Goal: Task Accomplishment & Management: Manage account settings

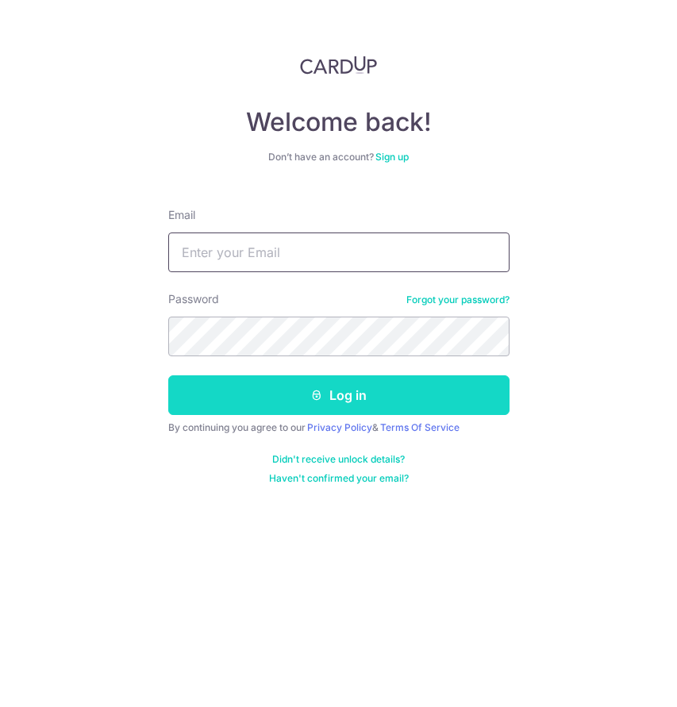
type input "[EMAIL_ADDRESS][DOMAIN_NAME]"
click at [290, 404] on button "Log in" at bounding box center [338, 395] width 341 height 40
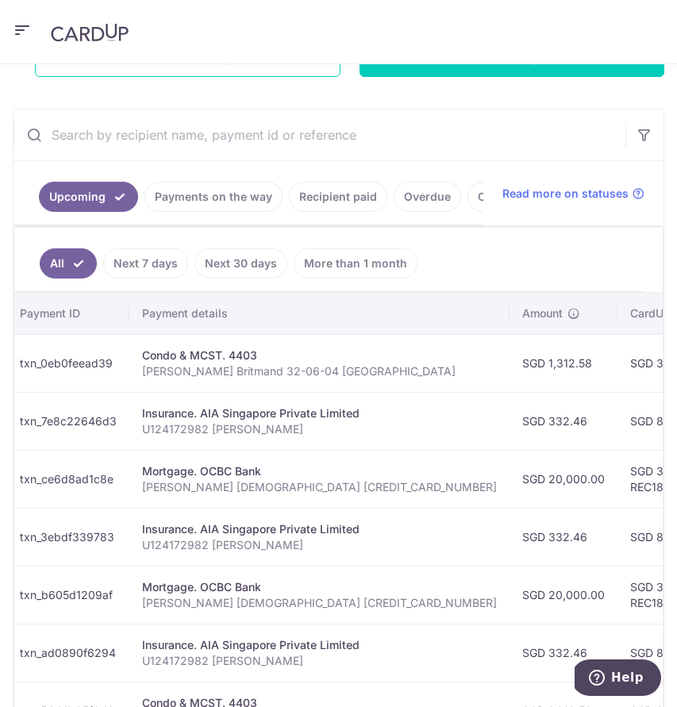
scroll to position [299, 0]
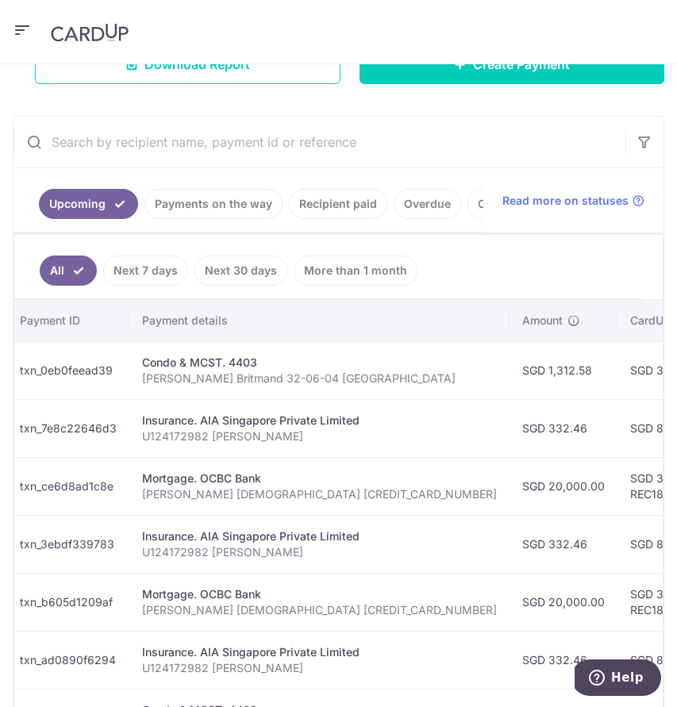
click at [328, 202] on link "Recipient paid" at bounding box center [338, 204] width 98 height 30
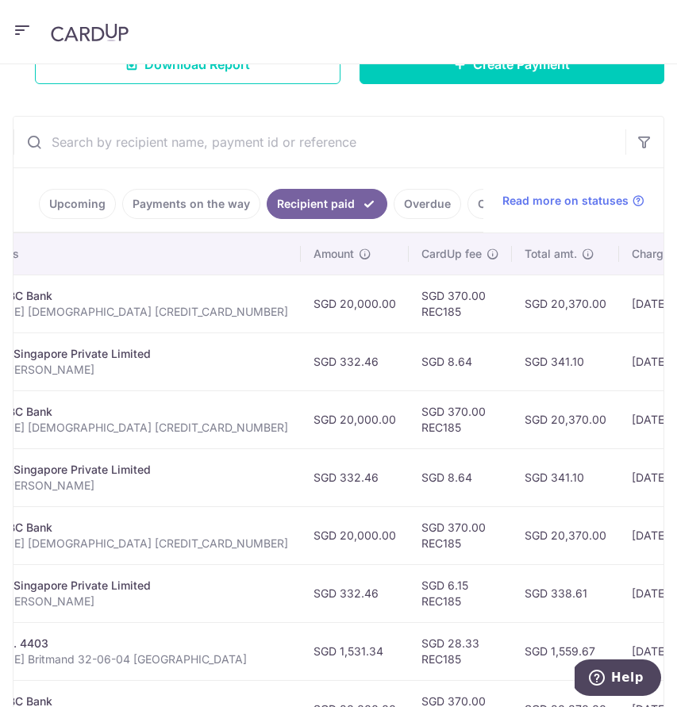
scroll to position [0, 389]
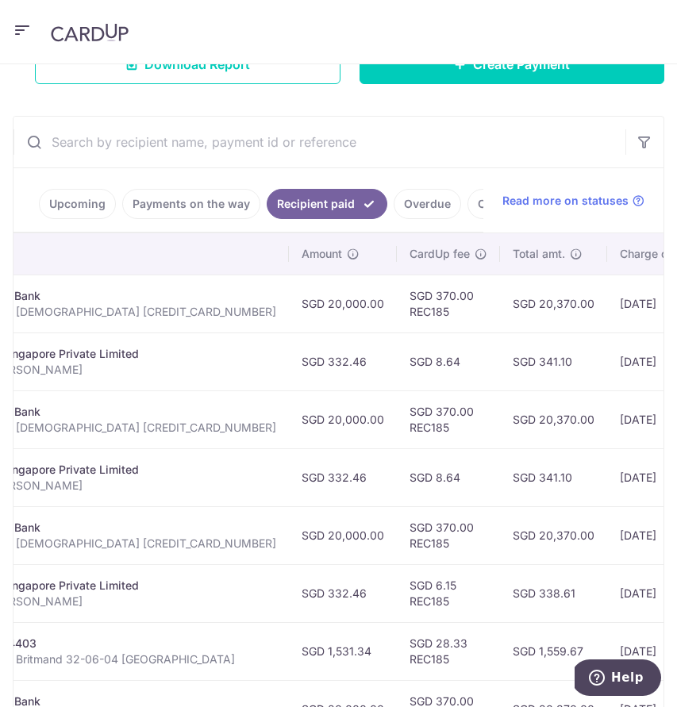
click at [75, 209] on link "Upcoming" at bounding box center [77, 204] width 77 height 30
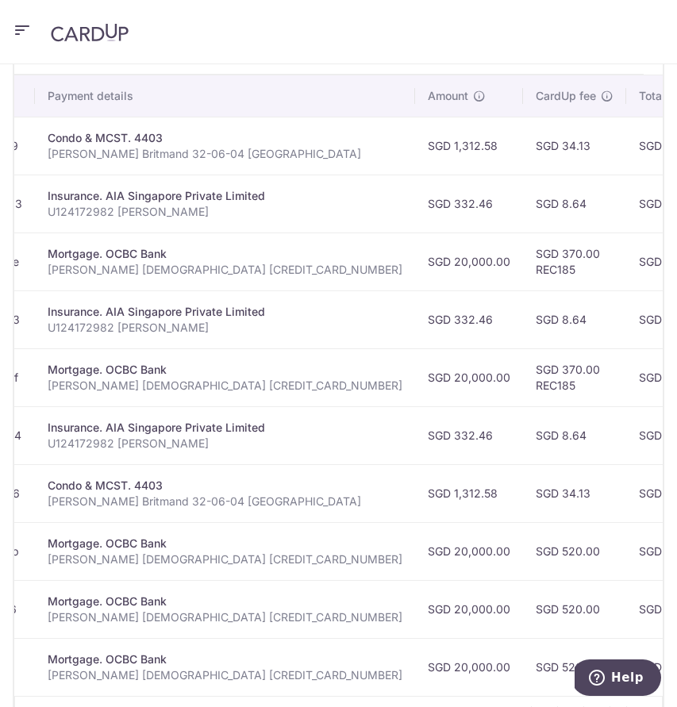
scroll to position [0, 0]
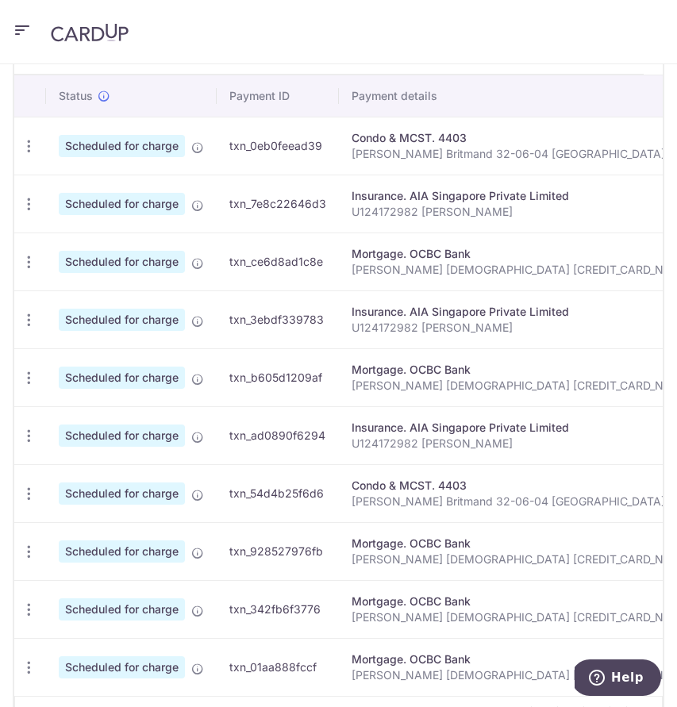
click at [43, 263] on td "Update payment Cancel payment Upload doc" at bounding box center [30, 261] width 32 height 58
click at [32, 263] on icon "button" at bounding box center [29, 262] width 17 height 17
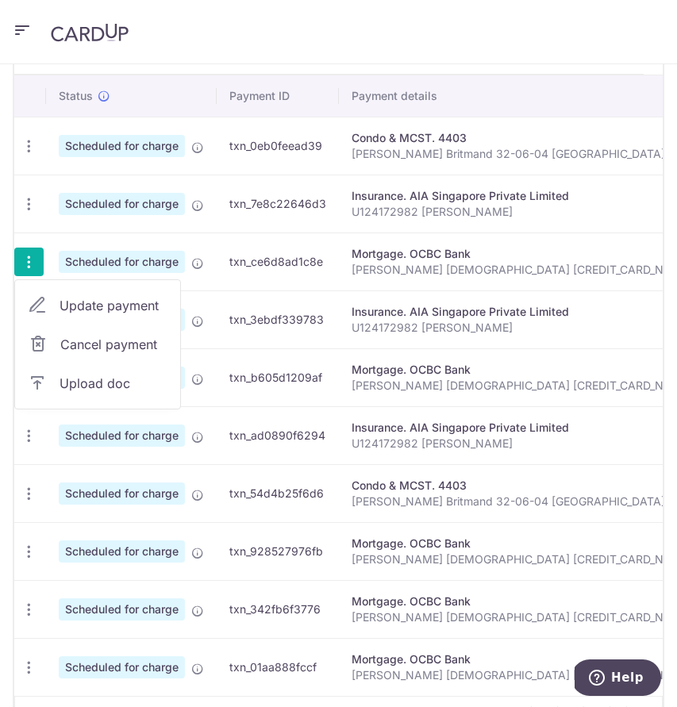
click at [91, 294] on link "Update payment" at bounding box center [97, 305] width 165 height 38
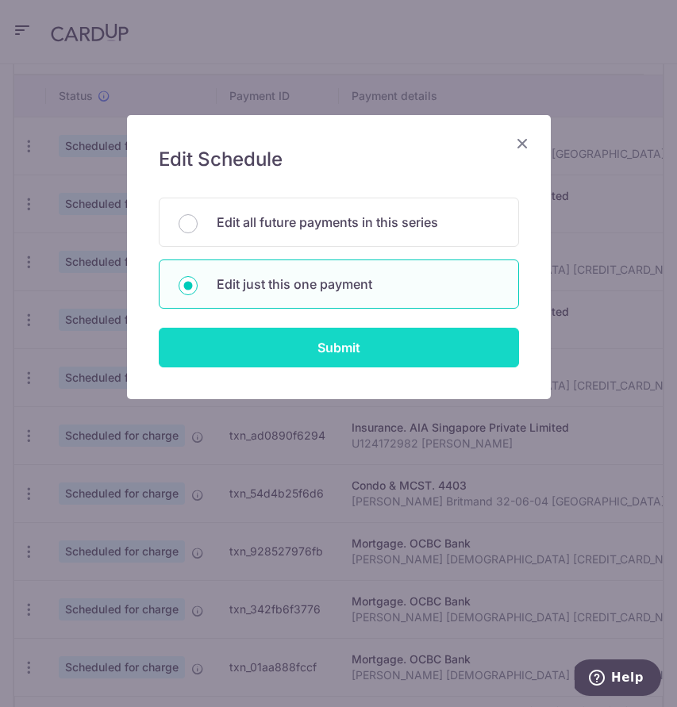
click at [288, 352] on input "Submit" at bounding box center [339, 348] width 360 height 40
radio input "true"
type input "20,000.00"
type input "[DATE]"
type input "[PERSON_NAME] [DEMOGRAPHIC_DATA] [CREDIT_CARD_NUMBER]"
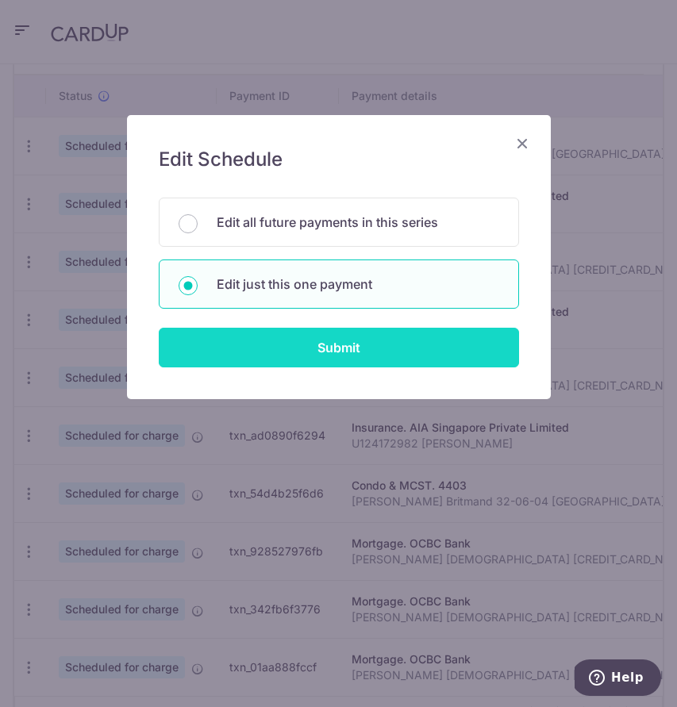
type input "REC185"
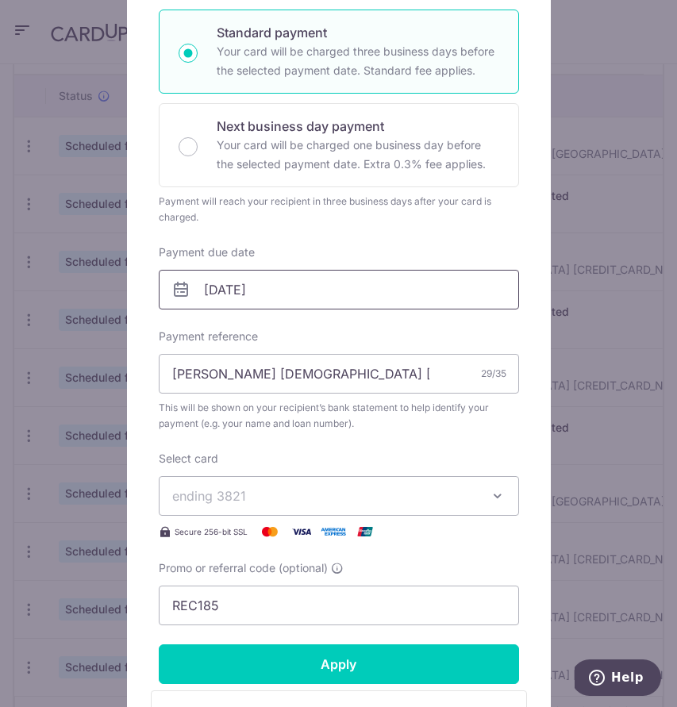
scroll to position [277, 0]
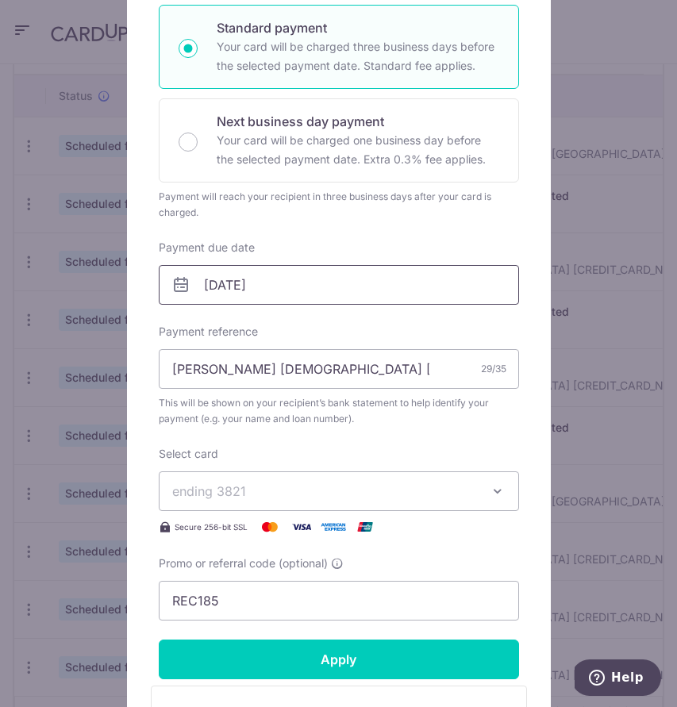
click at [340, 285] on input "[DATE]" at bounding box center [339, 285] width 360 height 40
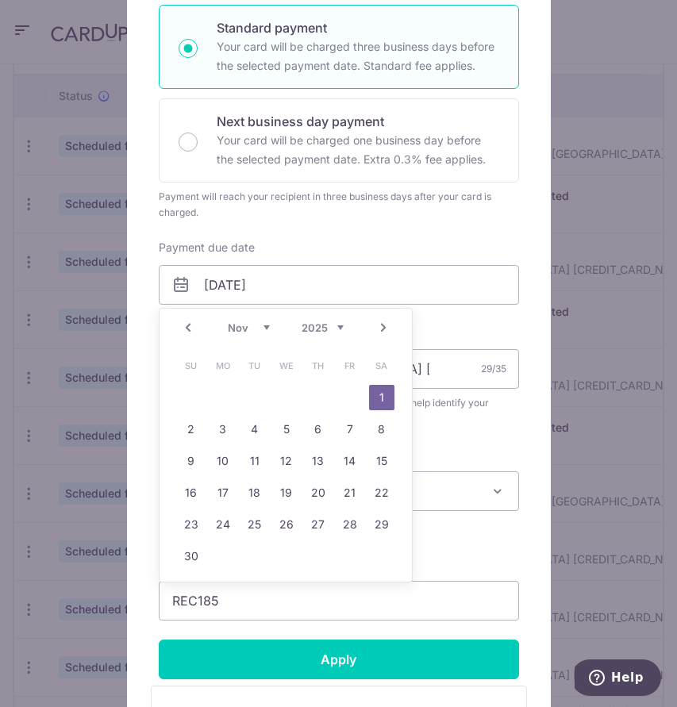
click at [191, 329] on link "Prev" at bounding box center [187, 327] width 19 height 19
click at [232, 441] on link "6" at bounding box center [222, 428] width 25 height 25
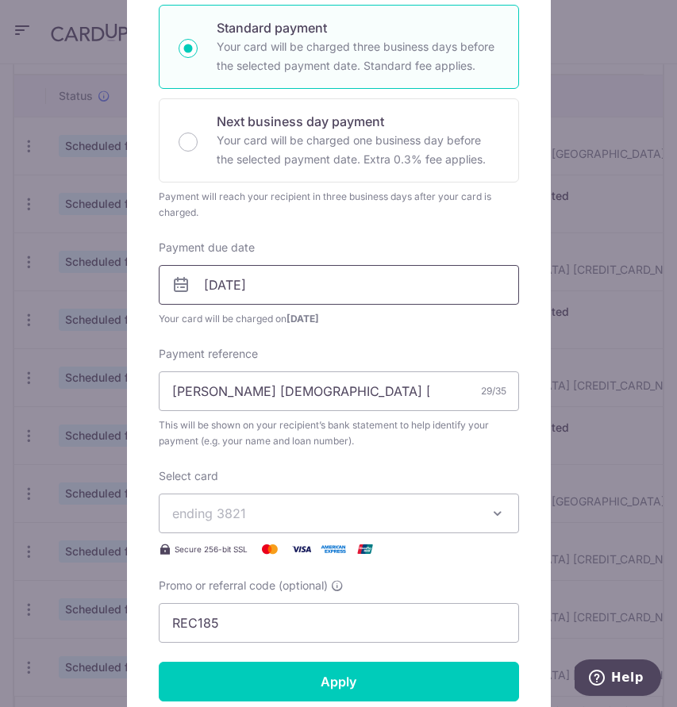
click at [335, 297] on input "06/10/2025" at bounding box center [339, 285] width 360 height 40
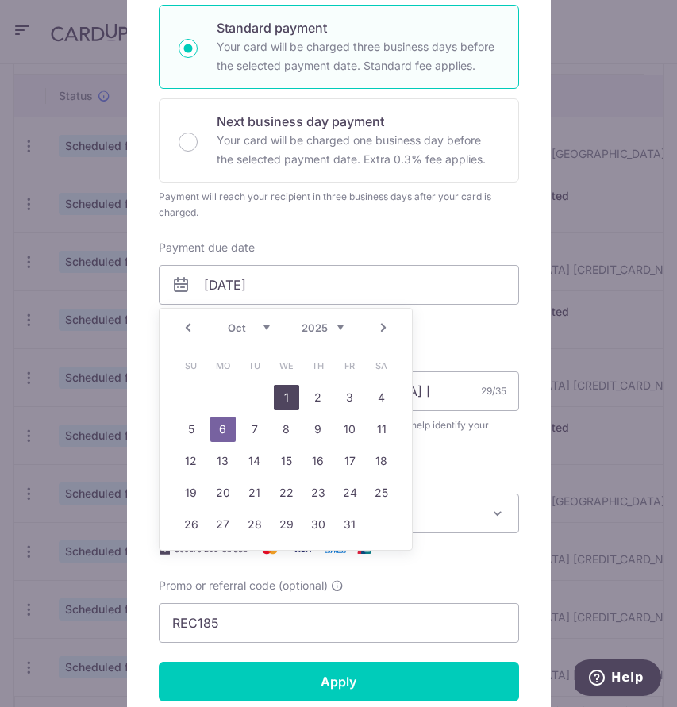
click at [286, 389] on link "1" at bounding box center [286, 397] width 25 height 25
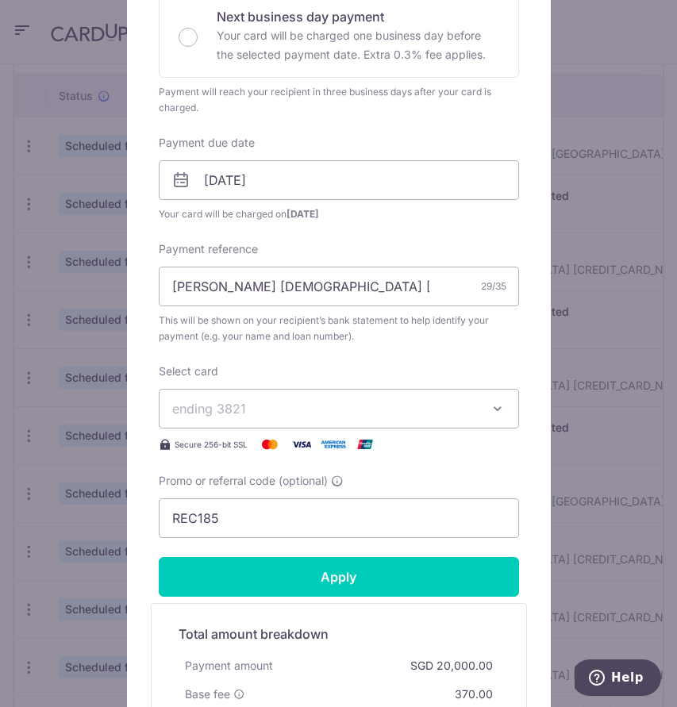
scroll to position [424, 0]
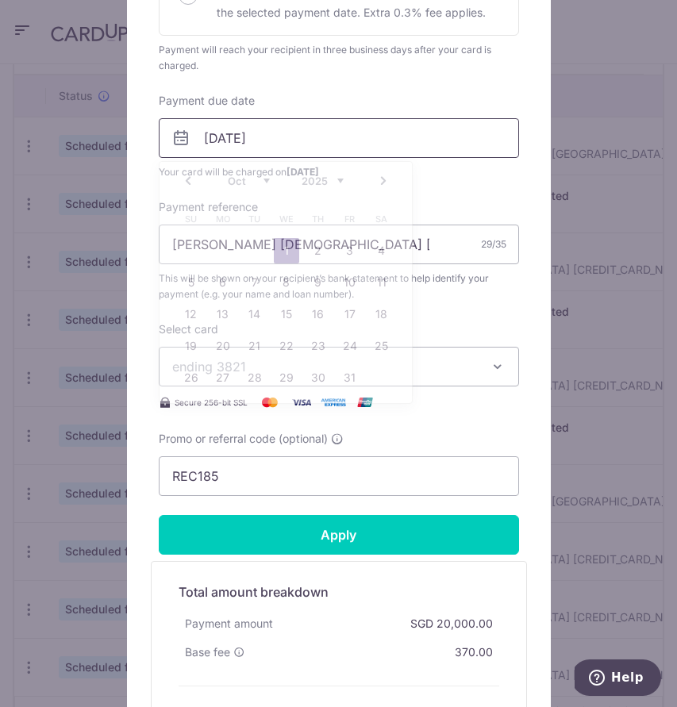
click at [293, 125] on input "[DATE]" at bounding box center [339, 138] width 360 height 40
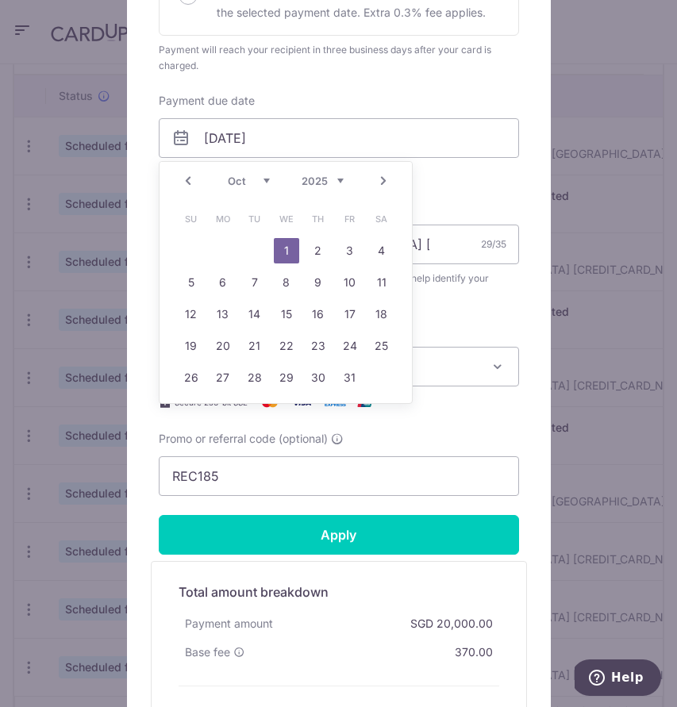
click at [197, 180] on div "Prev Next Sep Oct Nov Dec 2025 2026 2027 2028 2029 2030 2031 2032 2033 2034 2035" at bounding box center [285, 181] width 252 height 38
click at [189, 180] on link "Prev" at bounding box center [187, 180] width 19 height 19
click at [255, 382] on link "30" at bounding box center [254, 377] width 25 height 25
type input "30/09/2025"
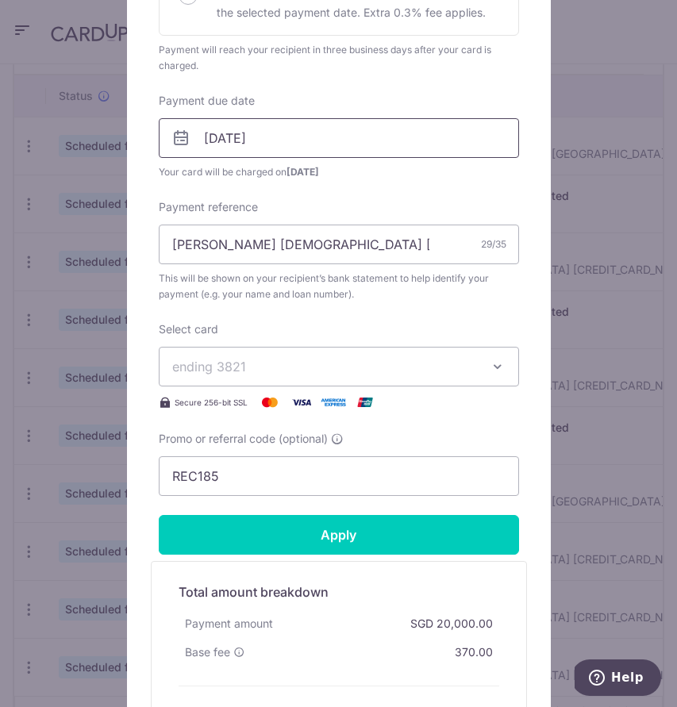
click at [316, 146] on input "30/09/2025" at bounding box center [339, 138] width 360 height 40
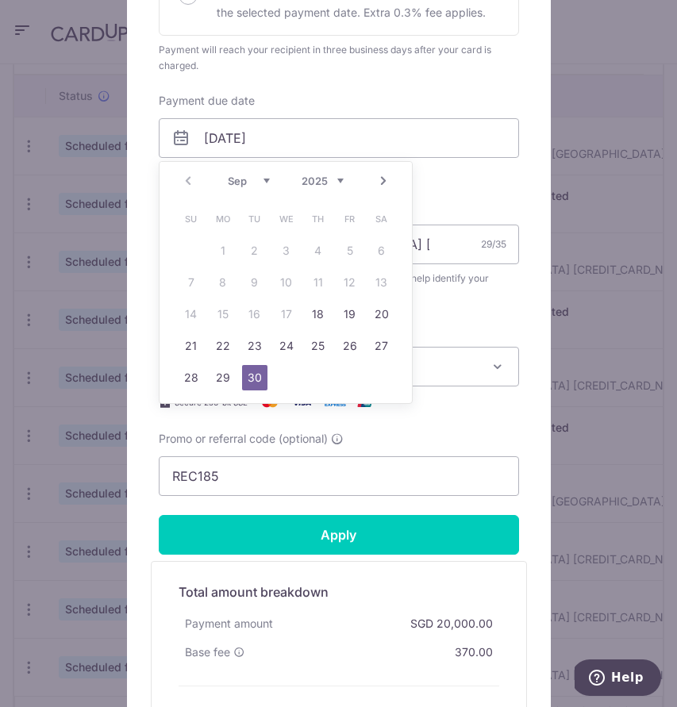
click at [384, 411] on div "Secure 256-bit SSL" at bounding box center [339, 402] width 360 height 19
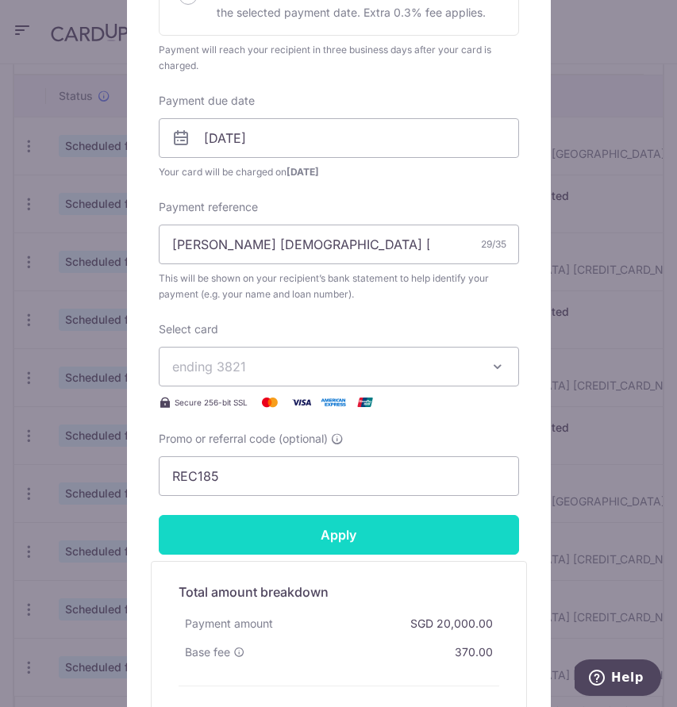
click at [289, 520] on input "Apply" at bounding box center [339, 535] width 360 height 40
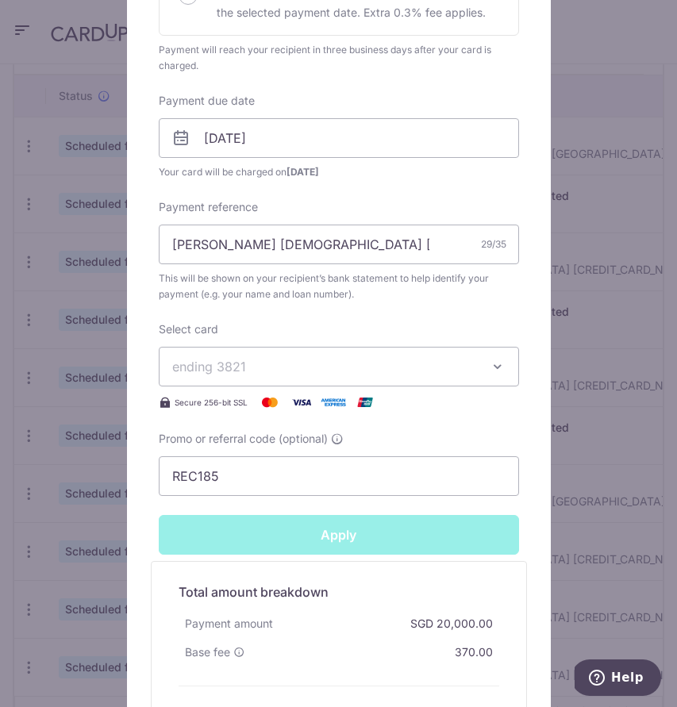
type input "Successfully Applied"
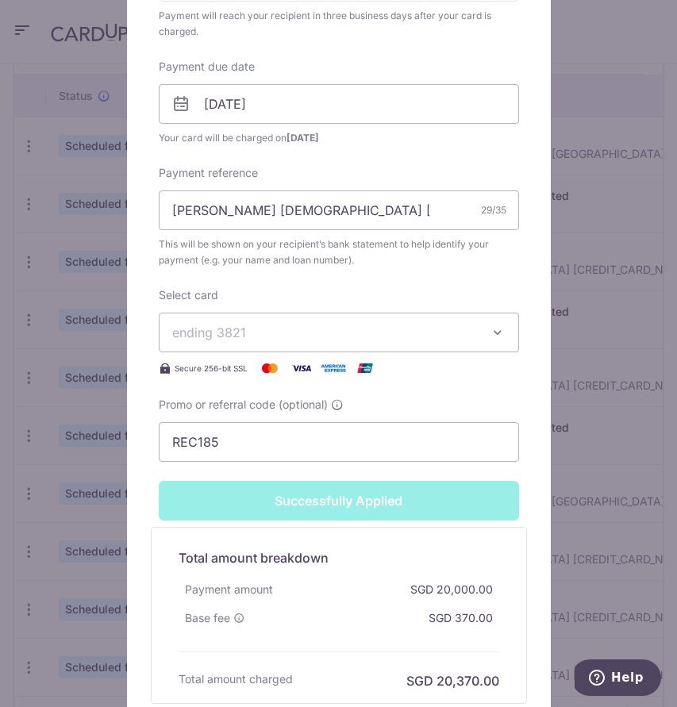
scroll to position [508, 0]
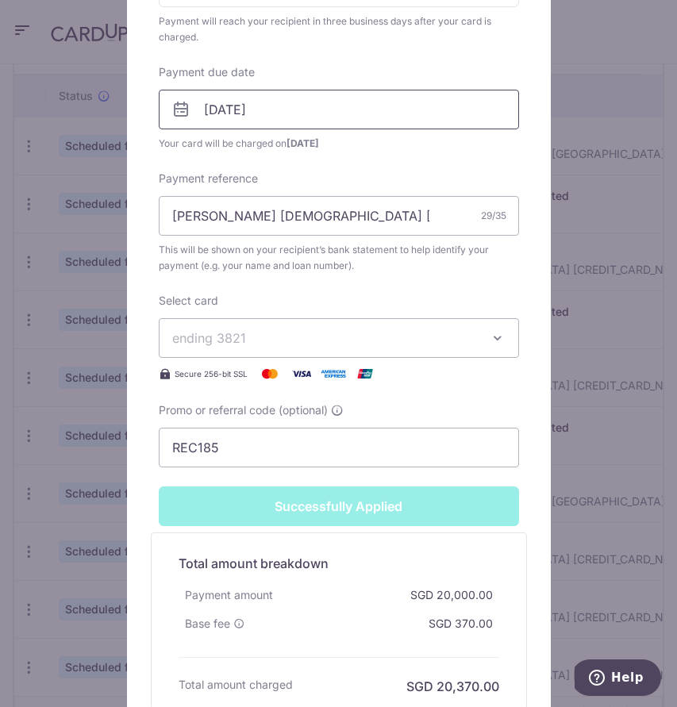
click at [296, 114] on input "30/09/2025" at bounding box center [339, 110] width 360 height 40
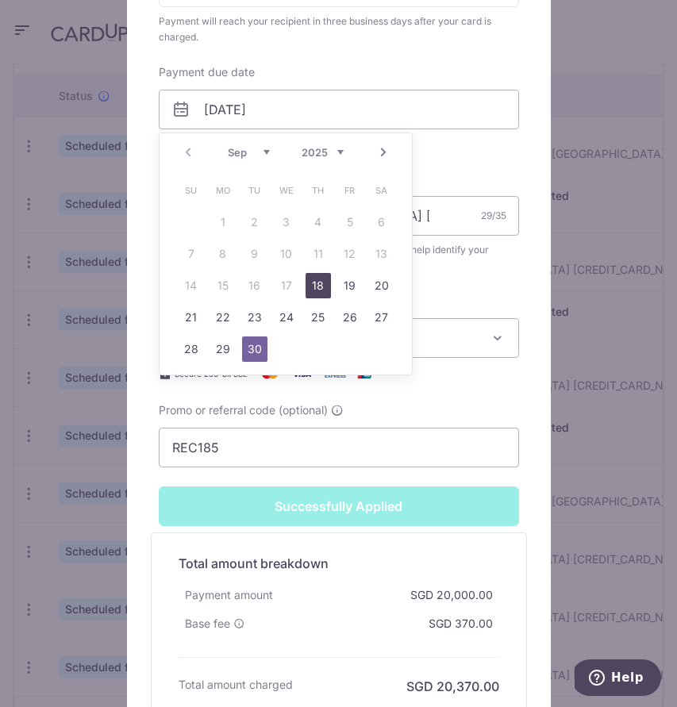
click at [315, 294] on link "18" at bounding box center [317, 285] width 25 height 25
type input "[DATE]"
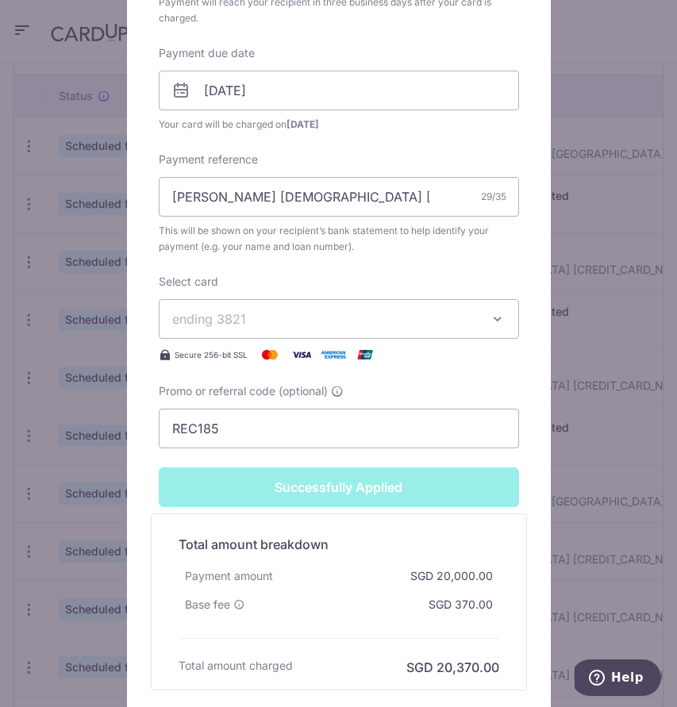
scroll to position [519, 0]
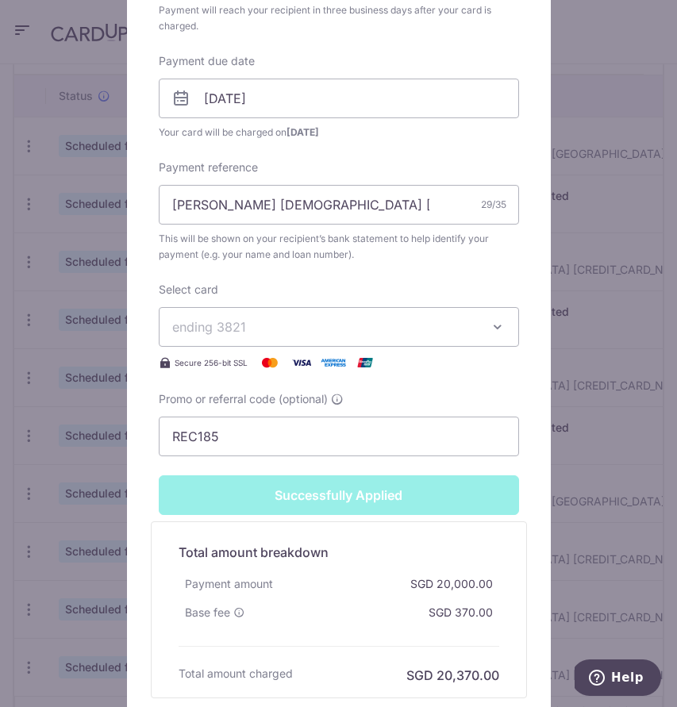
click at [305, 491] on div "Successfully Applied" at bounding box center [338, 495] width 379 height 40
click at [299, 442] on input "REC185" at bounding box center [339, 436] width 360 height 40
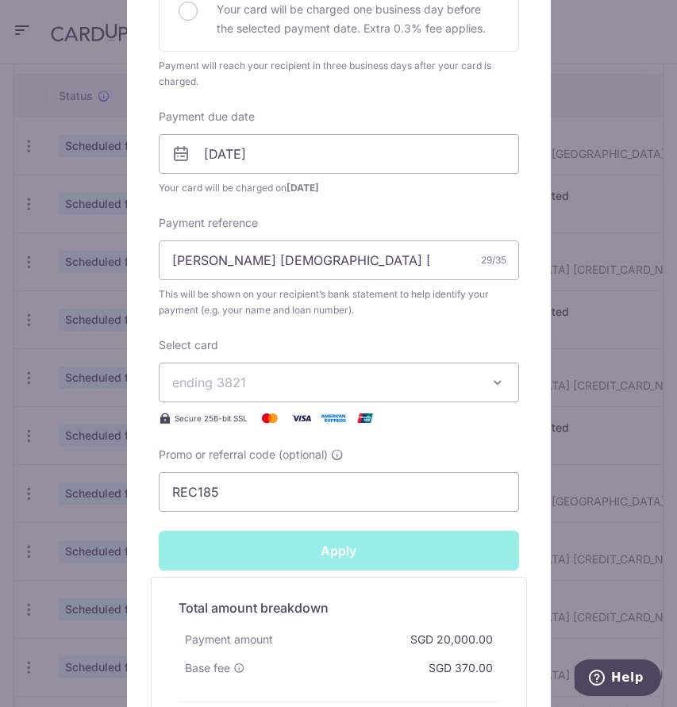
click at [315, 531] on div "Apply" at bounding box center [338, 551] width 379 height 40
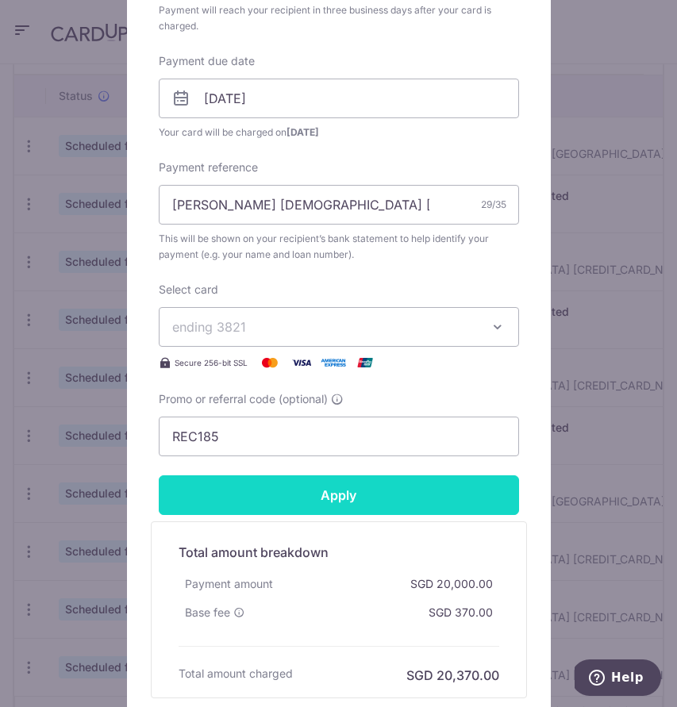
click at [316, 498] on input "Apply" at bounding box center [339, 495] width 360 height 40
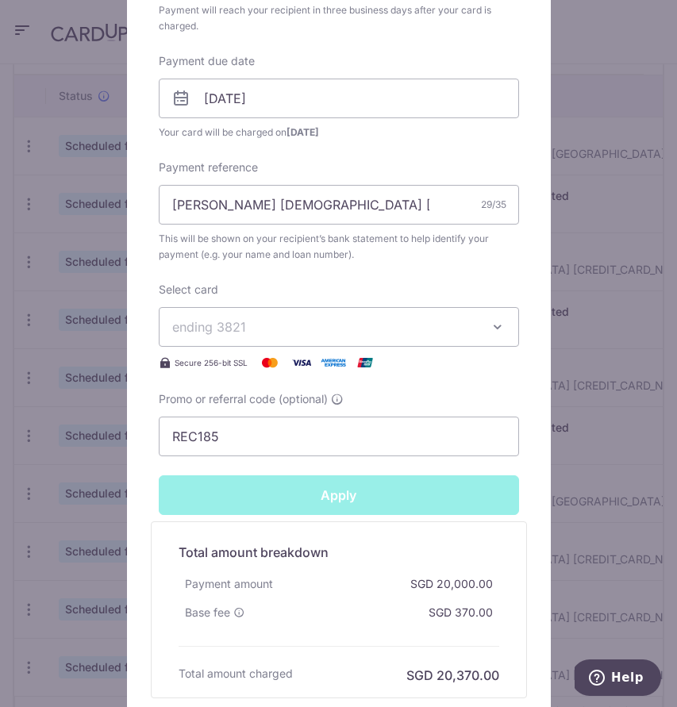
type input "Successfully Applied"
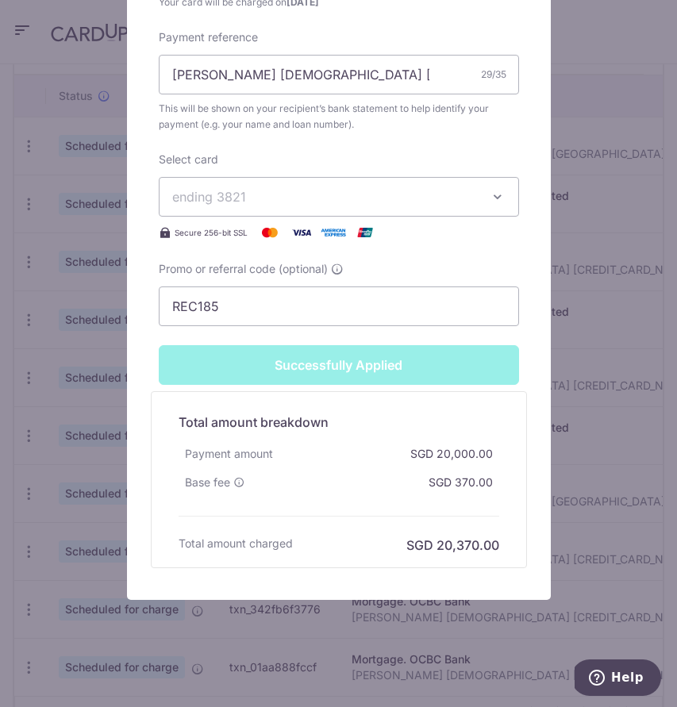
scroll to position [656, 0]
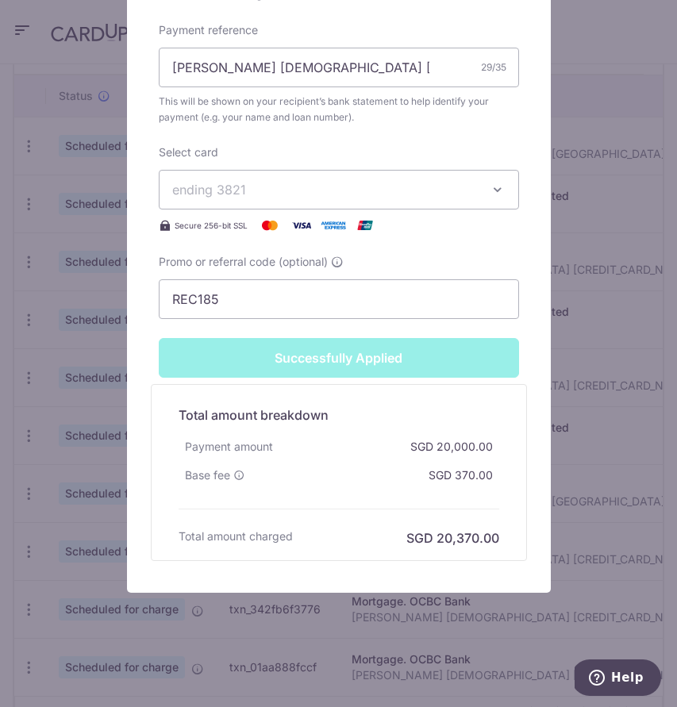
click at [558, 410] on div "Edit payment By clicking apply, you will make changes to all payments to OCBC B…" at bounding box center [338, 353] width 677 height 707
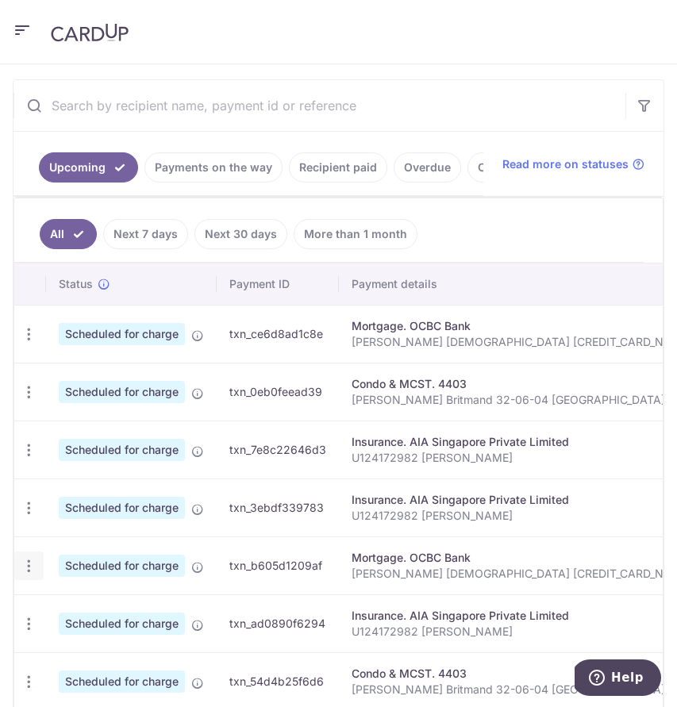
click at [28, 572] on icon "button" at bounding box center [29, 566] width 17 height 17
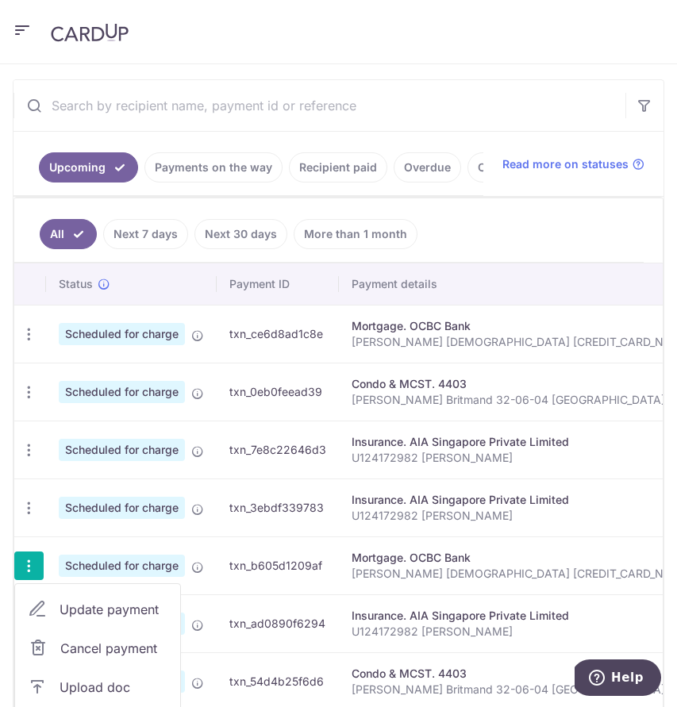
click at [87, 604] on span "Update payment" at bounding box center [113, 609] width 108 height 19
radio input "true"
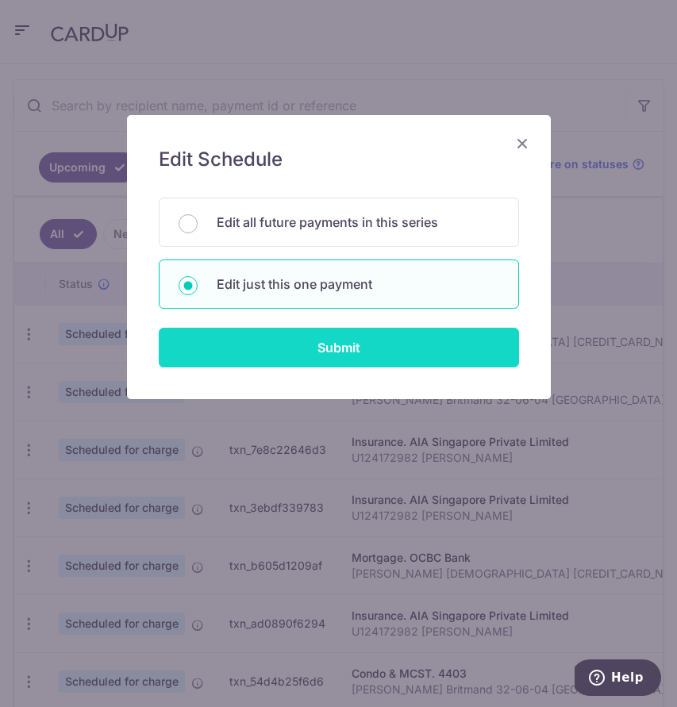
click at [281, 345] on input "Submit" at bounding box center [339, 348] width 360 height 40
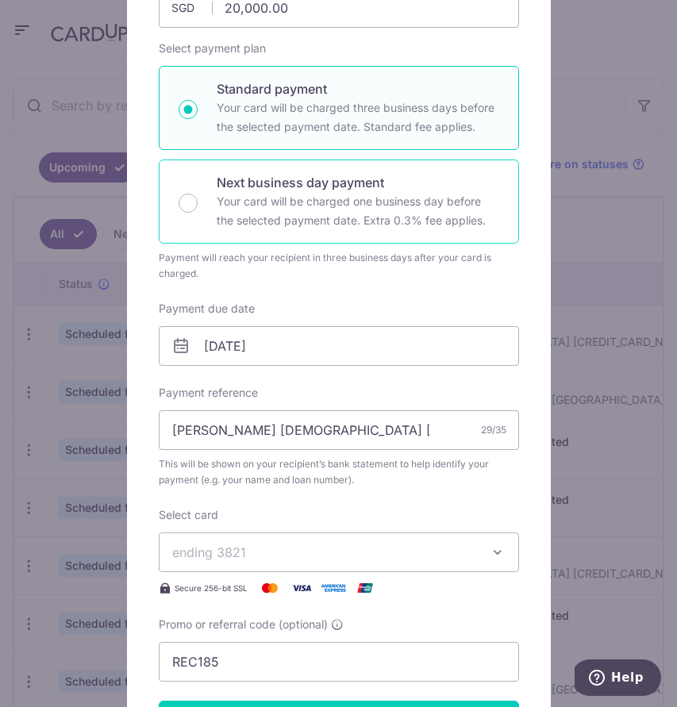
scroll to position [215, 0]
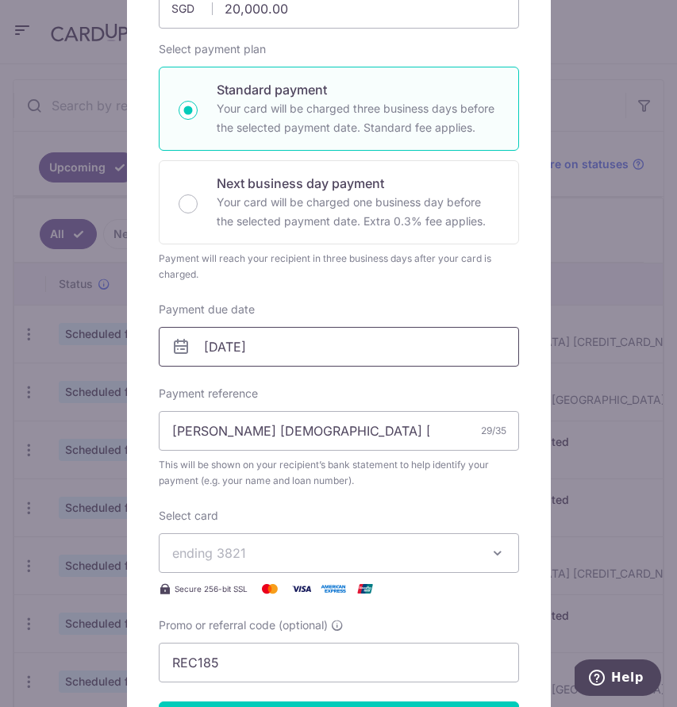
click at [309, 344] on input "[DATE]" at bounding box center [339, 347] width 360 height 40
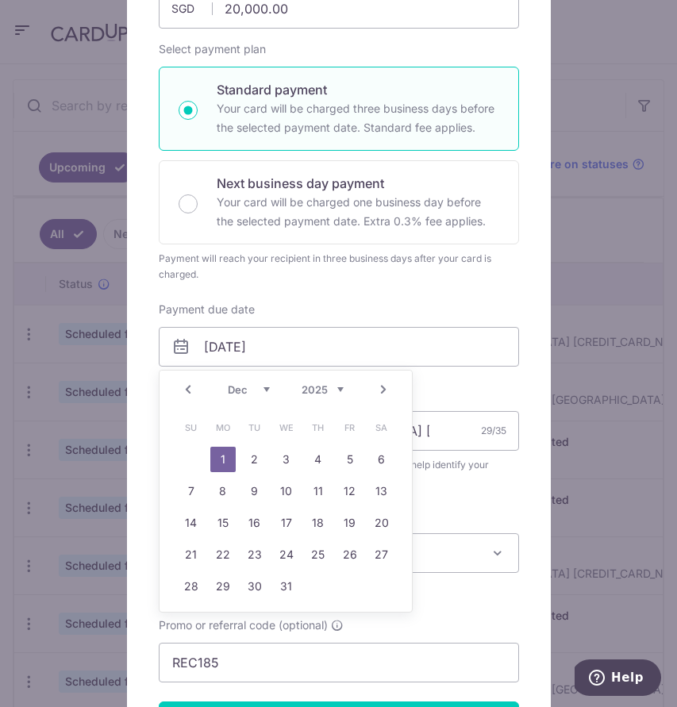
click at [183, 394] on link "Prev" at bounding box center [187, 389] width 19 height 19
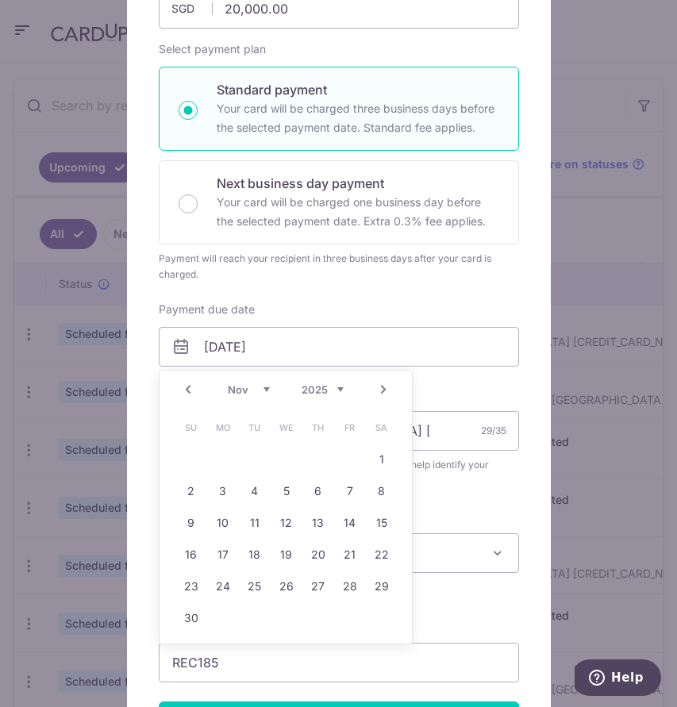
click at [183, 394] on link "Prev" at bounding box center [187, 389] width 19 height 19
click at [183, 390] on link "Prev" at bounding box center [187, 389] width 19 height 19
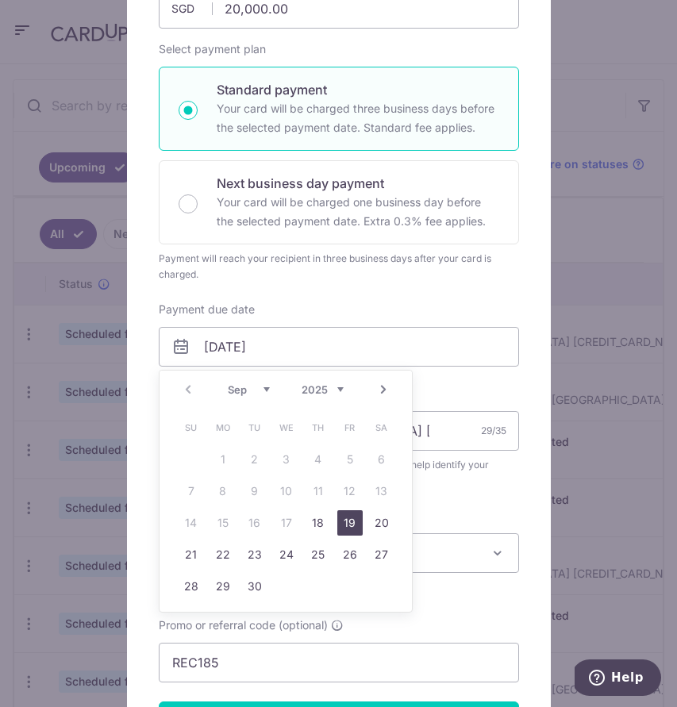
click at [351, 526] on link "19" at bounding box center [349, 522] width 25 height 25
type input "[DATE]"
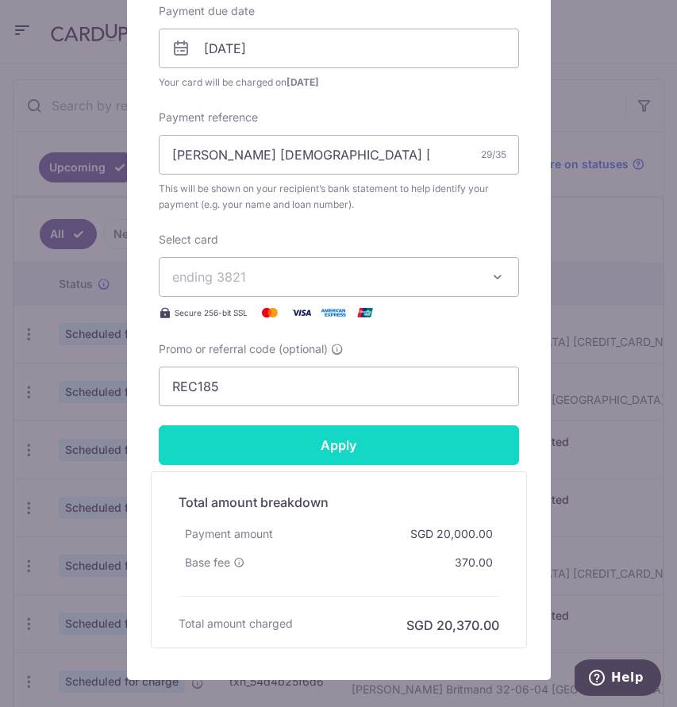
click at [348, 454] on input "Apply" at bounding box center [339, 445] width 360 height 40
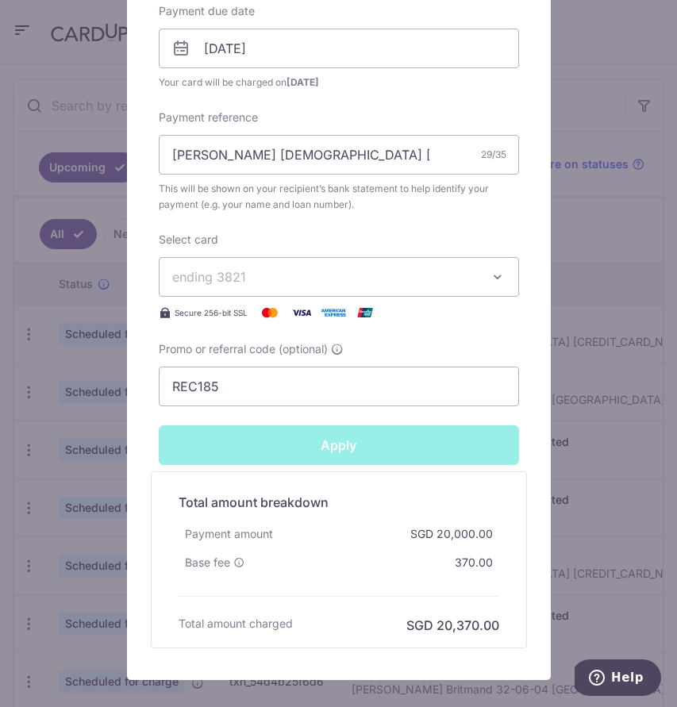
type input "Successfully Applied"
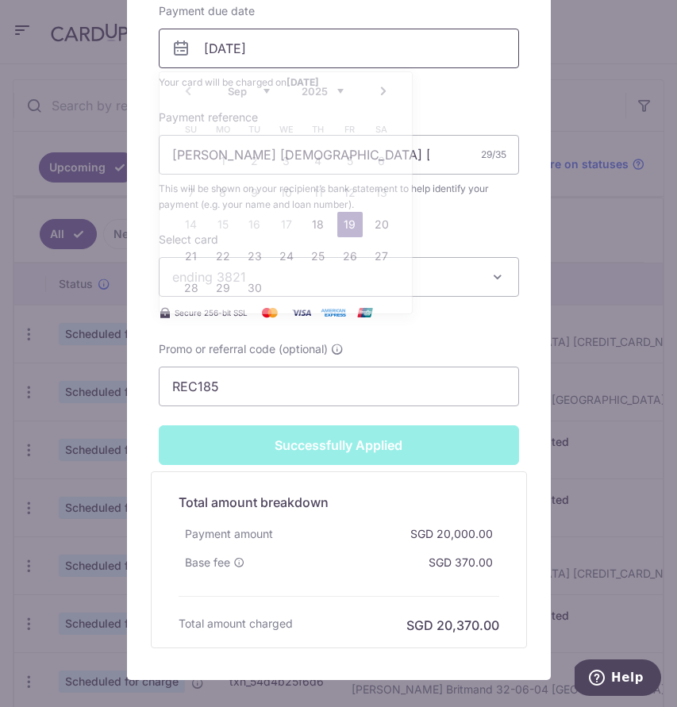
click at [322, 55] on input "[DATE]" at bounding box center [339, 49] width 360 height 40
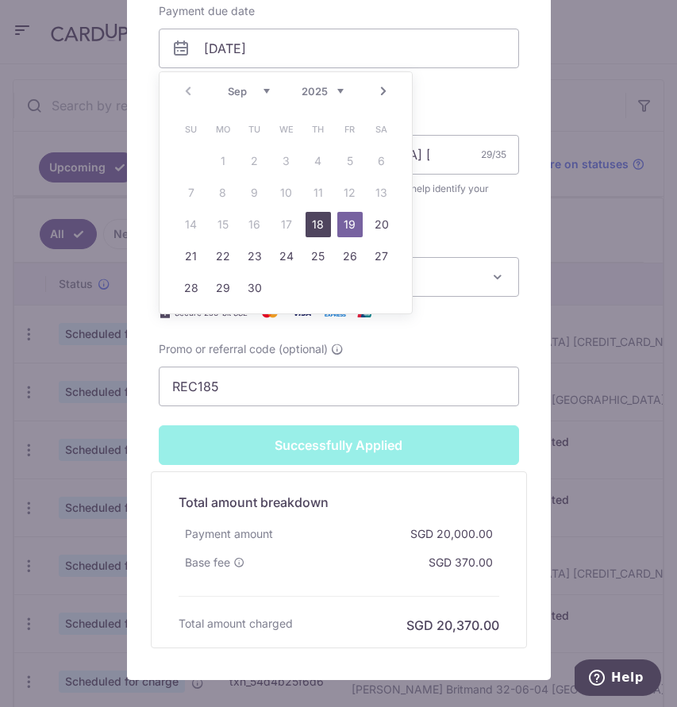
click at [317, 222] on link "18" at bounding box center [317, 224] width 25 height 25
type input "[DATE]"
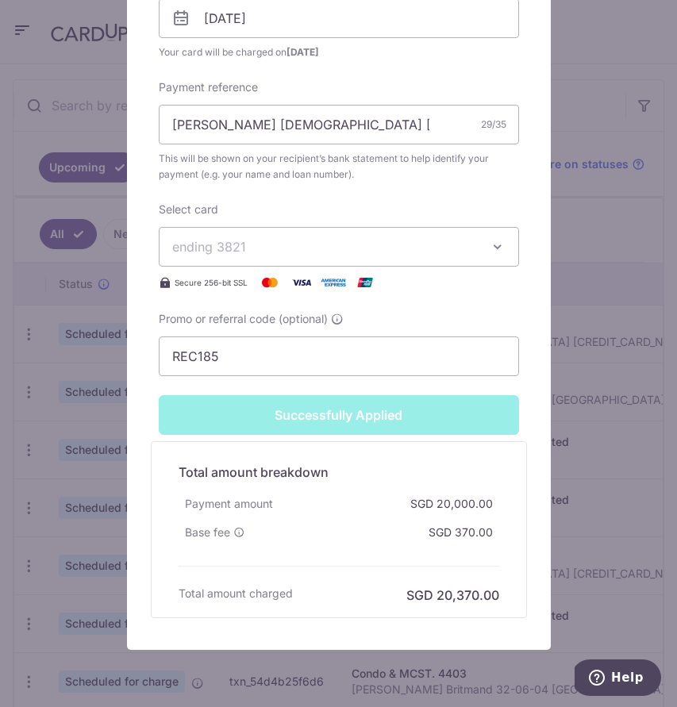
scroll to position [600, 0]
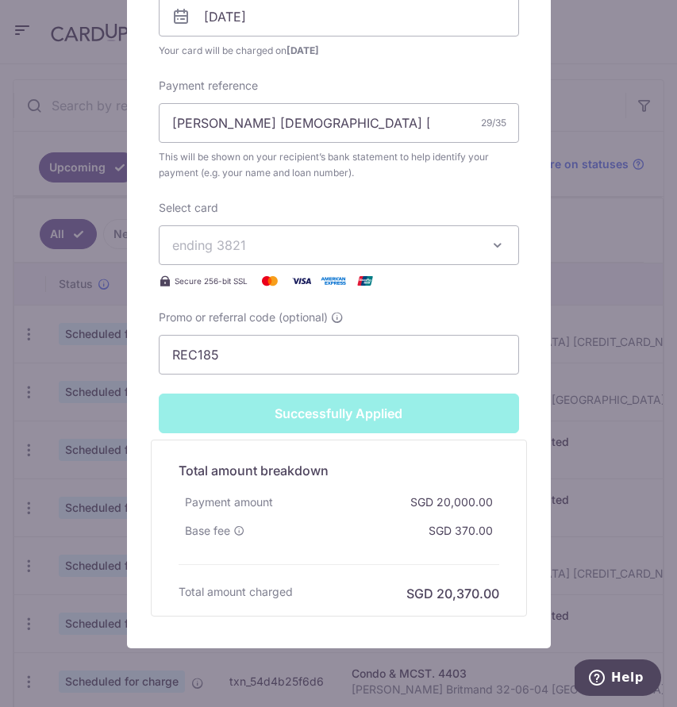
click at [319, 406] on div "Successfully Applied" at bounding box center [338, 413] width 379 height 40
click at [575, 400] on div "Edit payment By clicking apply, you will make changes to all payments to OCBC B…" at bounding box center [338, 353] width 677 height 707
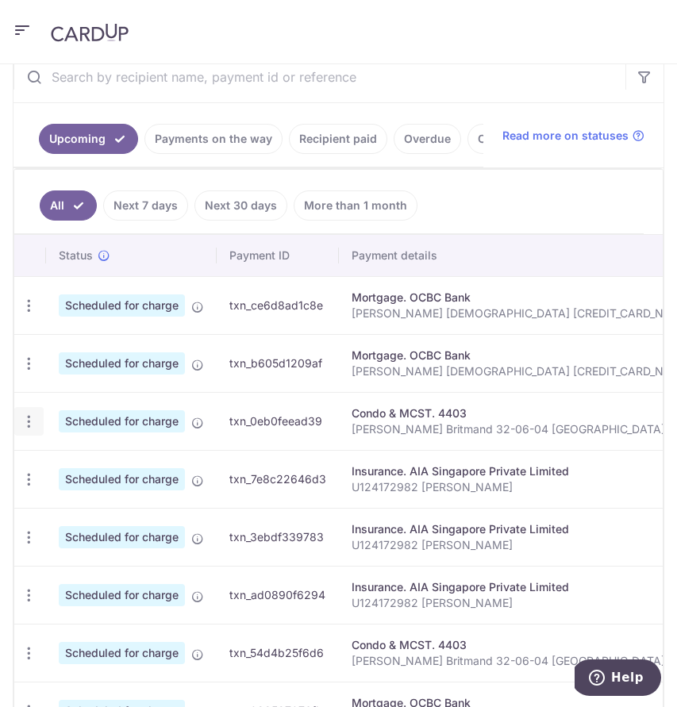
click at [22, 426] on icon "button" at bounding box center [29, 421] width 17 height 17
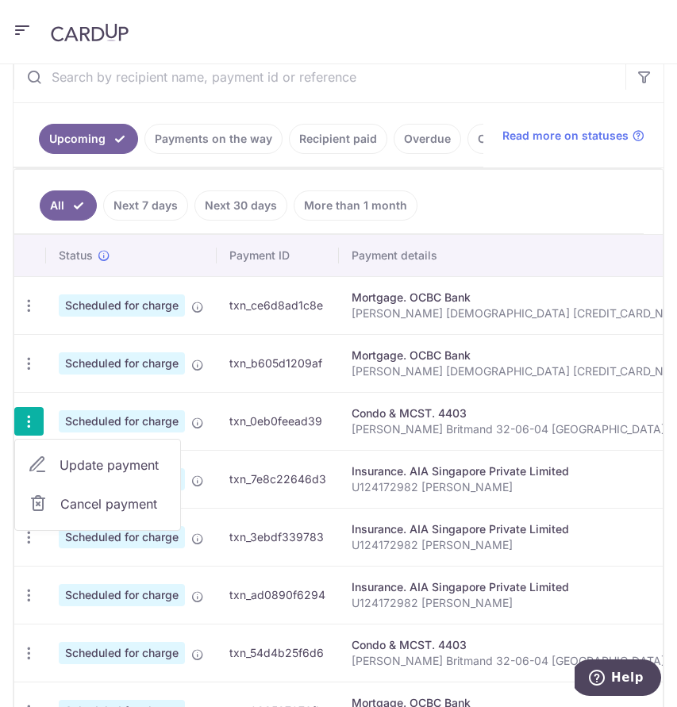
click at [113, 455] on span "Update payment" at bounding box center [113, 464] width 108 height 19
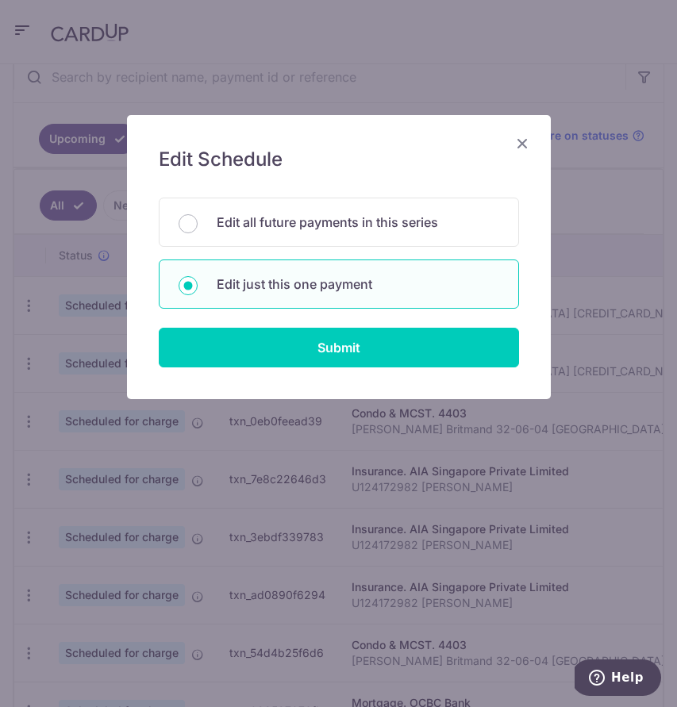
click at [278, 324] on form "You will be editing all 29 payments to 4403 scheduled from 28/09/2025 to 28/09/…" at bounding box center [339, 283] width 360 height 170
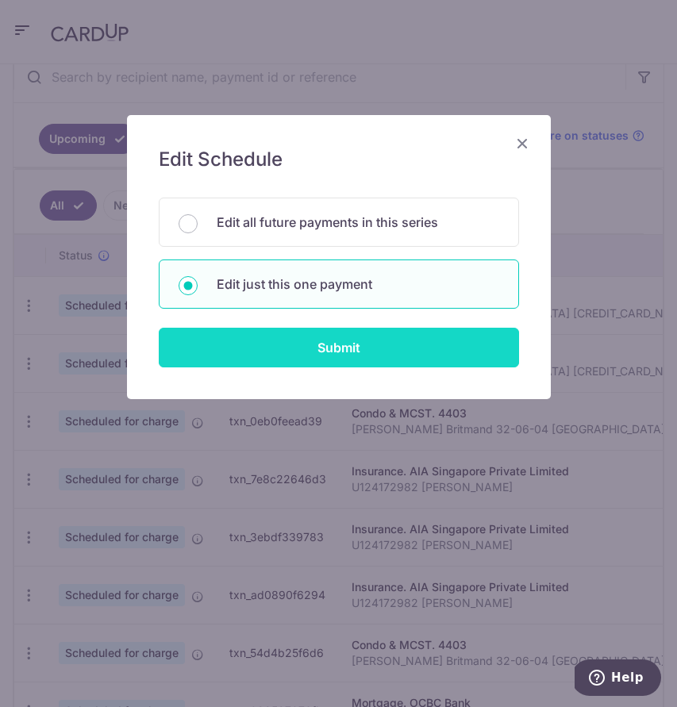
click at [278, 341] on input "Submit" at bounding box center [339, 348] width 360 height 40
radio input "true"
type input "1,312.58"
type input "[DATE]"
type input "[PERSON_NAME] Britmand 32-06-04 [GEOGRAPHIC_DATA]"
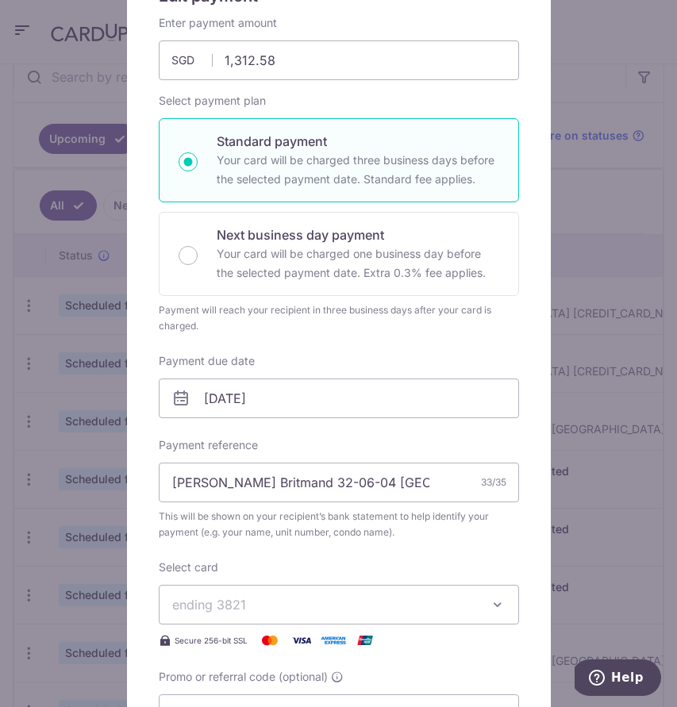
scroll to position [191, 0]
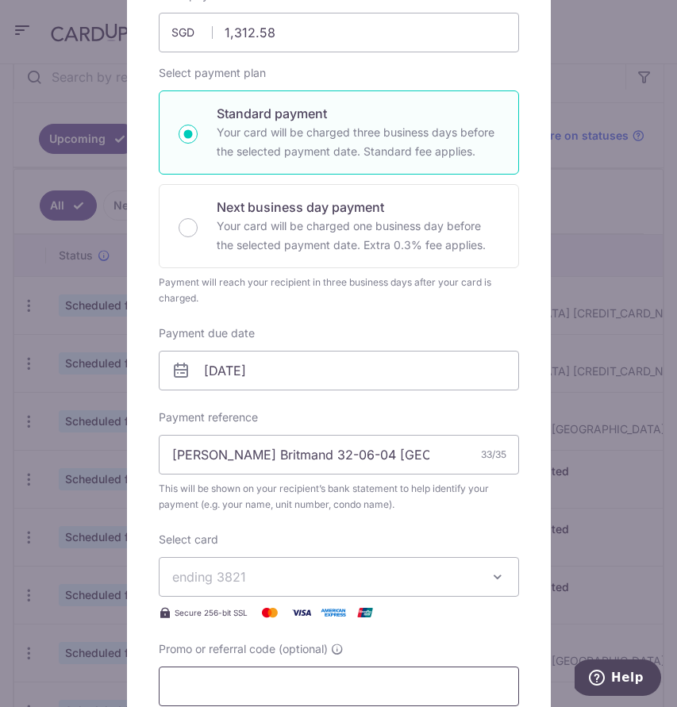
click at [231, 673] on input "Promo or referral code (optional)" at bounding box center [339, 686] width 360 height 40
click at [187, 685] on input "rec185" at bounding box center [339, 686] width 360 height 40
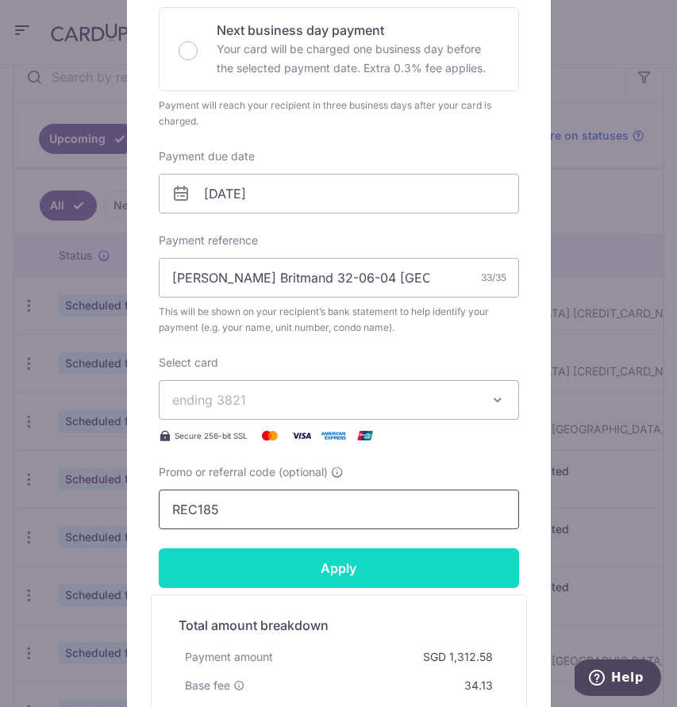
scroll to position [370, 0]
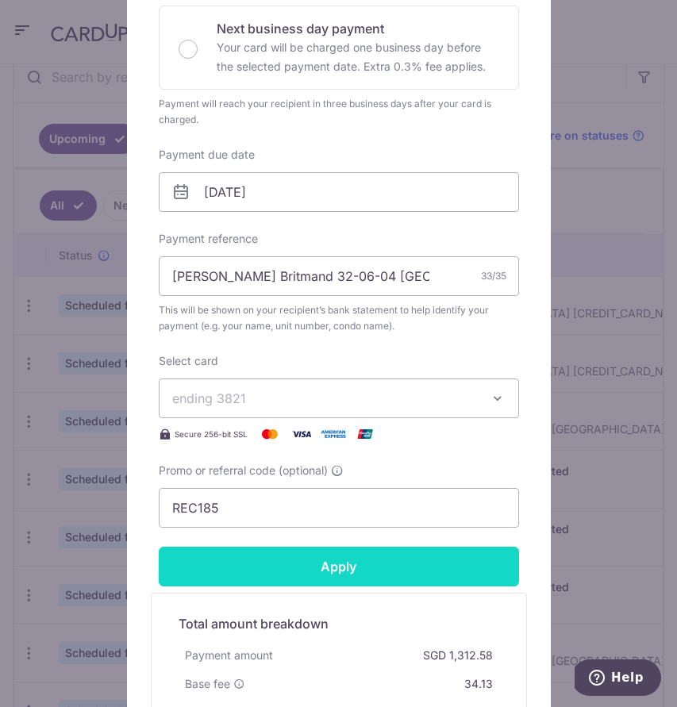
click at [297, 572] on input "Apply" at bounding box center [339, 567] width 360 height 40
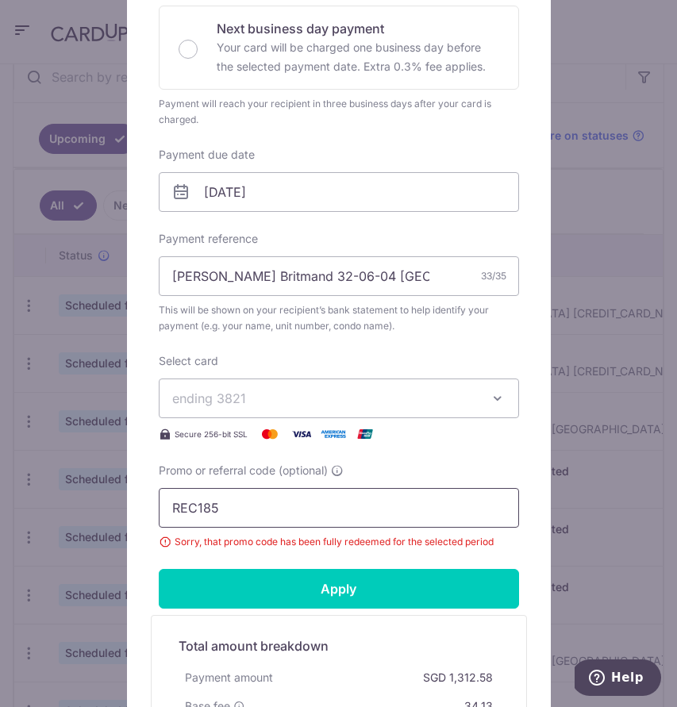
click at [198, 511] on input "REC185" at bounding box center [339, 508] width 360 height 40
click at [192, 509] on input "185" at bounding box center [339, 508] width 360 height 40
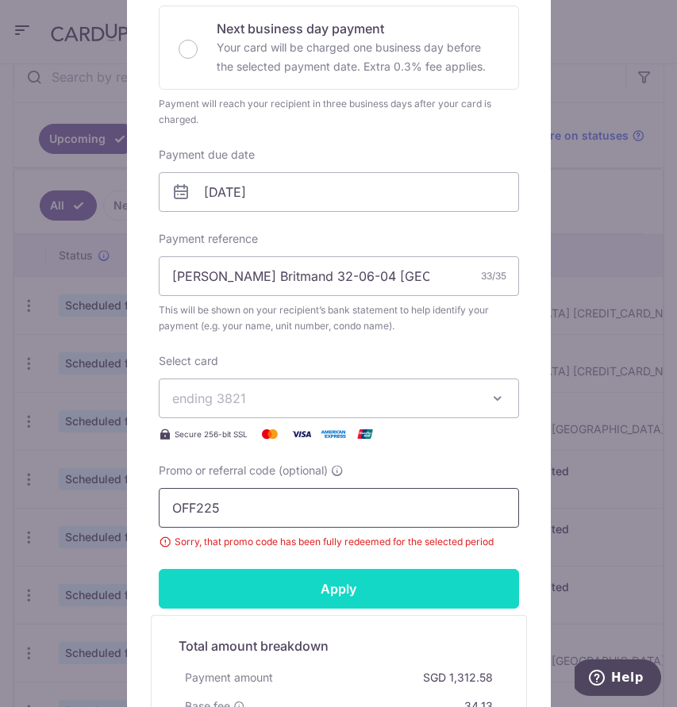
type input "OFF225"
click at [249, 579] on input "Apply" at bounding box center [339, 589] width 360 height 40
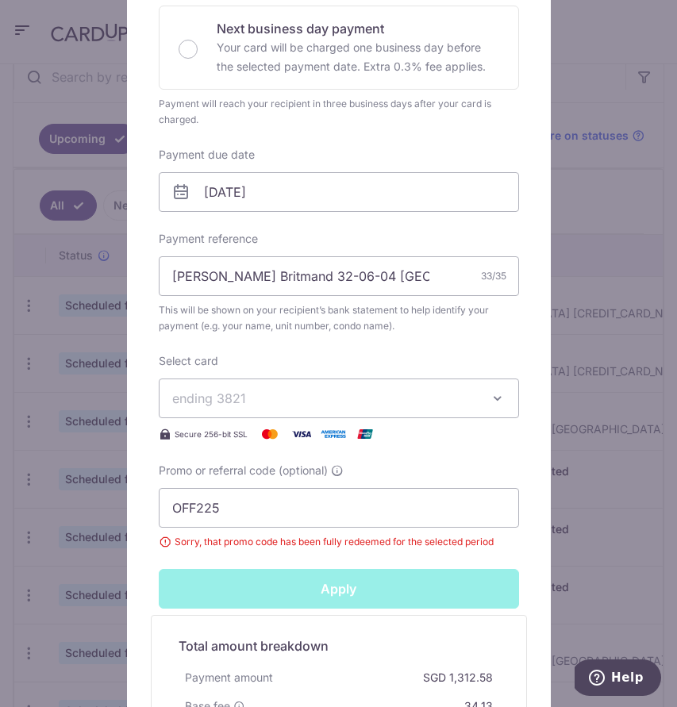
type input "Successfully Applied"
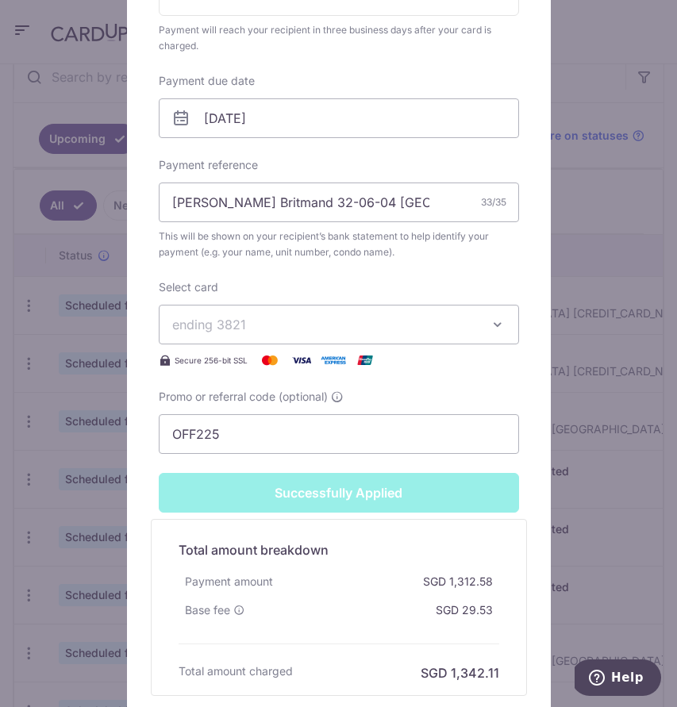
scroll to position [498, 0]
click at [595, 305] on div "Edit payment By clicking apply, you will make changes to all payments to 4403 s…" at bounding box center [338, 353] width 677 height 707
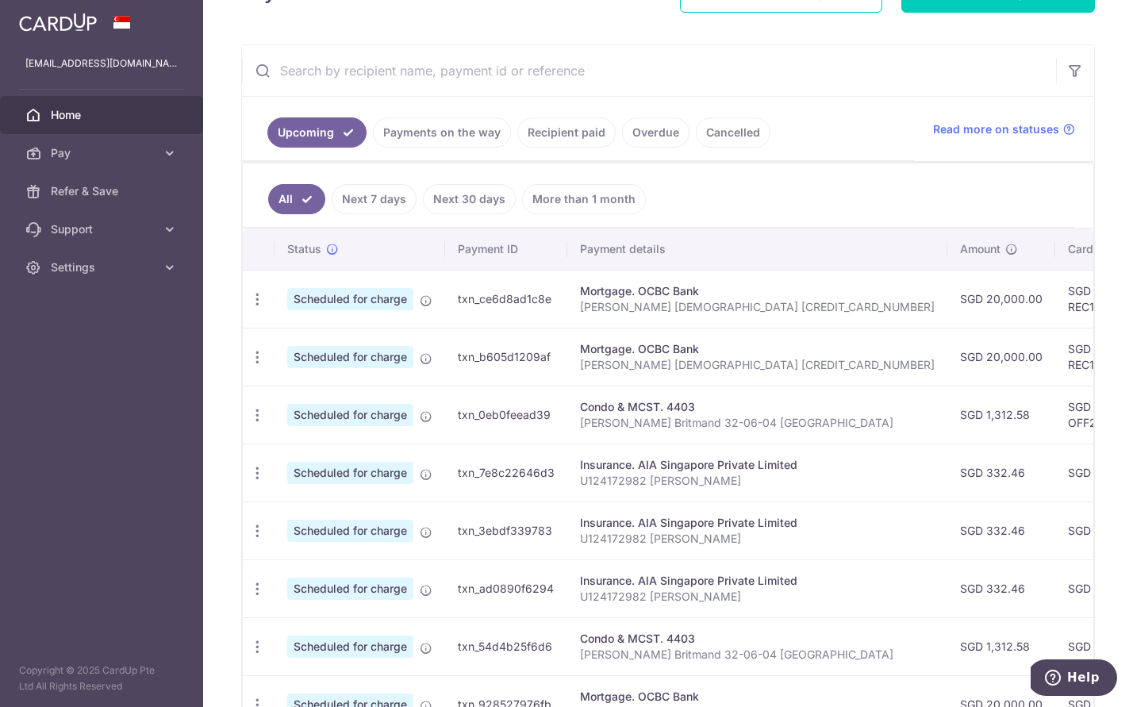
scroll to position [287, 0]
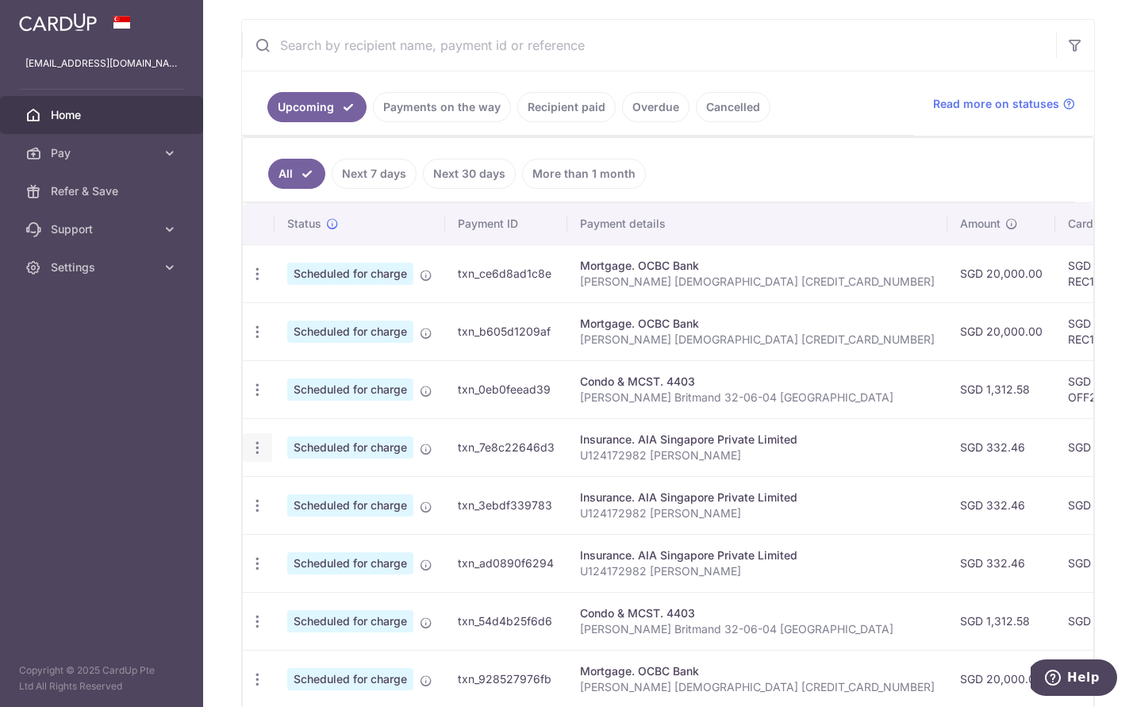
click at [251, 447] on icon "button" at bounding box center [257, 447] width 17 height 17
click at [318, 496] on span "Update payment" at bounding box center [342, 490] width 108 height 19
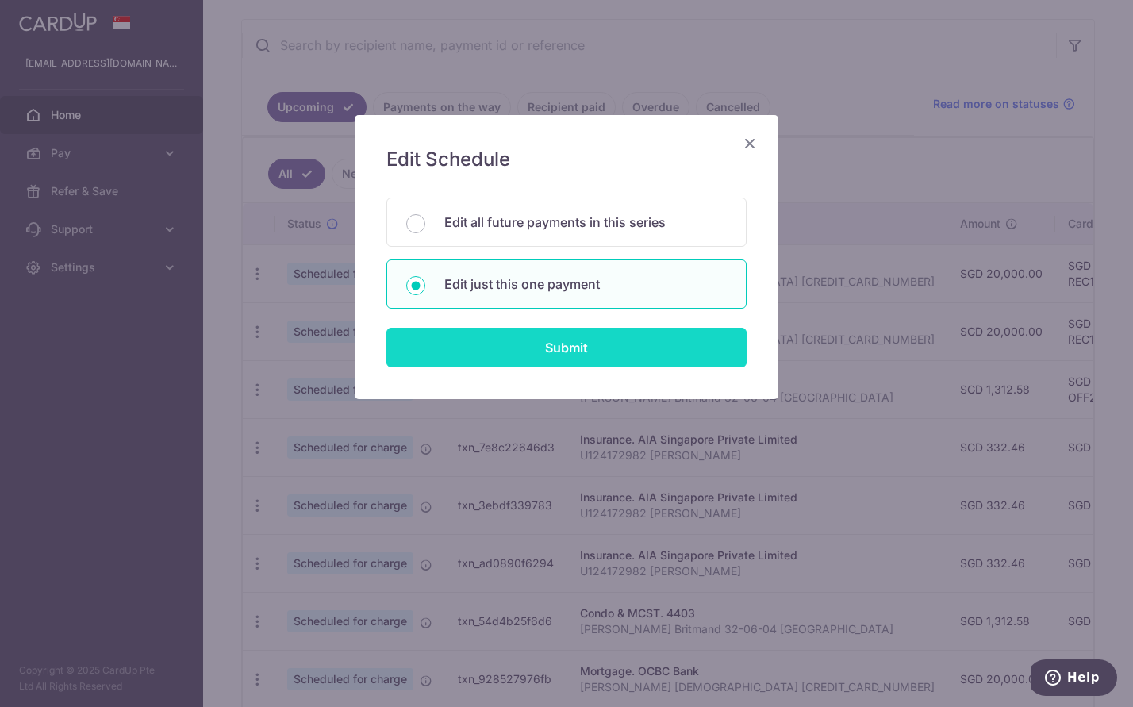
click at [536, 349] on input "Submit" at bounding box center [566, 348] width 360 height 40
radio input "true"
type input "332.46"
type input "[DATE]"
type input "U124172982 [PERSON_NAME]"
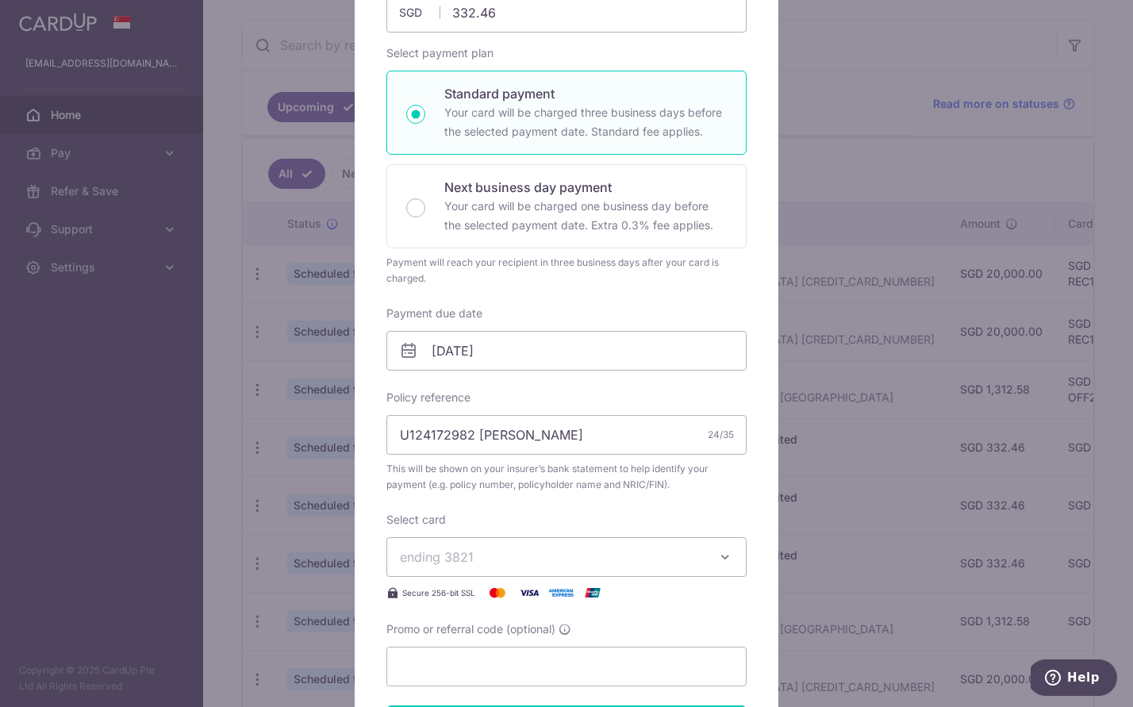
scroll to position [213, 0]
click at [472, 658] on input "Promo or referral code (optional)" at bounding box center [566, 665] width 360 height 40
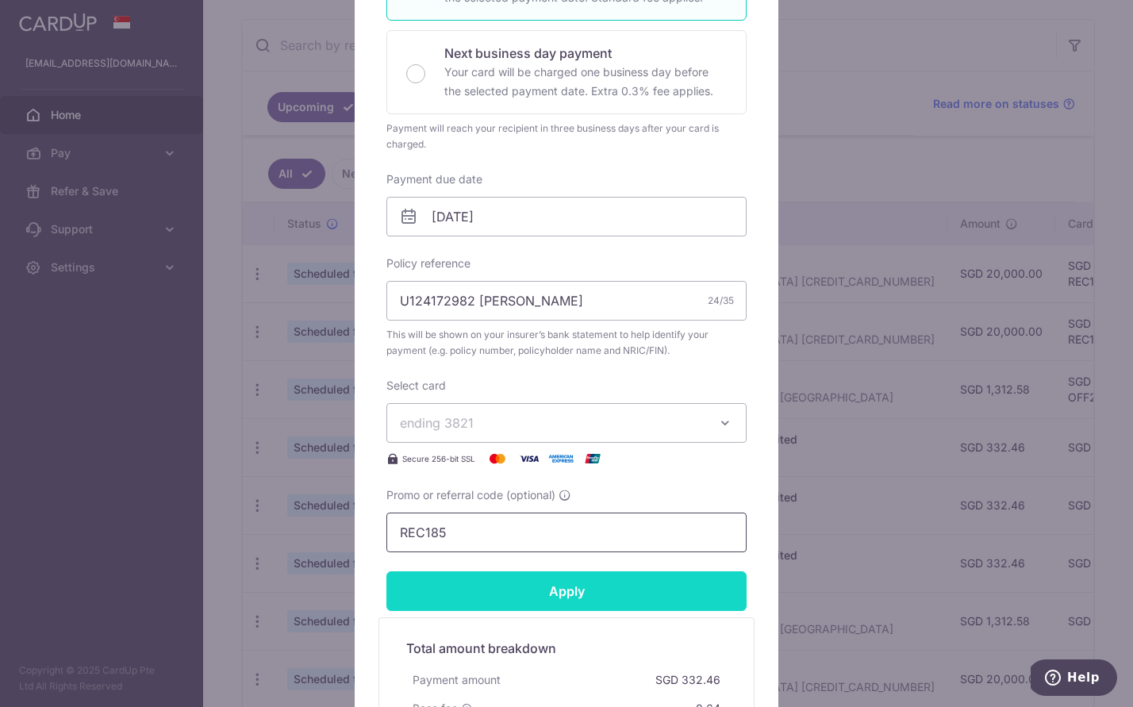
type input "REC185"
click at [558, 604] on input "Apply" at bounding box center [566, 591] width 360 height 40
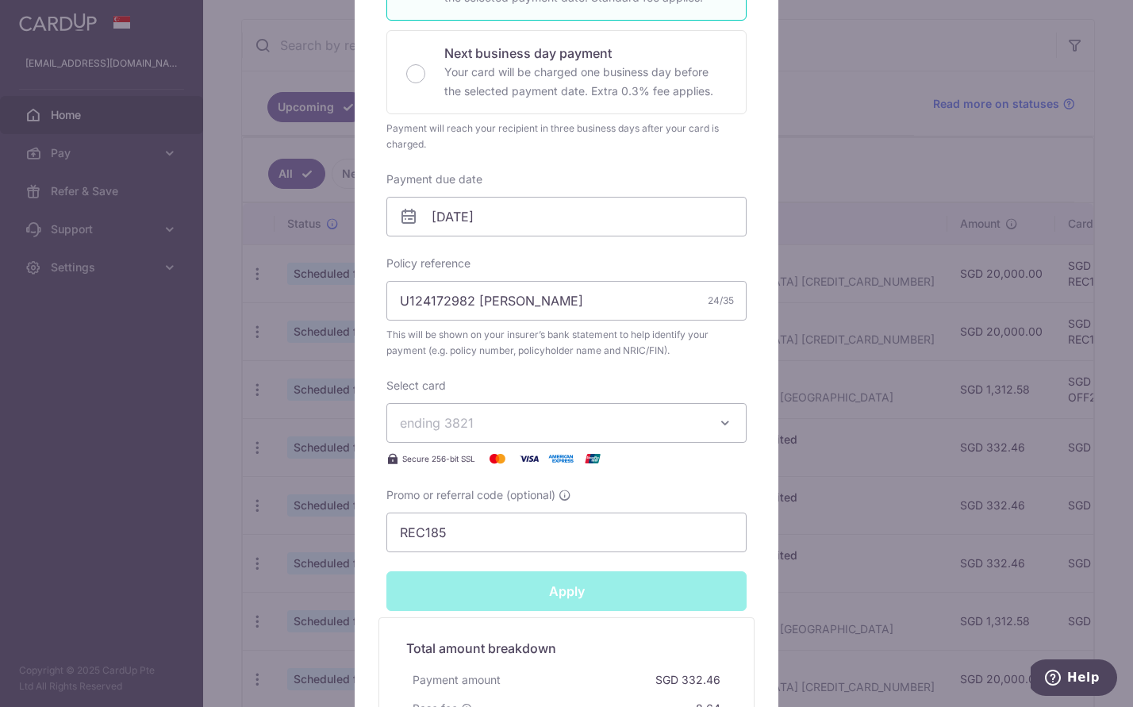
type input "Successfully Applied"
click at [676, 478] on div "Edit payment By clicking apply, you will make changes to all payments to AIA Si…" at bounding box center [566, 353] width 1133 height 707
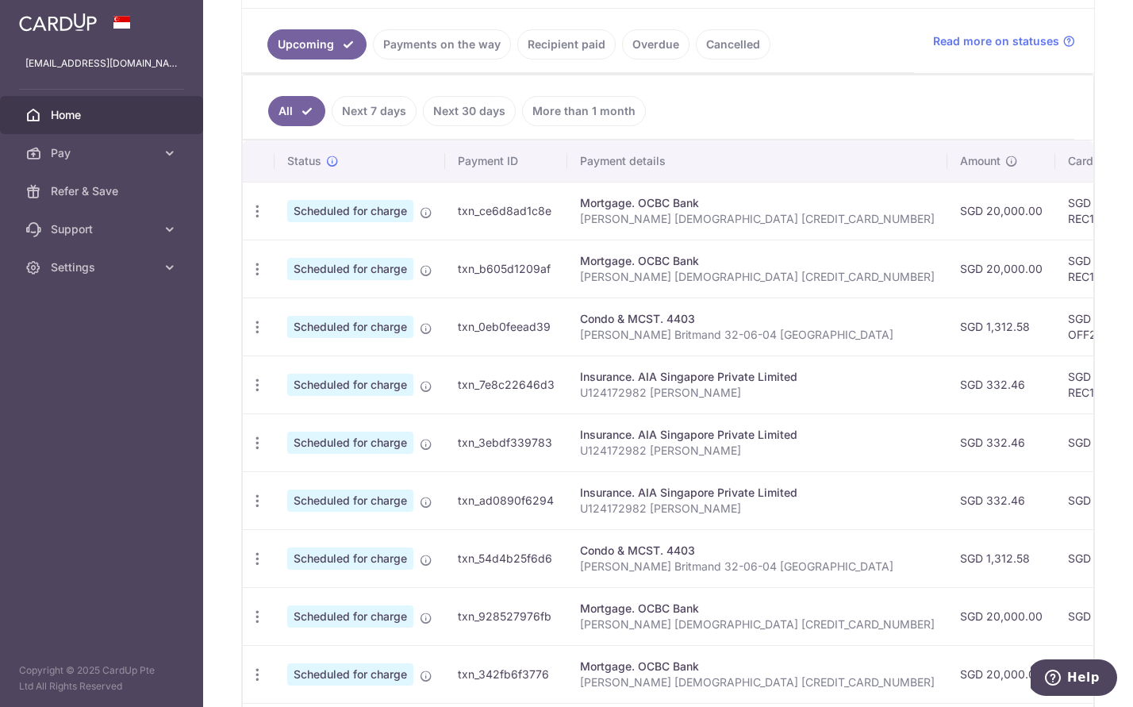
scroll to position [351, 0]
click at [258, 451] on div "Update payment Cancel payment" at bounding box center [257, 441] width 29 height 29
click at [254, 441] on icon "button" at bounding box center [257, 441] width 17 height 17
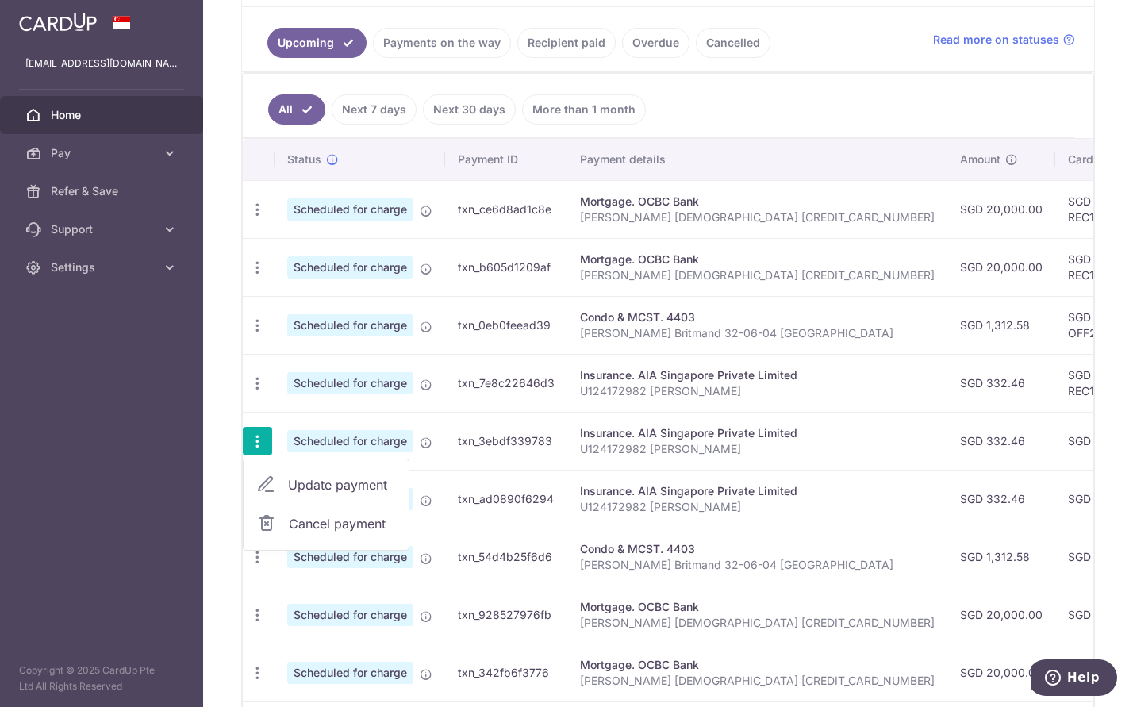
click at [294, 484] on span "Update payment" at bounding box center [342, 484] width 108 height 19
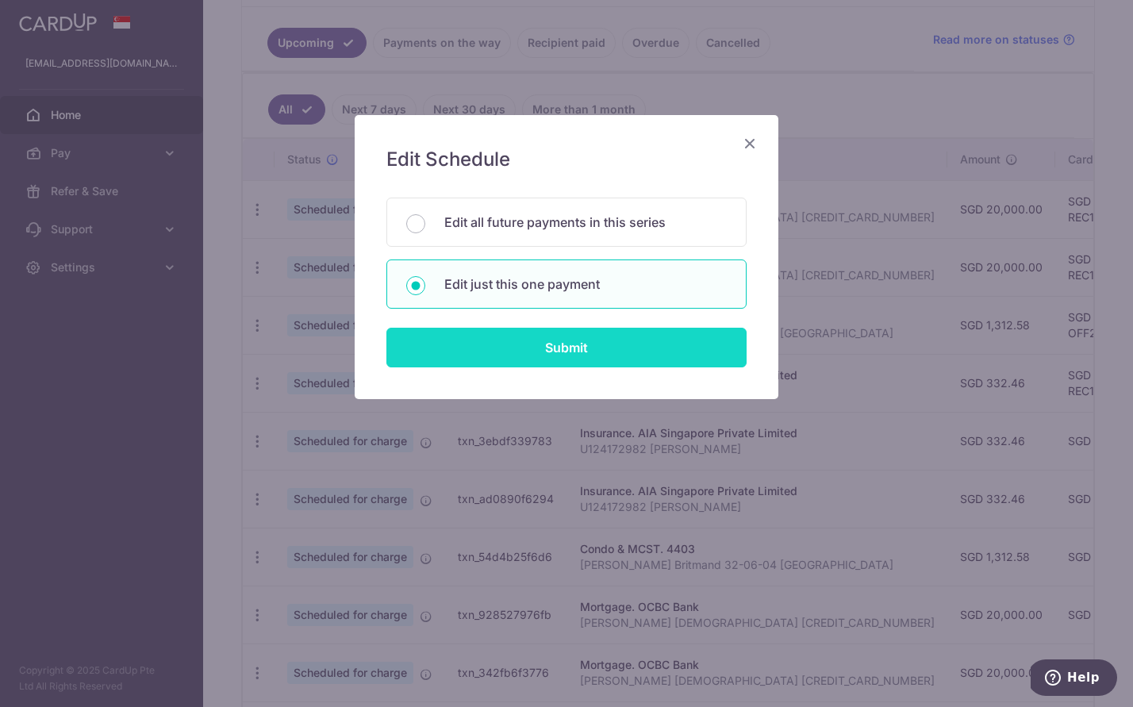
click at [539, 344] on input "Submit" at bounding box center [566, 348] width 360 height 40
radio input "true"
type input "332.46"
type input "[DATE]"
type input "U124172982 [PERSON_NAME]"
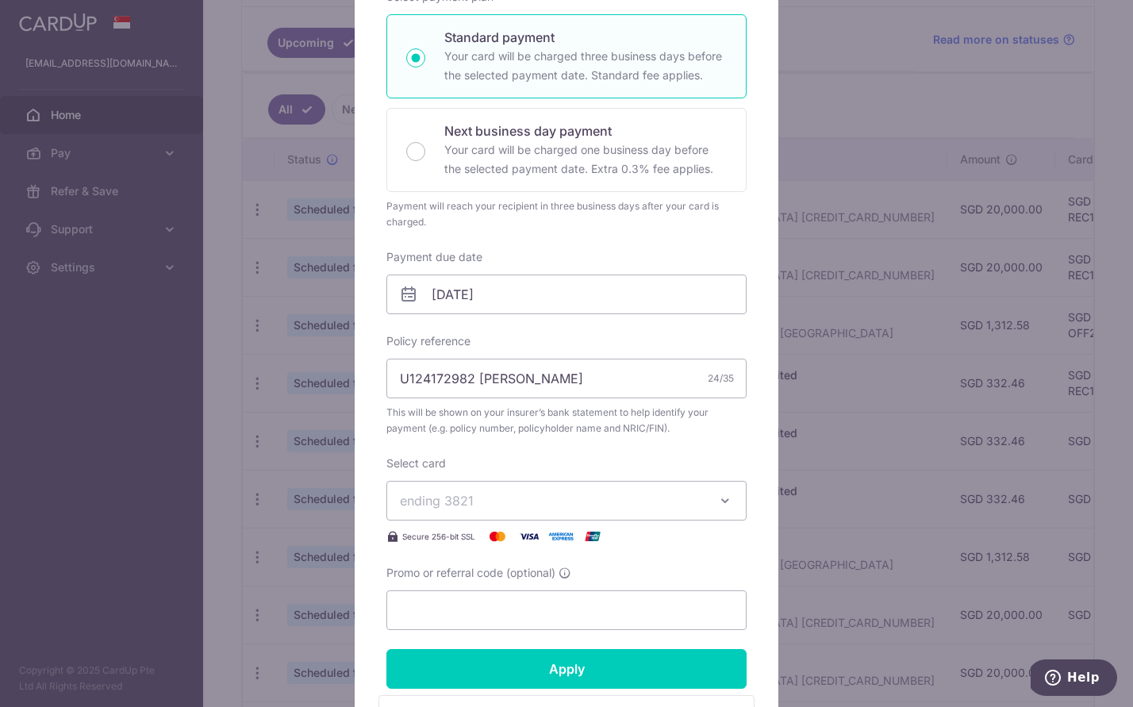
scroll to position [270, 0]
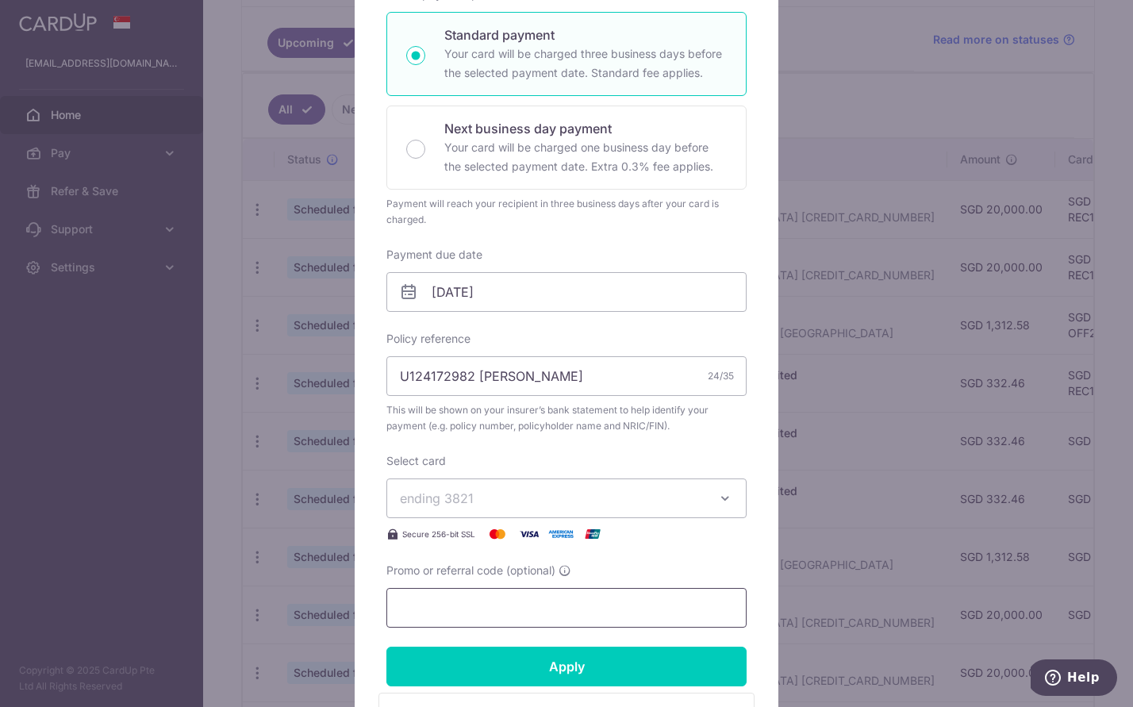
click at [470, 611] on input "Promo or referral code (optional)" at bounding box center [566, 608] width 360 height 40
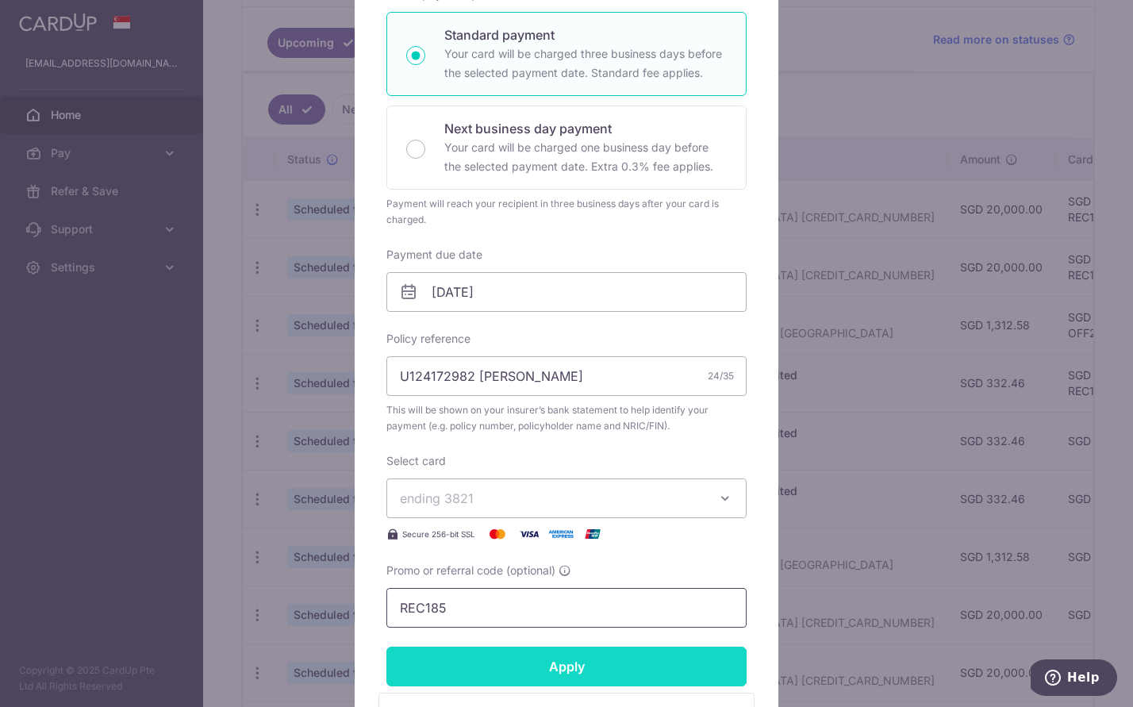
type input "REC185"
click at [556, 671] on input "Apply" at bounding box center [566, 666] width 360 height 40
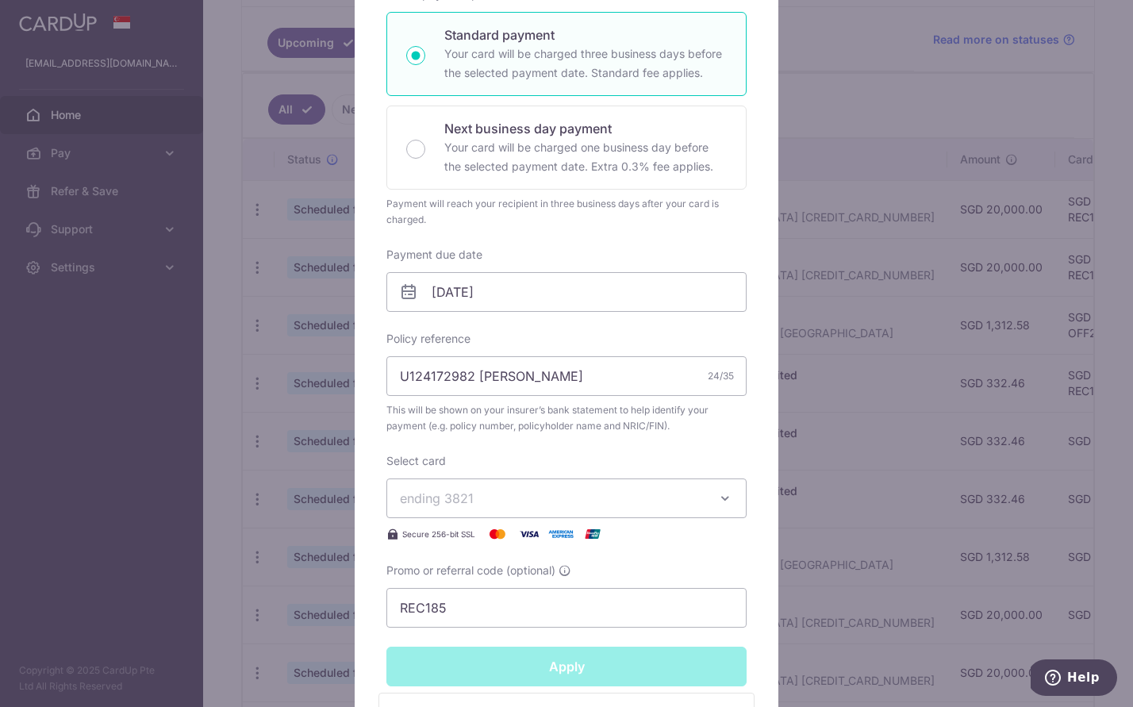
type input "Successfully Applied"
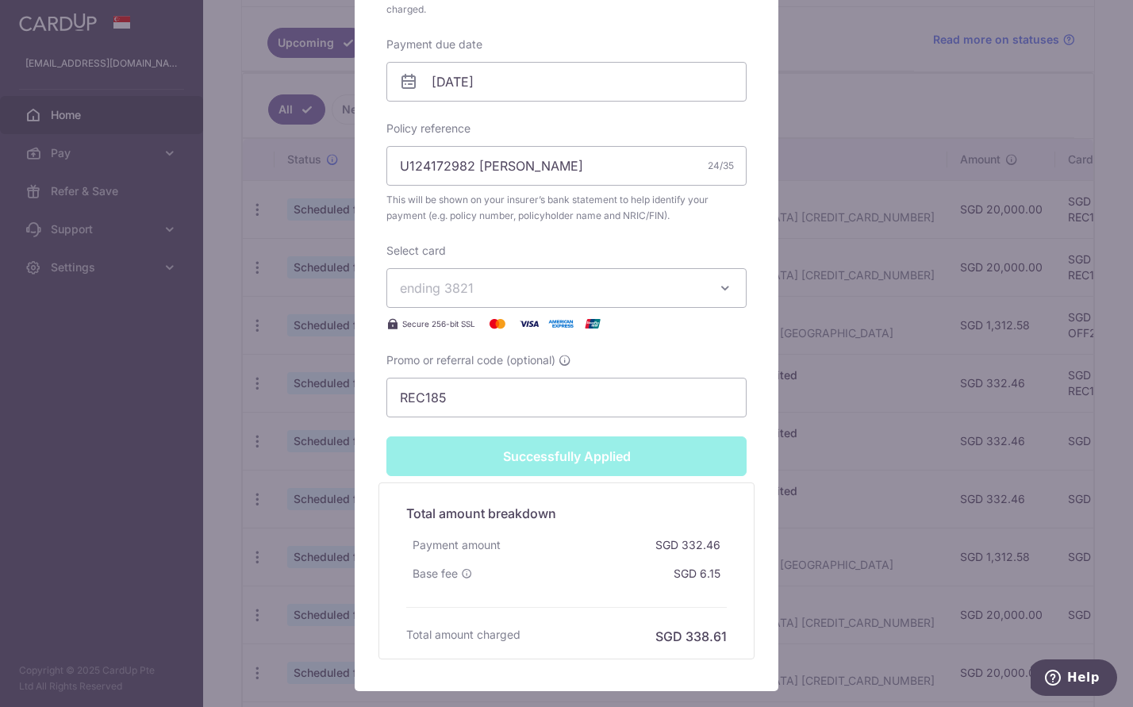
scroll to position [555, 0]
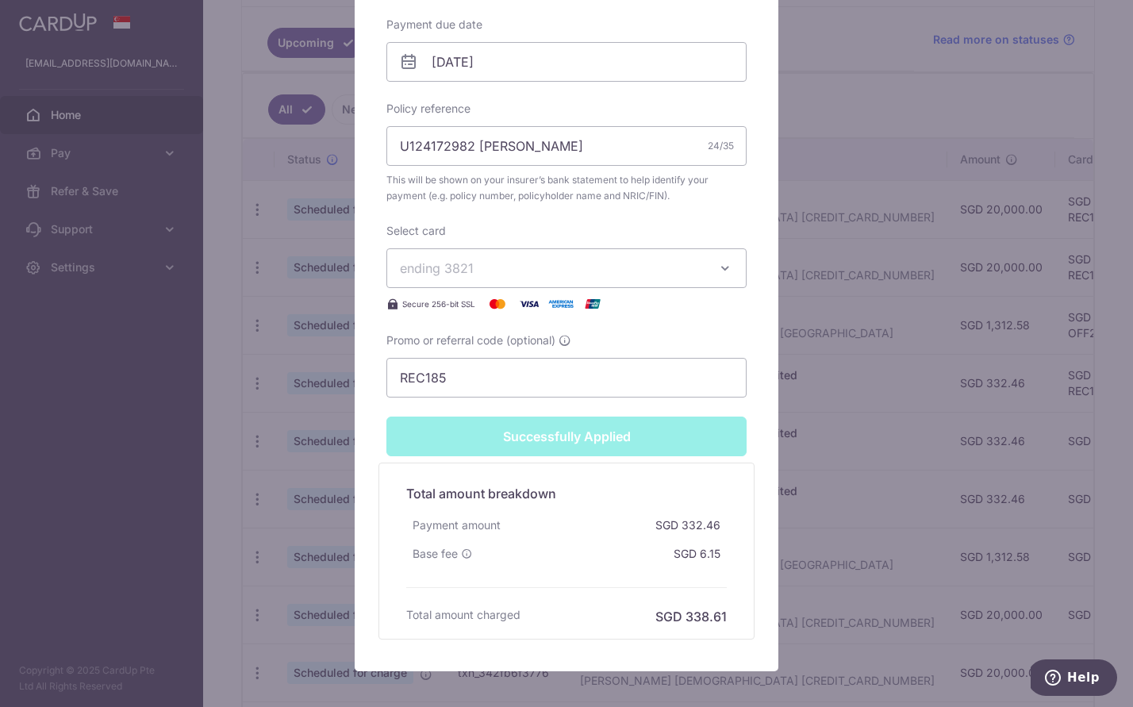
click at [884, 435] on div "Edit payment By clicking apply, you will make changes to all payments to AIA Si…" at bounding box center [566, 353] width 1133 height 707
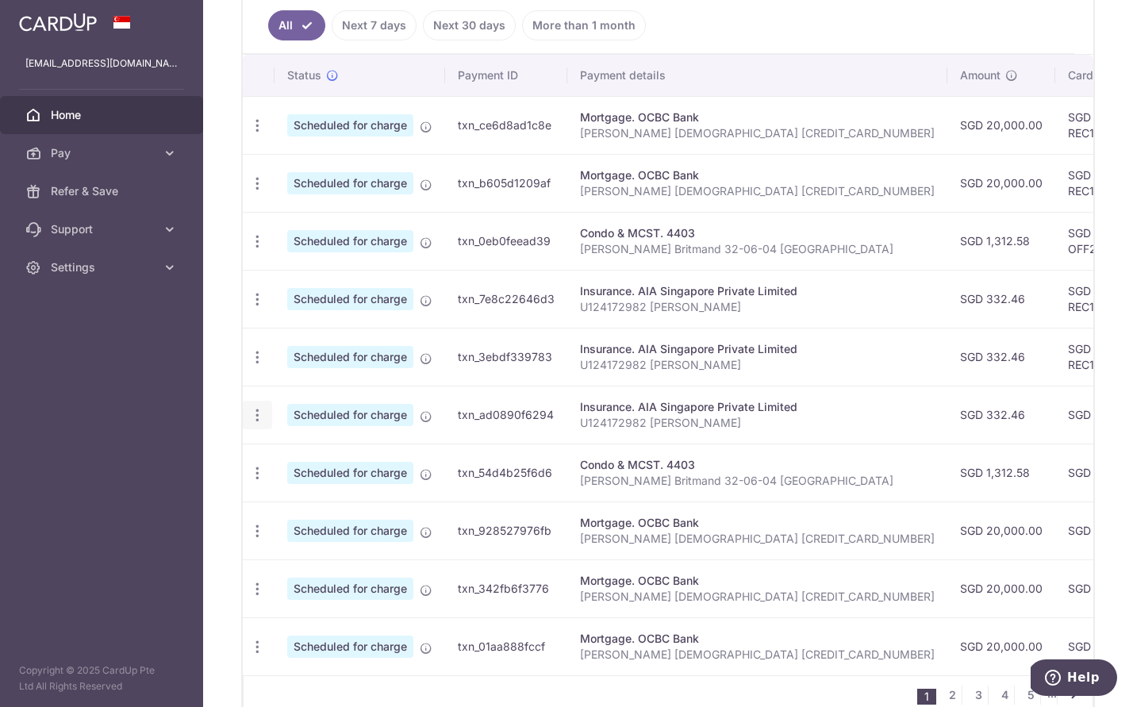
click at [260, 414] on icon "button" at bounding box center [257, 415] width 17 height 17
click at [339, 466] on span "Update payment" at bounding box center [342, 458] width 108 height 19
radio input "true"
type input "332.46"
type input "[DATE]"
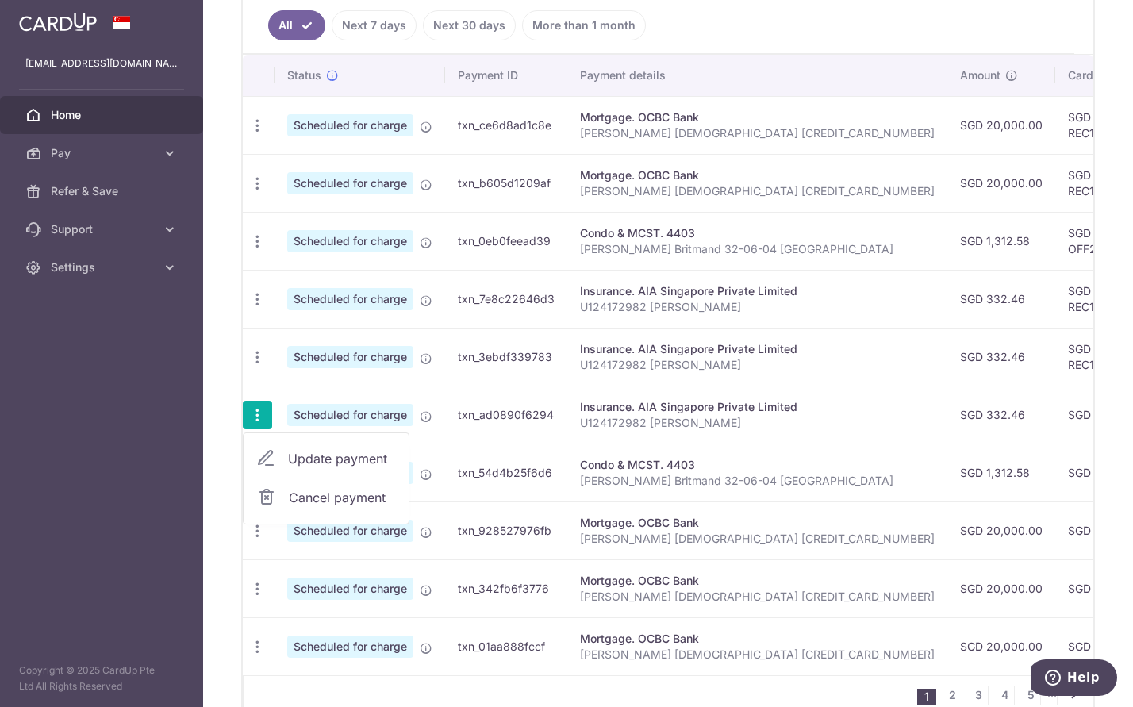
type input "U124172982 [PERSON_NAME]"
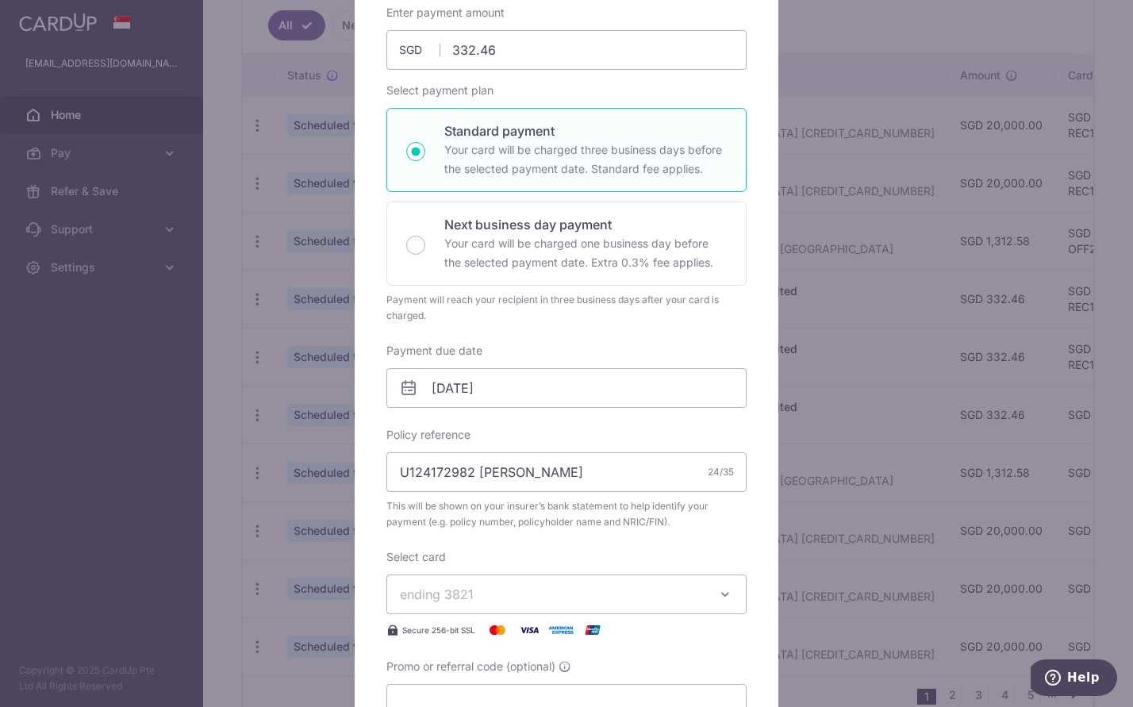
scroll to position [226, 0]
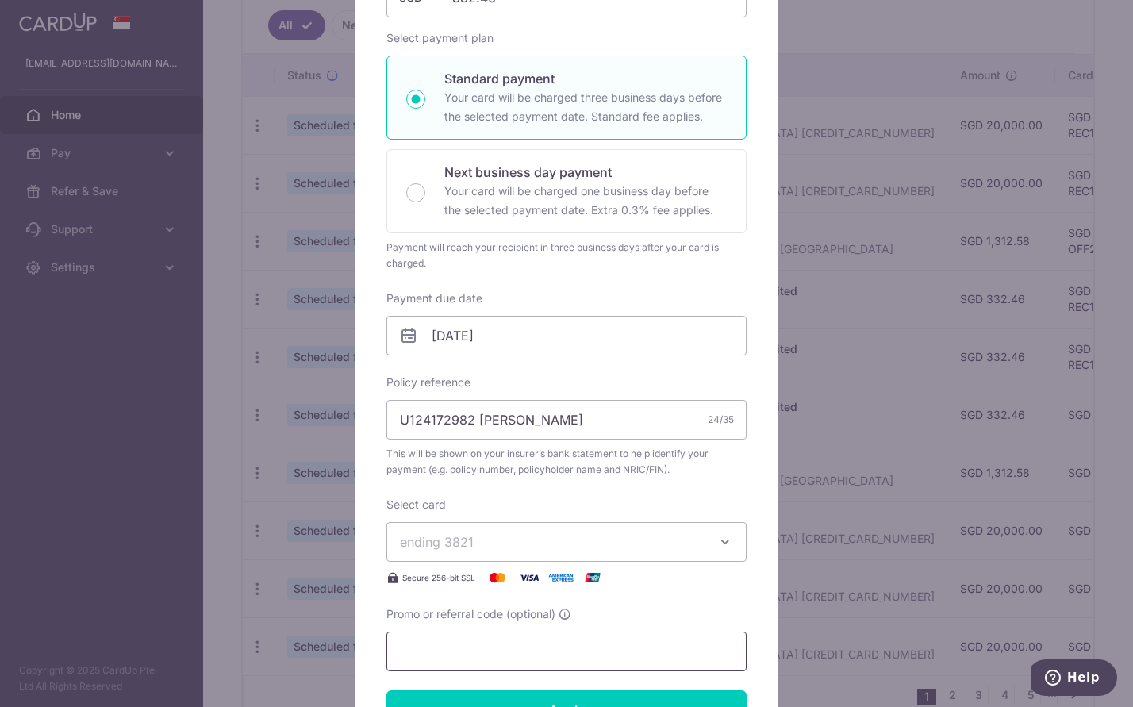
click at [491, 654] on input "Promo or referral code (optional)" at bounding box center [566, 651] width 360 height 40
type input "REC185"
click at [554, 700] on input "Apply" at bounding box center [566, 710] width 360 height 40
type input "Successfully Applied"
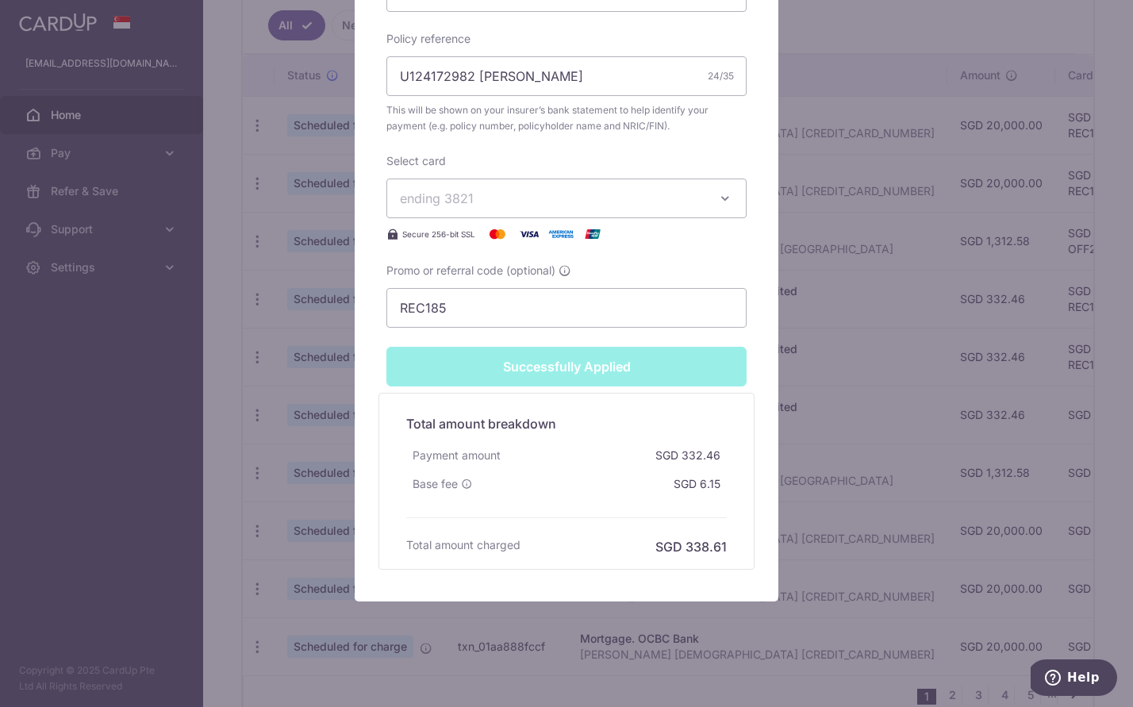
scroll to position [623, 0]
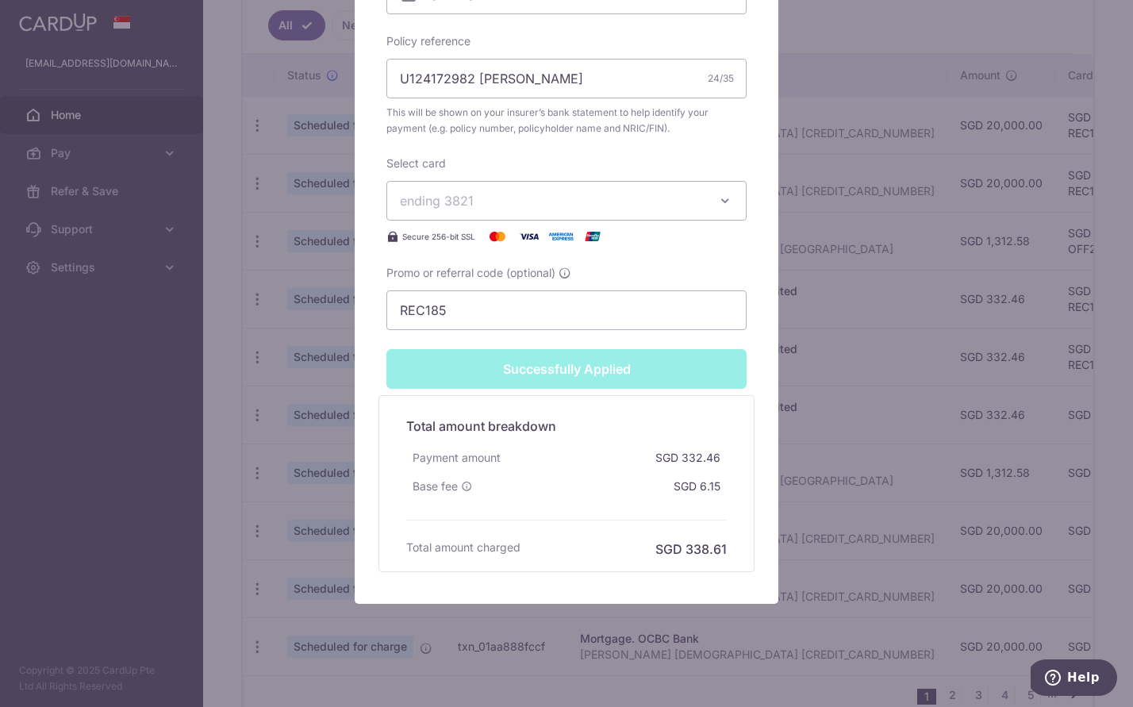
click at [876, 393] on div "Edit payment By clicking apply, you will make changes to all payments to AIA Si…" at bounding box center [566, 353] width 1133 height 707
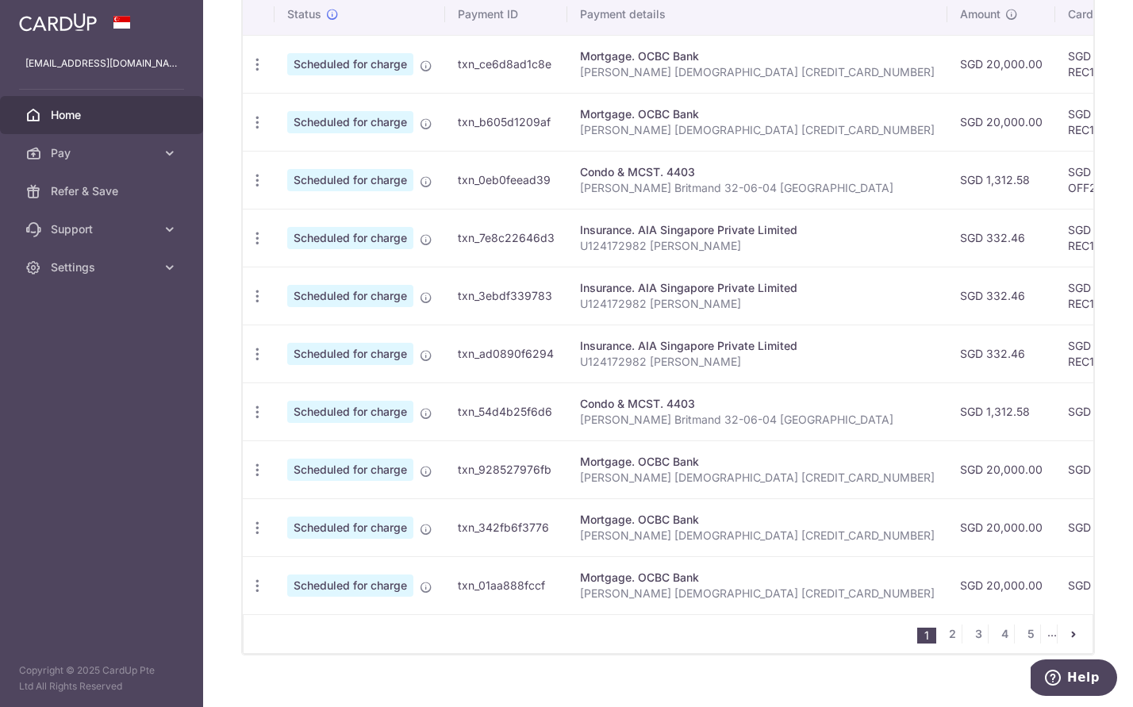
scroll to position [520, 0]
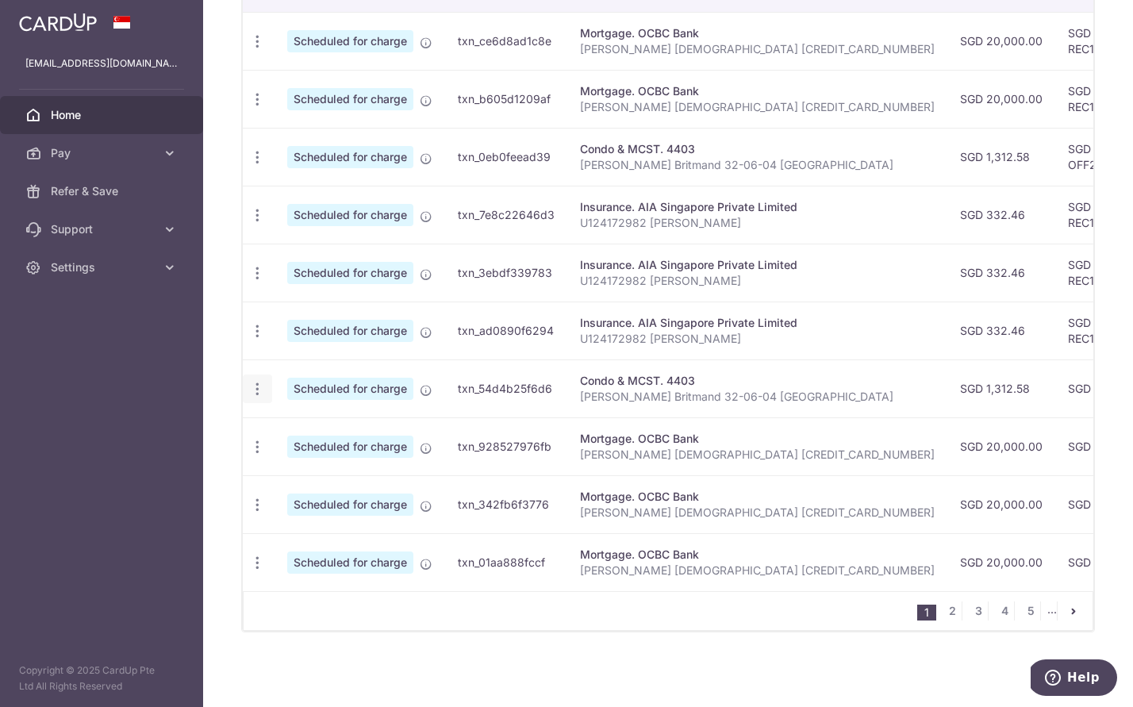
click at [254, 386] on icon "button" at bounding box center [257, 389] width 17 height 17
click at [297, 425] on span "Update payment" at bounding box center [342, 432] width 108 height 19
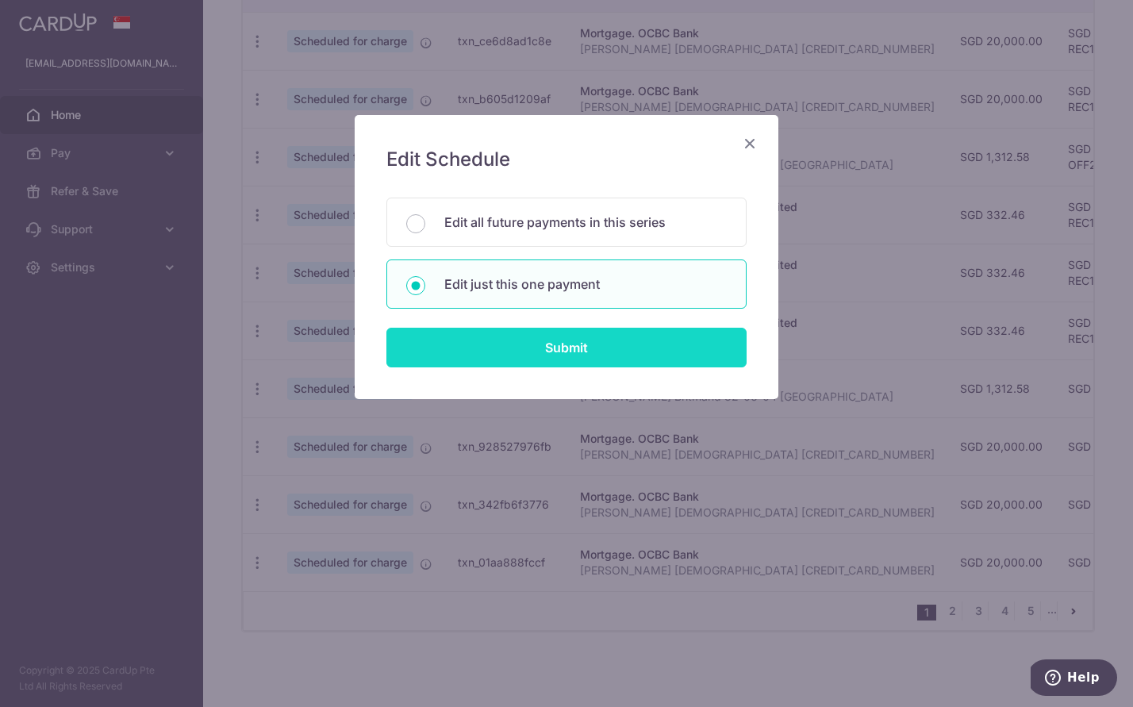
click at [543, 336] on input "Submit" at bounding box center [566, 348] width 360 height 40
radio input "true"
type input "1,312.58"
type input "[DATE]"
type input "[PERSON_NAME] Britmand 32-06-04 [GEOGRAPHIC_DATA]"
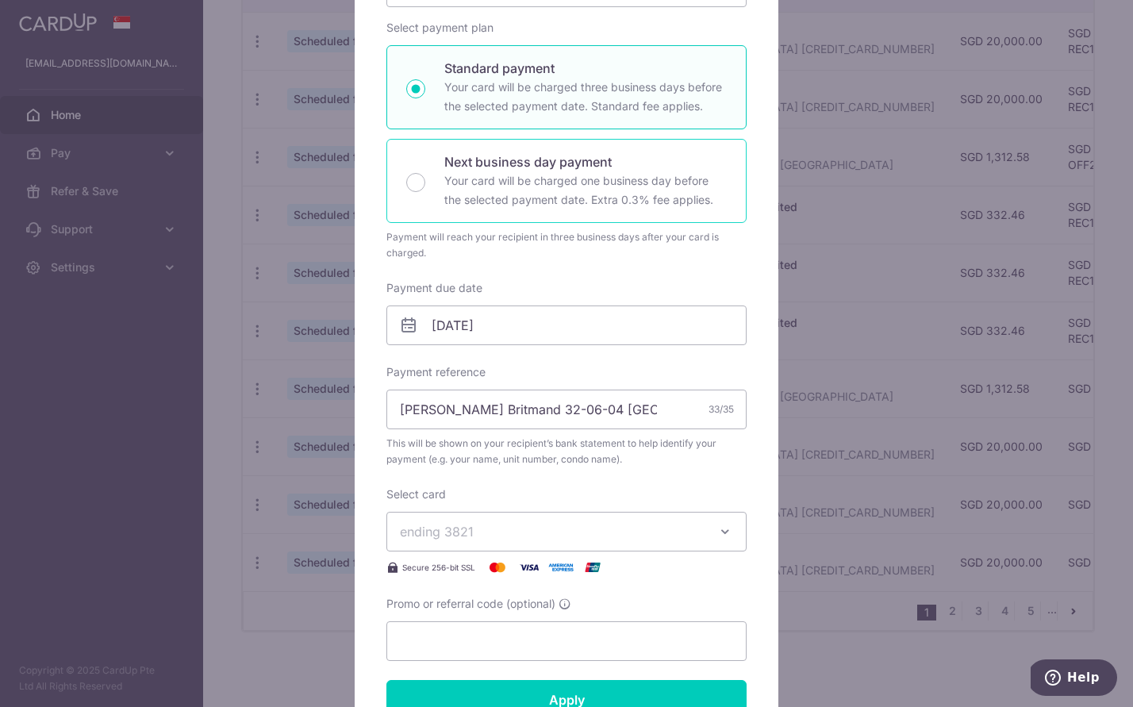
scroll to position [286, 0]
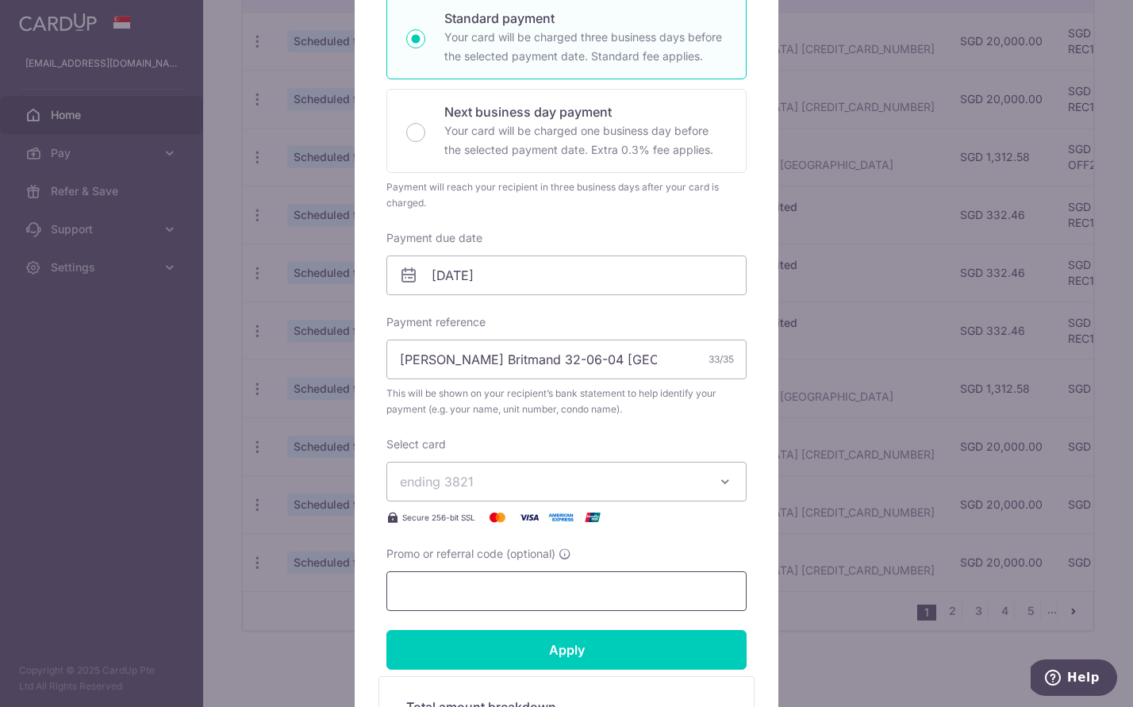
click at [510, 577] on input "Promo or referral code (optional)" at bounding box center [566, 591] width 360 height 40
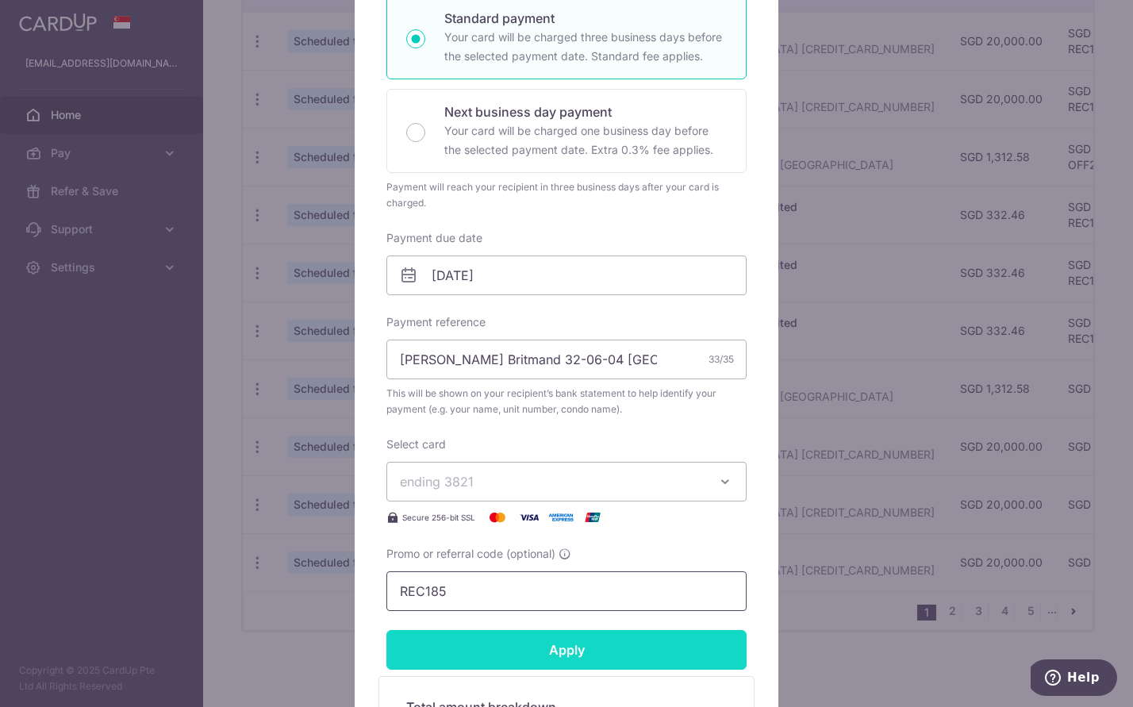
type input "REC185"
click at [543, 652] on input "Apply" at bounding box center [566, 650] width 360 height 40
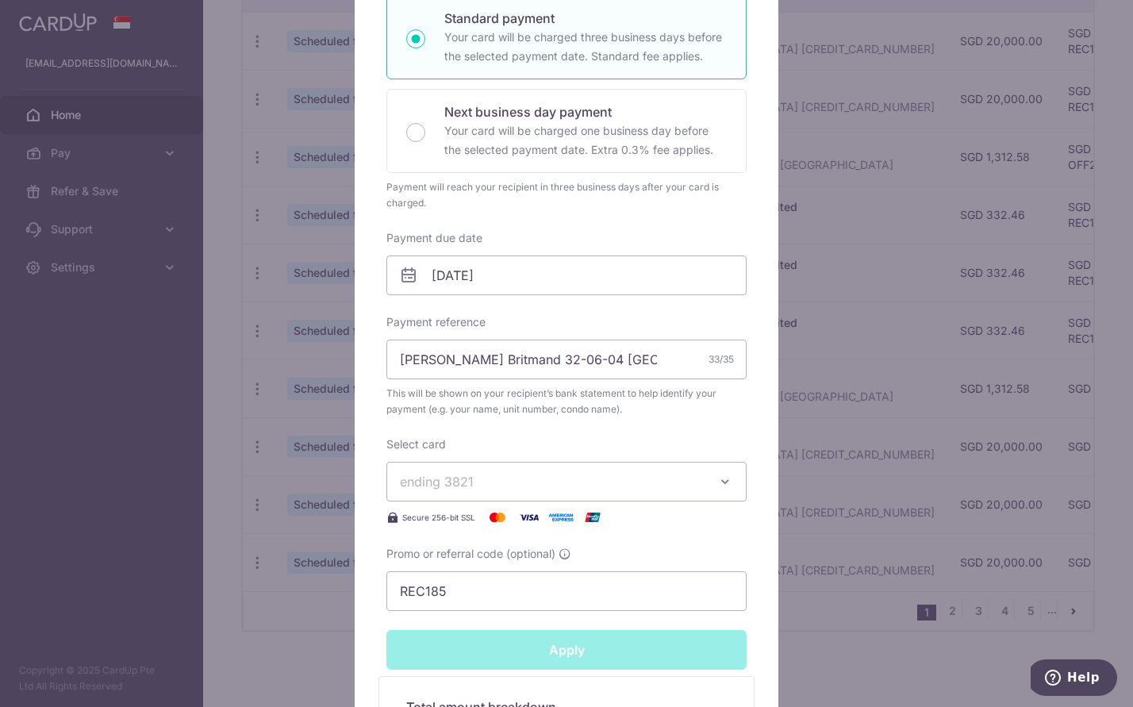
type input "Successfully Applied"
click at [825, 515] on div "Edit payment By clicking apply, you will make changes to all payments to 4403 s…" at bounding box center [566, 353] width 1133 height 707
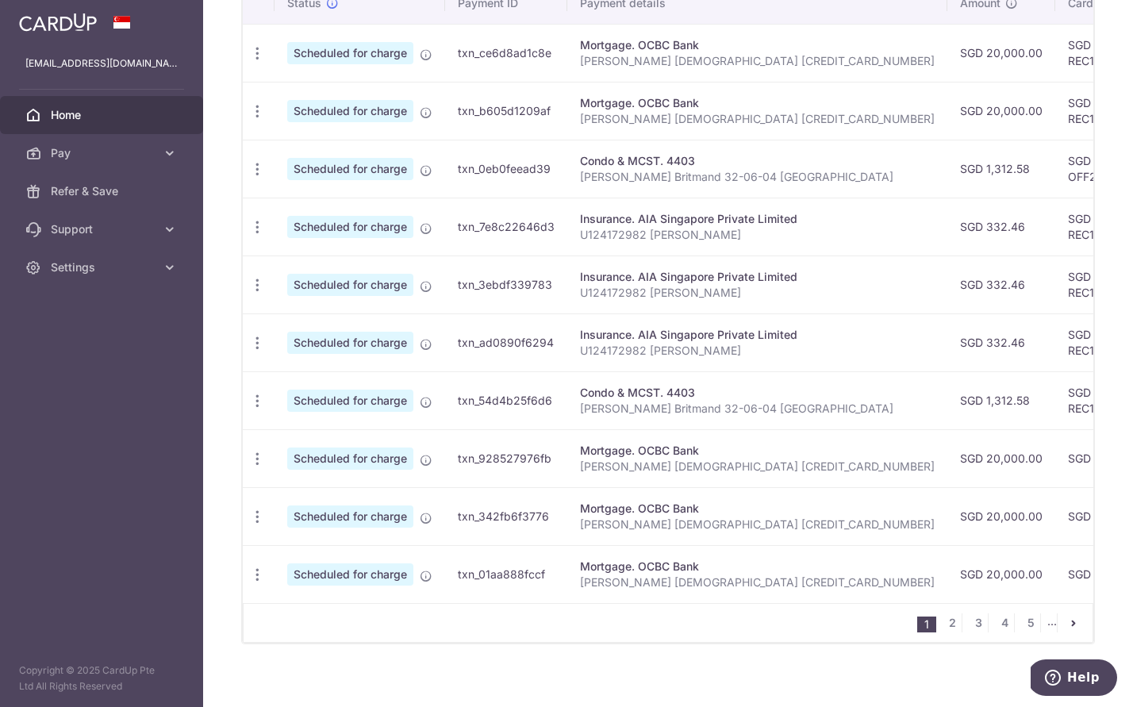
scroll to position [509, 0]
click at [255, 458] on icon "button" at bounding box center [257, 457] width 17 height 17
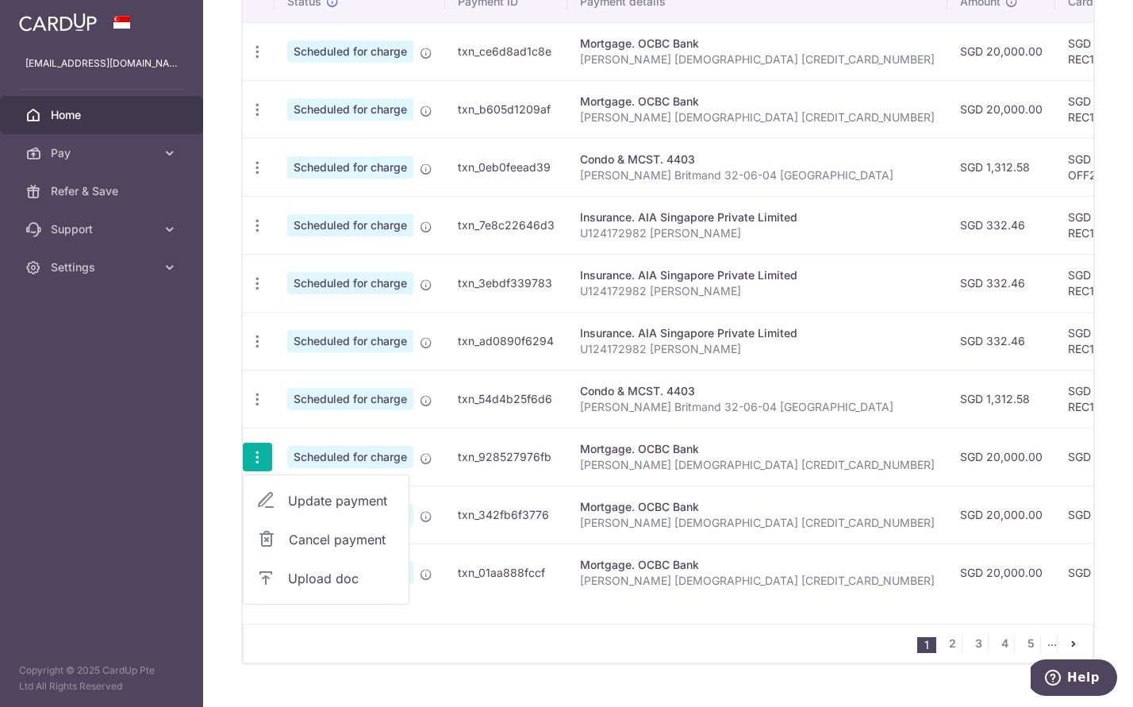
click at [335, 505] on span "Update payment" at bounding box center [342, 500] width 108 height 19
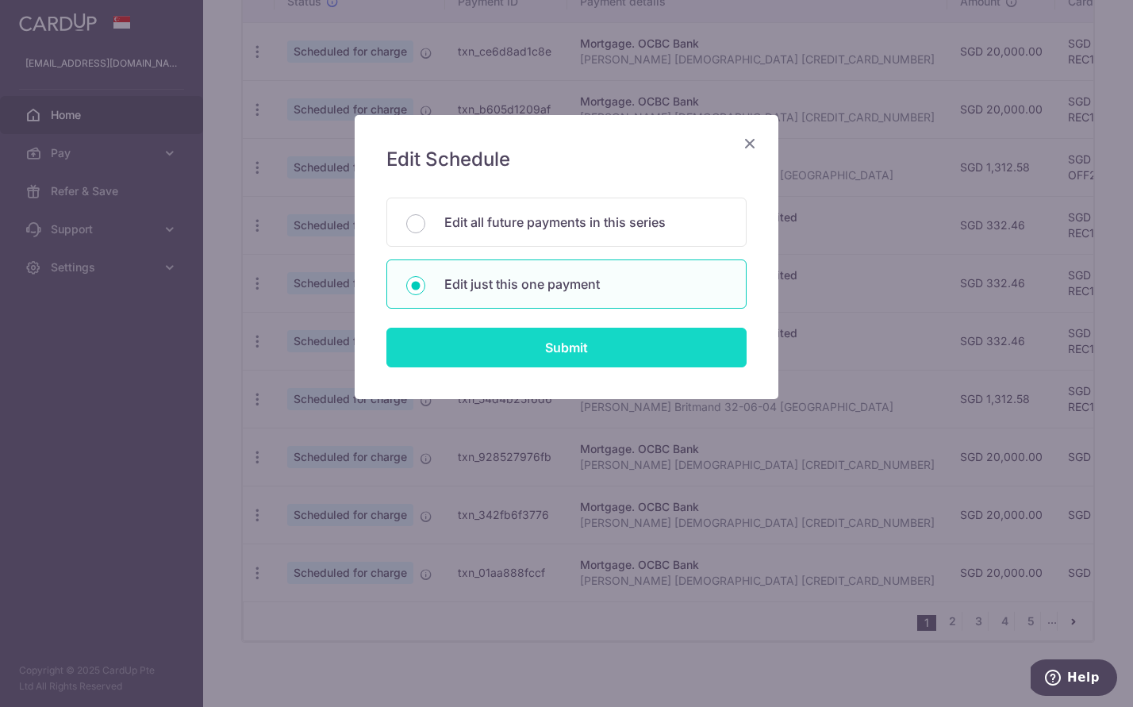
click at [535, 337] on input "Submit" at bounding box center [566, 348] width 360 height 40
radio input "true"
type input "20,000.00"
type input "[DATE]"
type input "[PERSON_NAME] [DEMOGRAPHIC_DATA] [CREDIT_CARD_NUMBER]"
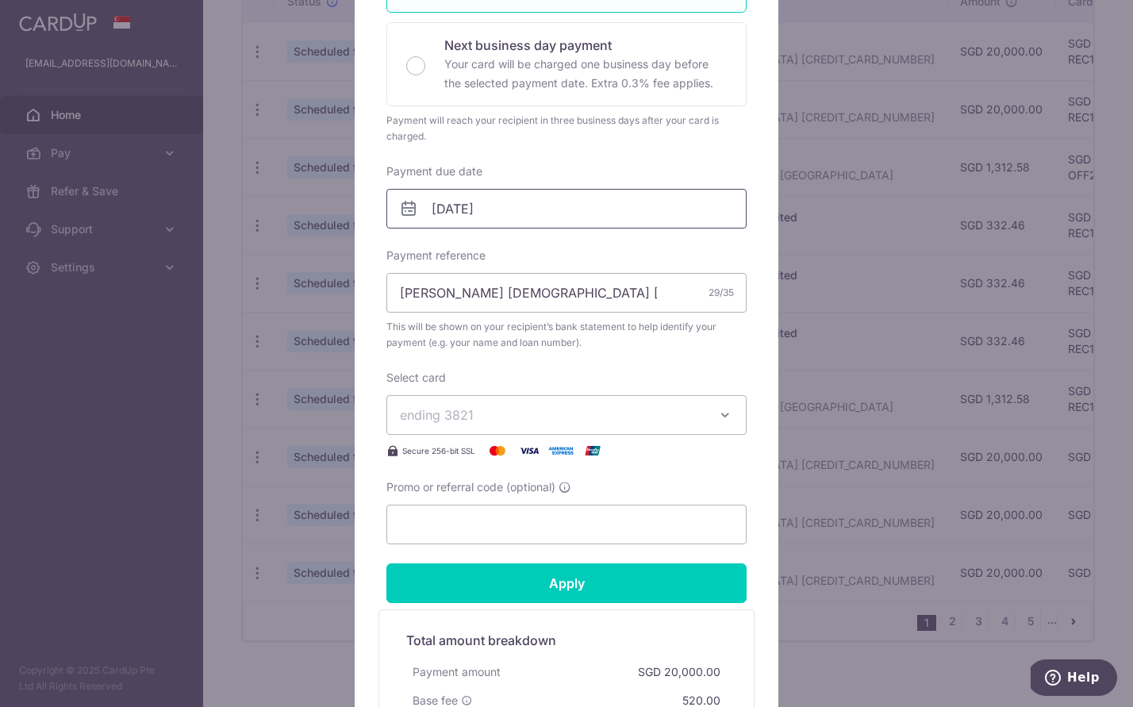
scroll to position [579, 0]
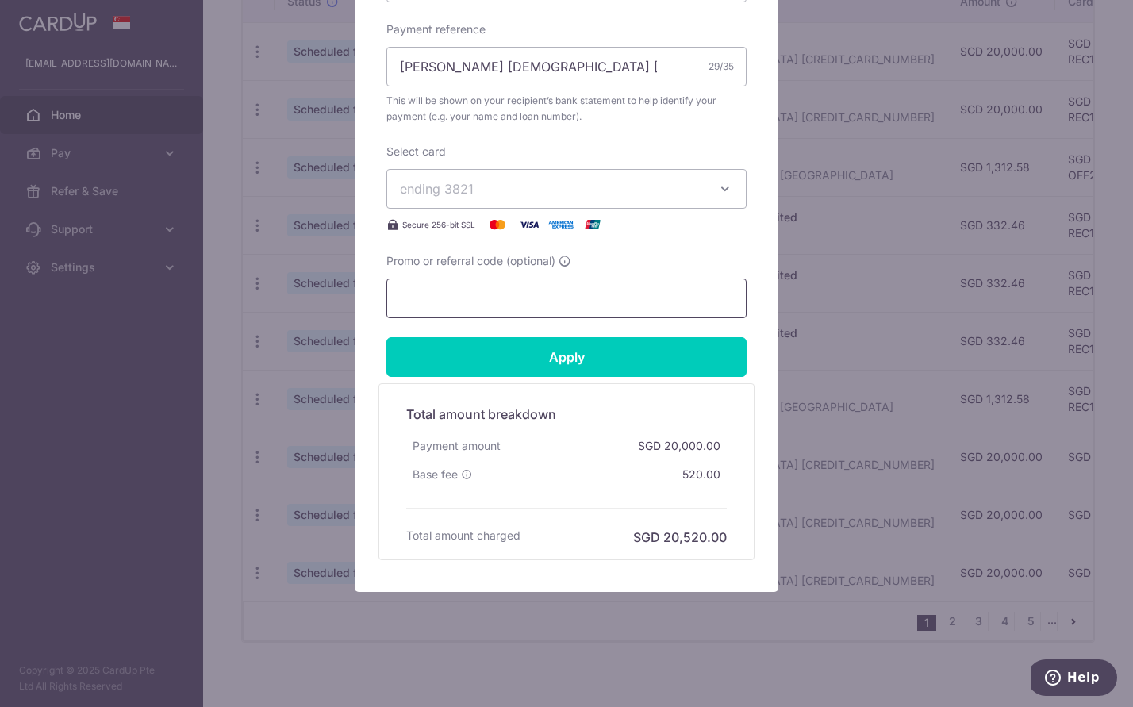
click at [500, 300] on input "Promo or referral code (optional)" at bounding box center [566, 298] width 360 height 40
click at [504, 293] on input "REC185" at bounding box center [566, 298] width 360 height 40
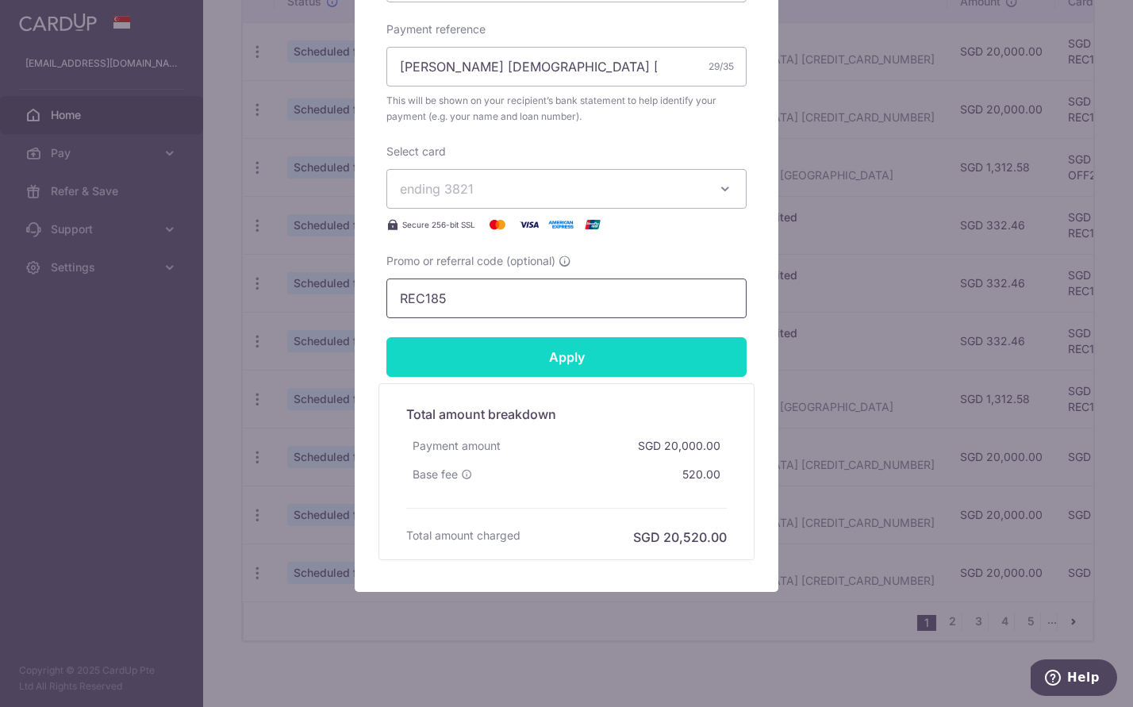
type input "REC185"
click at [517, 347] on input "Apply" at bounding box center [566, 357] width 360 height 40
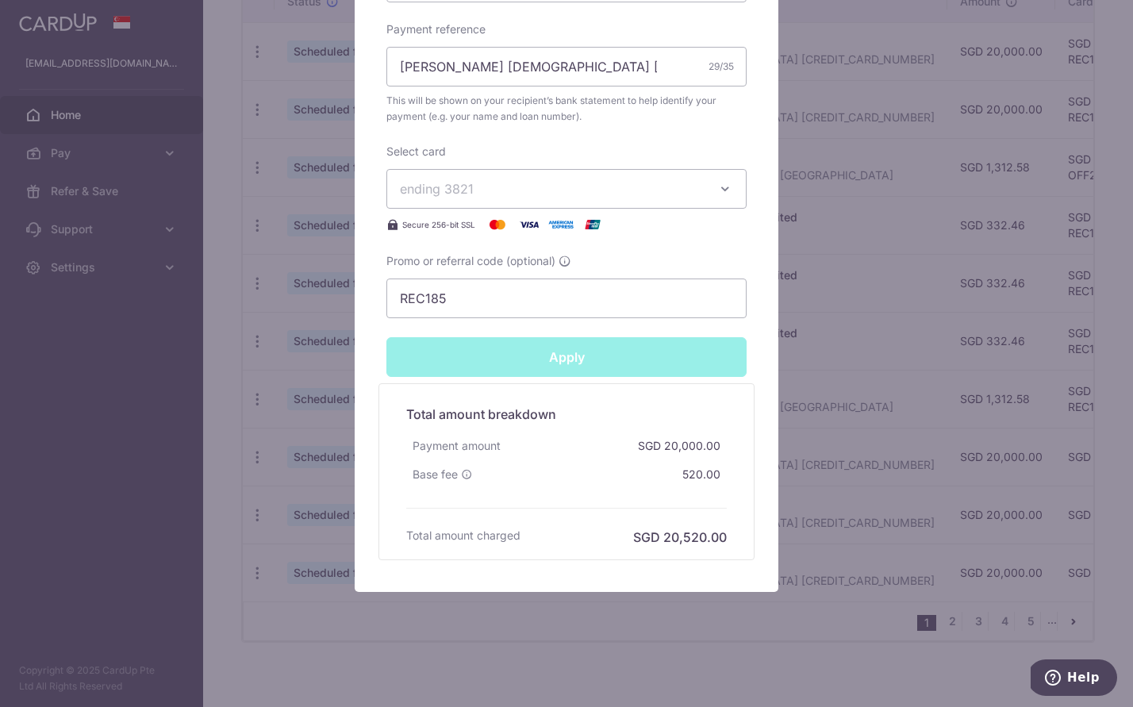
type input "Successfully Applied"
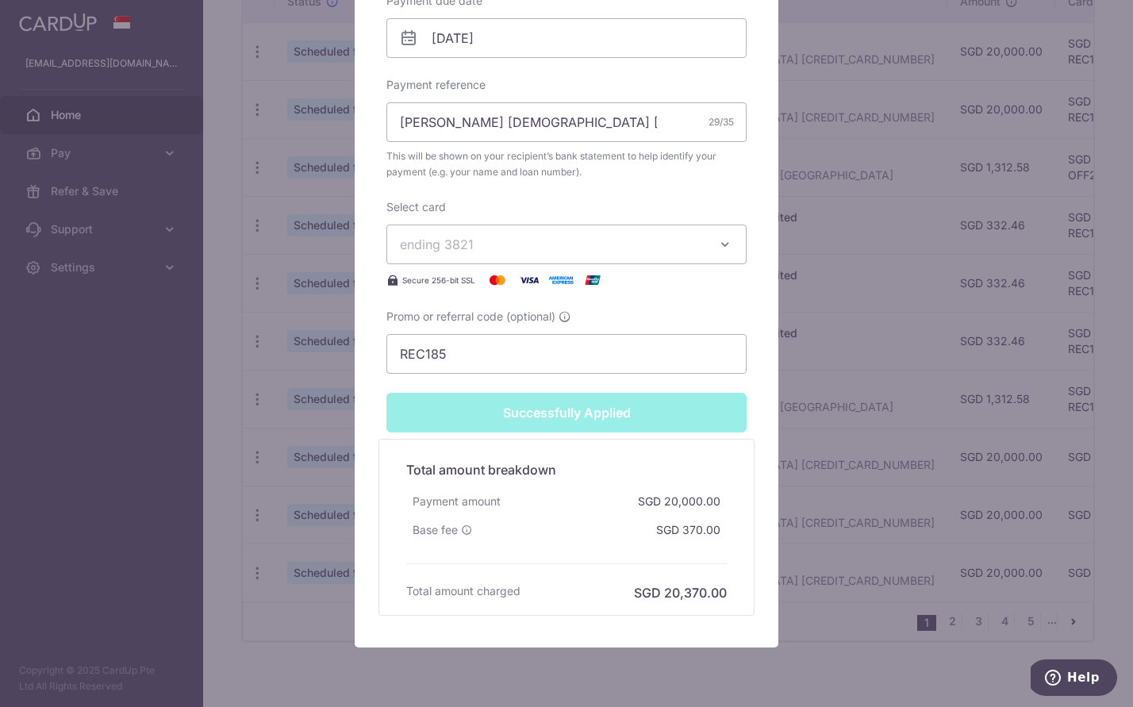
scroll to position [635, 0]
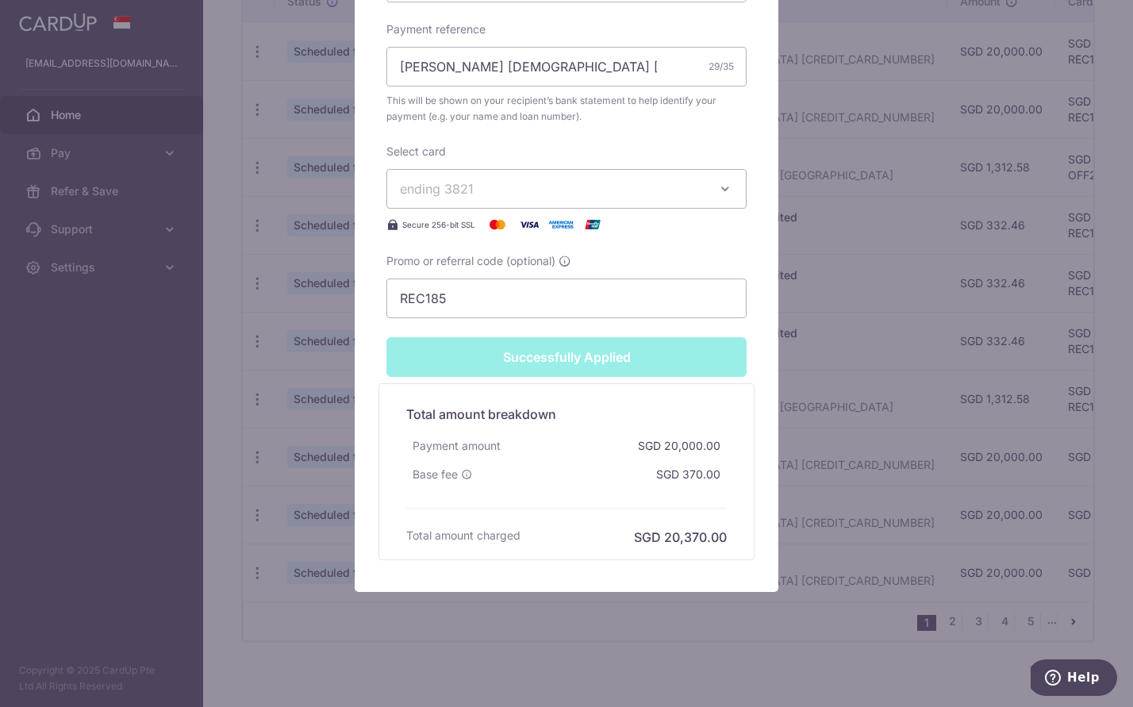
click at [826, 397] on div "Edit payment By clicking apply, you will make changes to all payments to OCBC B…" at bounding box center [566, 353] width 1133 height 707
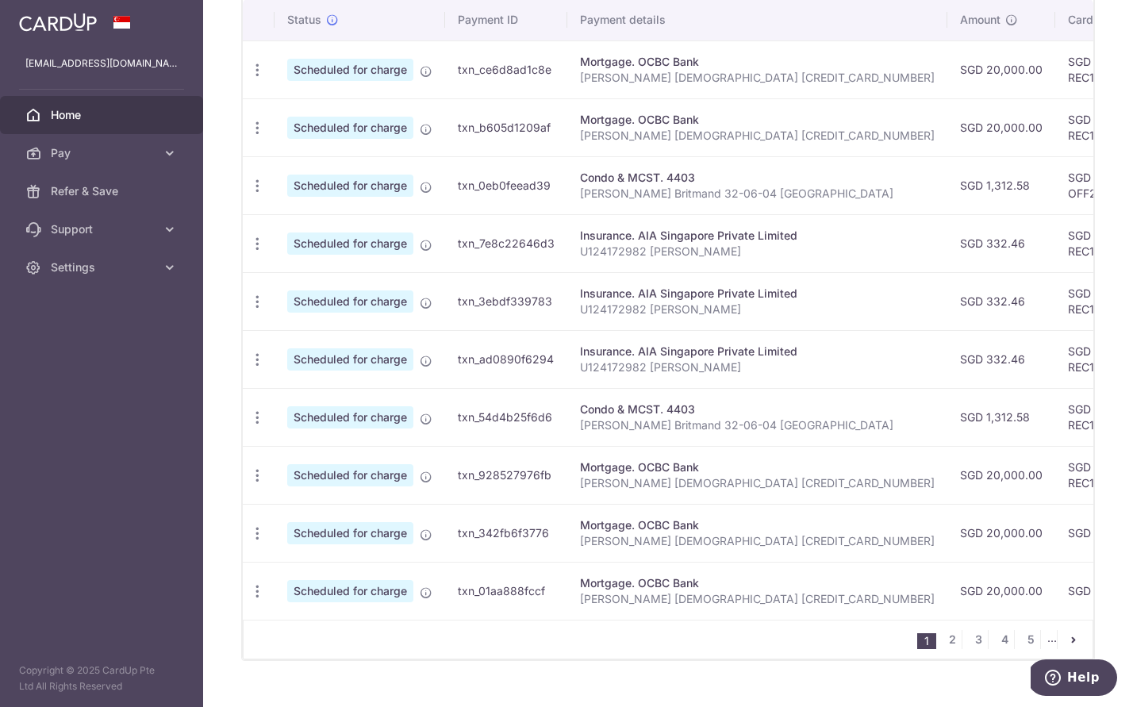
scroll to position [520, 0]
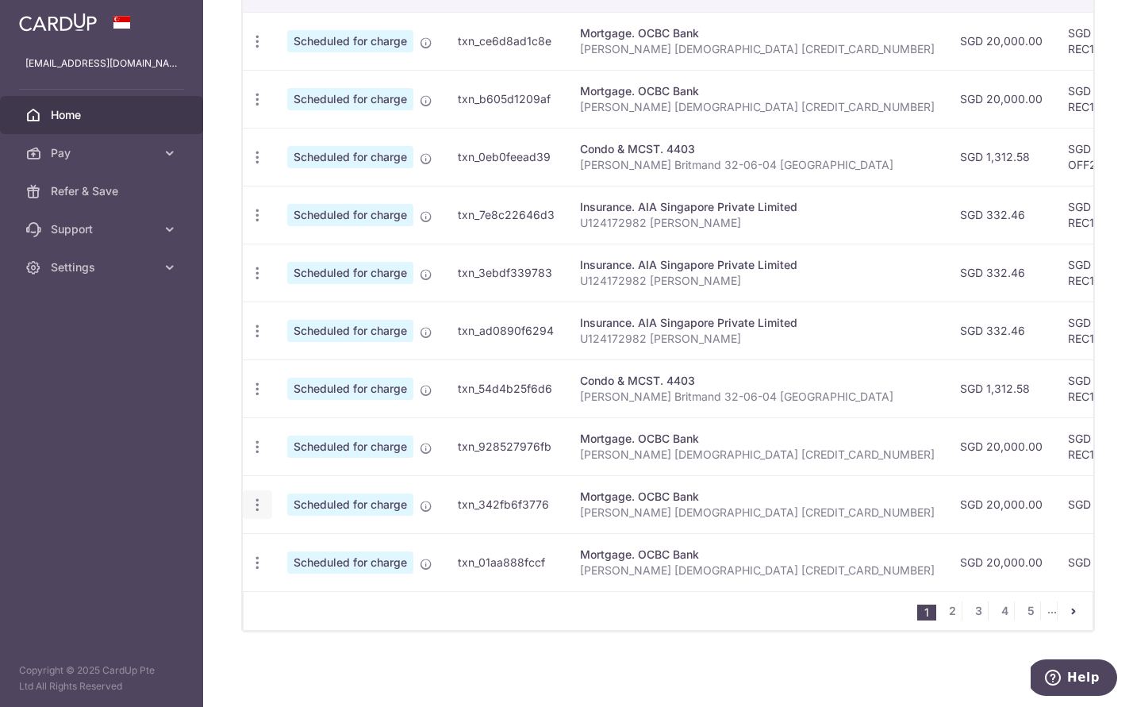
click at [259, 506] on icon "button" at bounding box center [257, 505] width 17 height 17
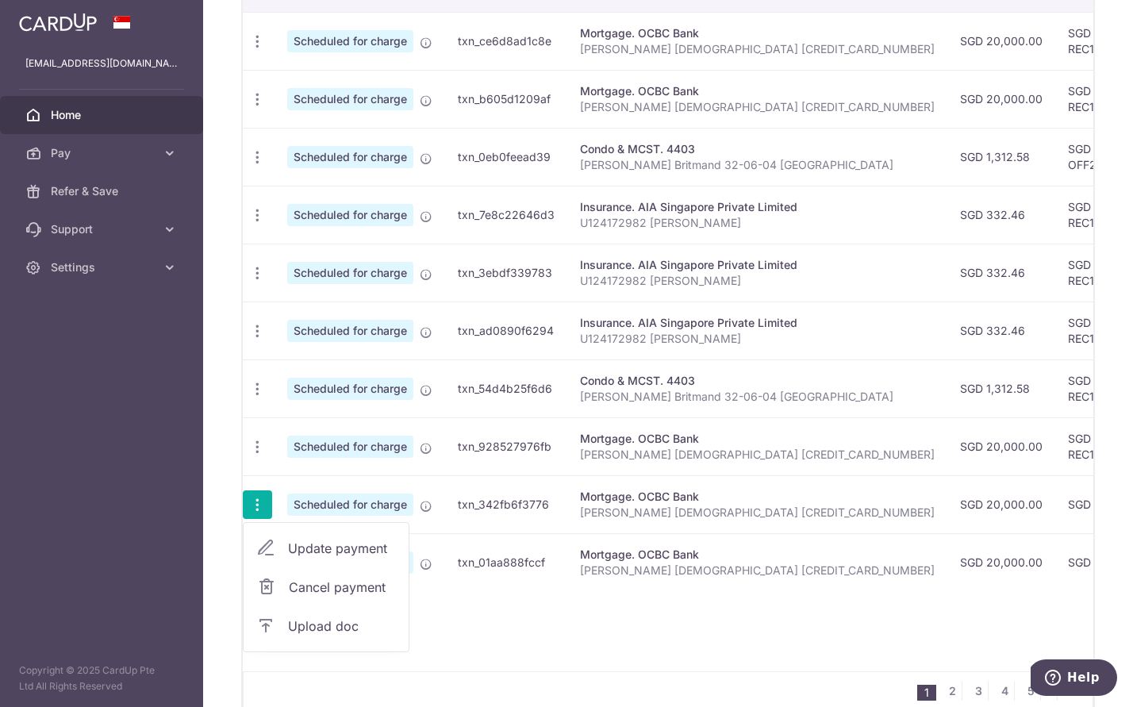
click at [314, 546] on span "Update payment" at bounding box center [342, 548] width 108 height 19
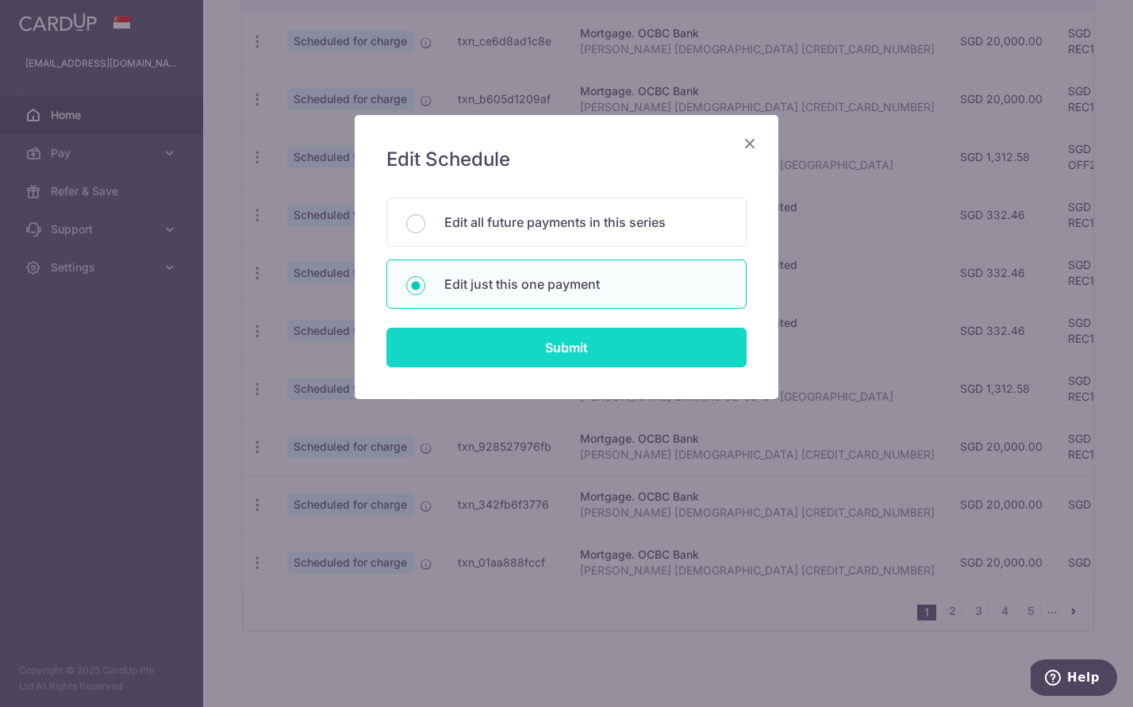
click at [539, 339] on input "Submit" at bounding box center [566, 348] width 360 height 40
radio input "true"
type input "20,000.00"
type input "[DATE]"
type input "[PERSON_NAME] [DEMOGRAPHIC_DATA] [CREDIT_CARD_NUMBER]"
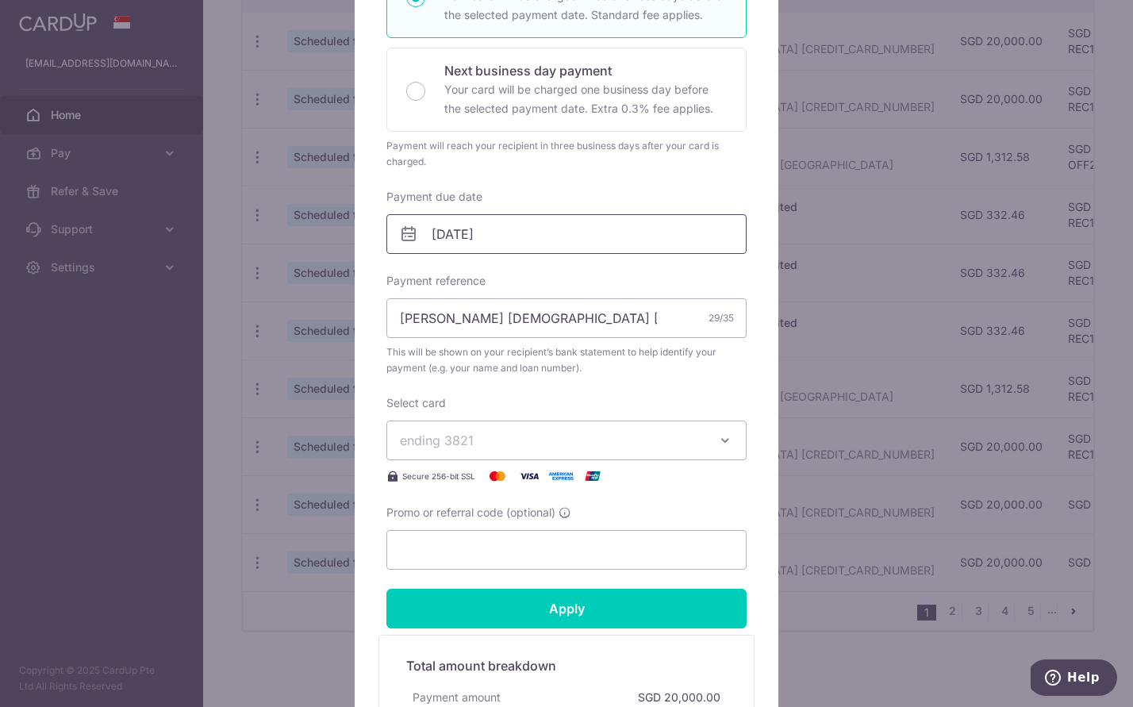
scroll to position [579, 0]
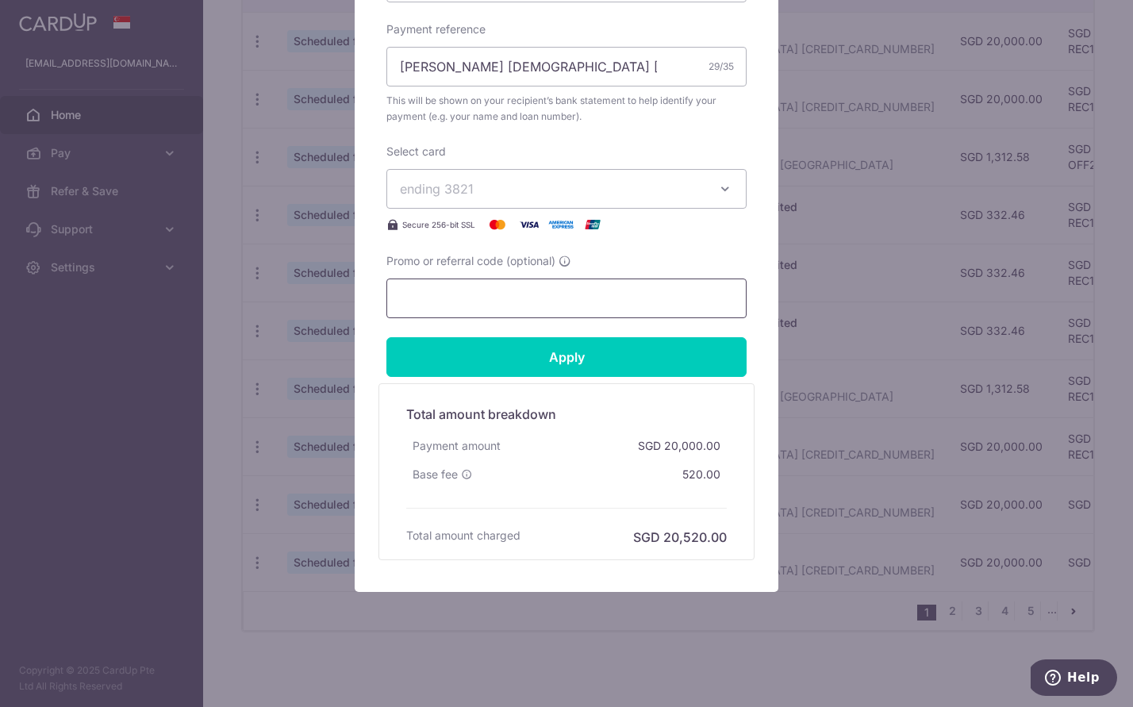
click at [535, 313] on input "Promo or referral code (optional)" at bounding box center [566, 298] width 360 height 40
paste input "REC185"
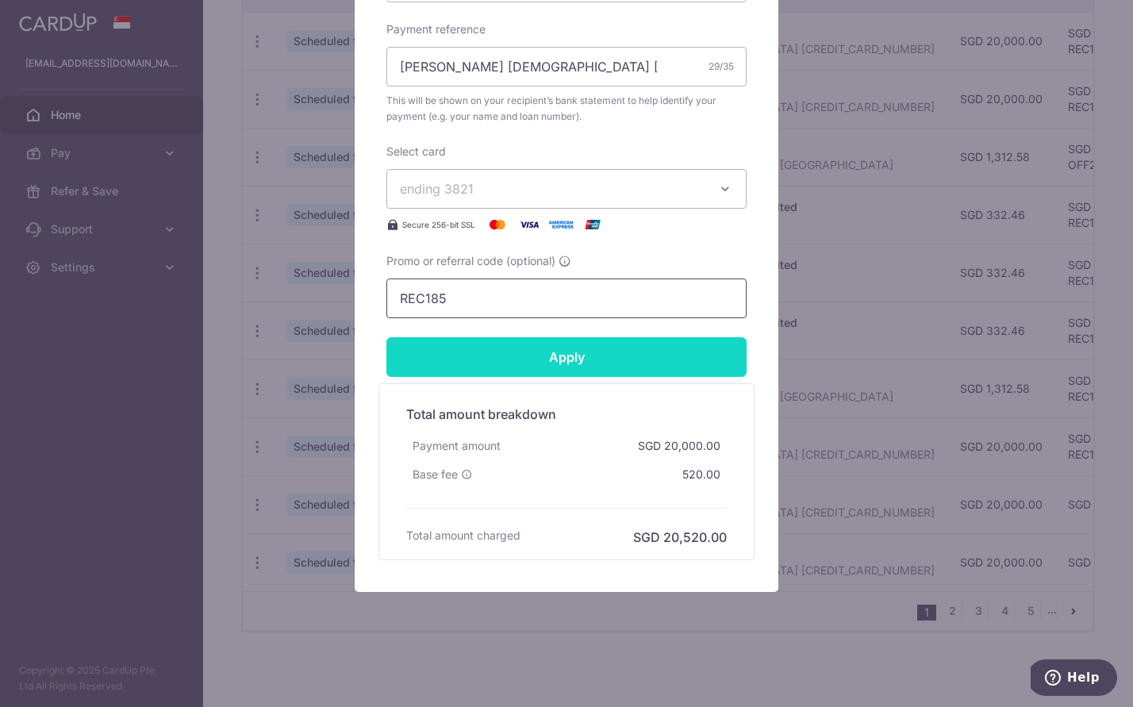
type input "REC185"
click at [530, 364] on input "Apply" at bounding box center [566, 357] width 360 height 40
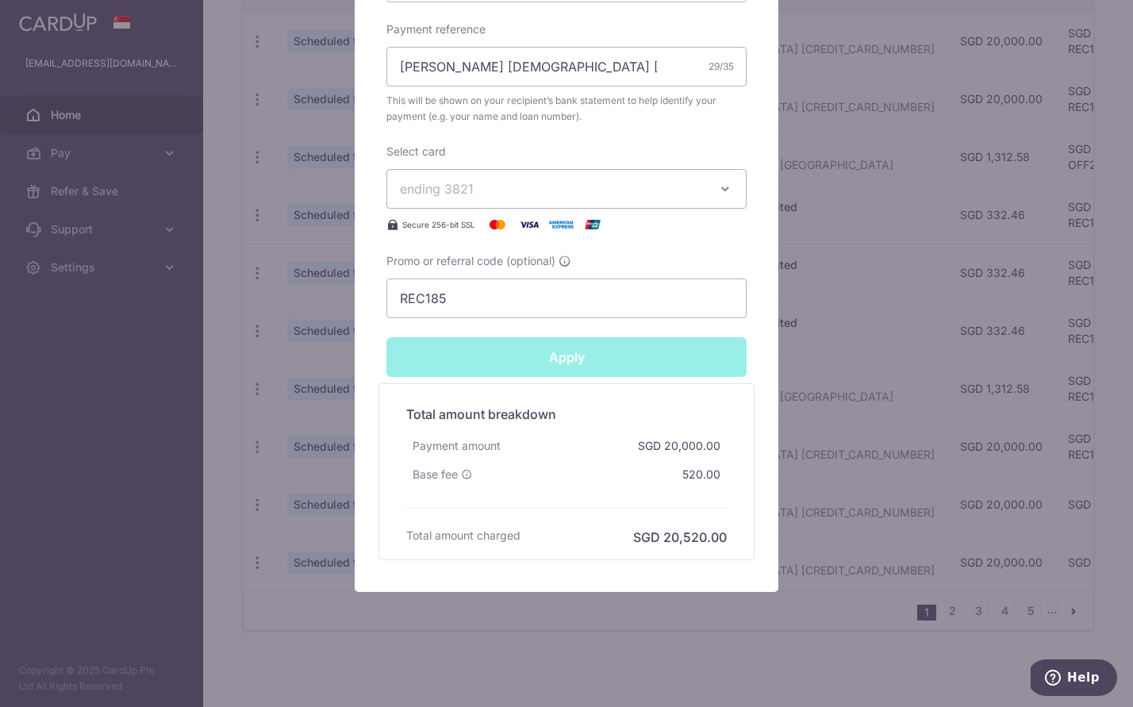
type input "Successfully Applied"
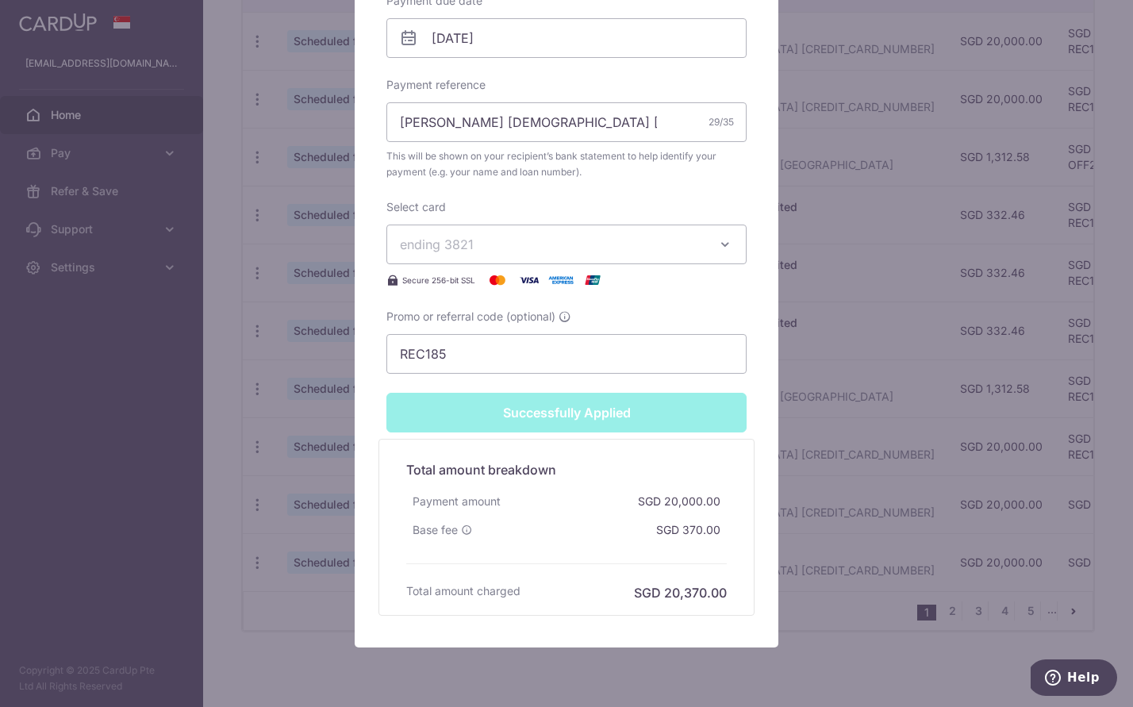
scroll to position [635, 0]
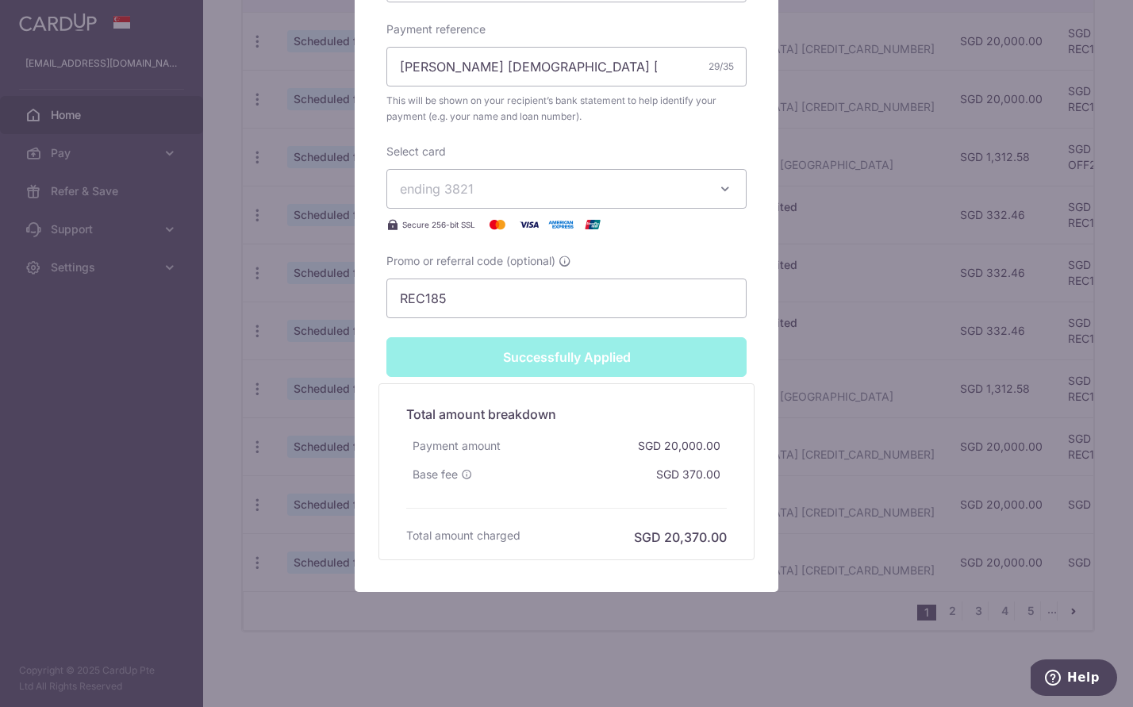
click at [777, 356] on div "Edit payment By clicking apply, you will make changes to all payments to OCBC B…" at bounding box center [567, 35] width 424 height 1111
click at [796, 362] on div "Edit payment By clicking apply, you will make changes to all payments to OCBC B…" at bounding box center [566, 353] width 1133 height 707
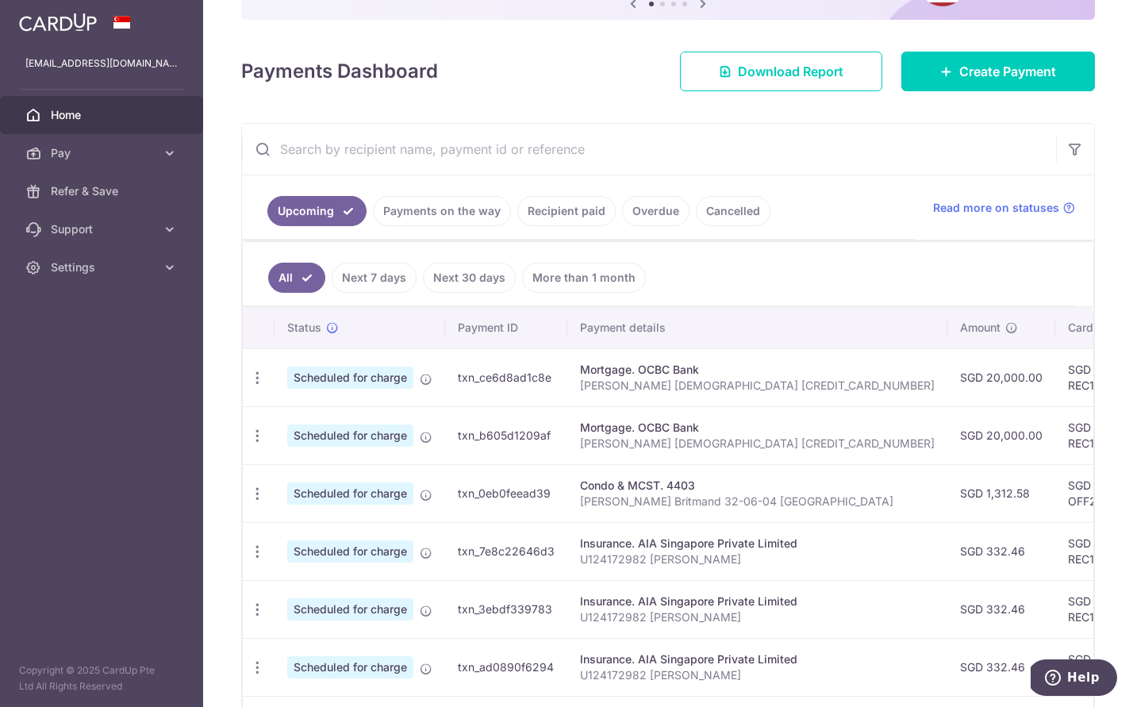
scroll to position [520, 0]
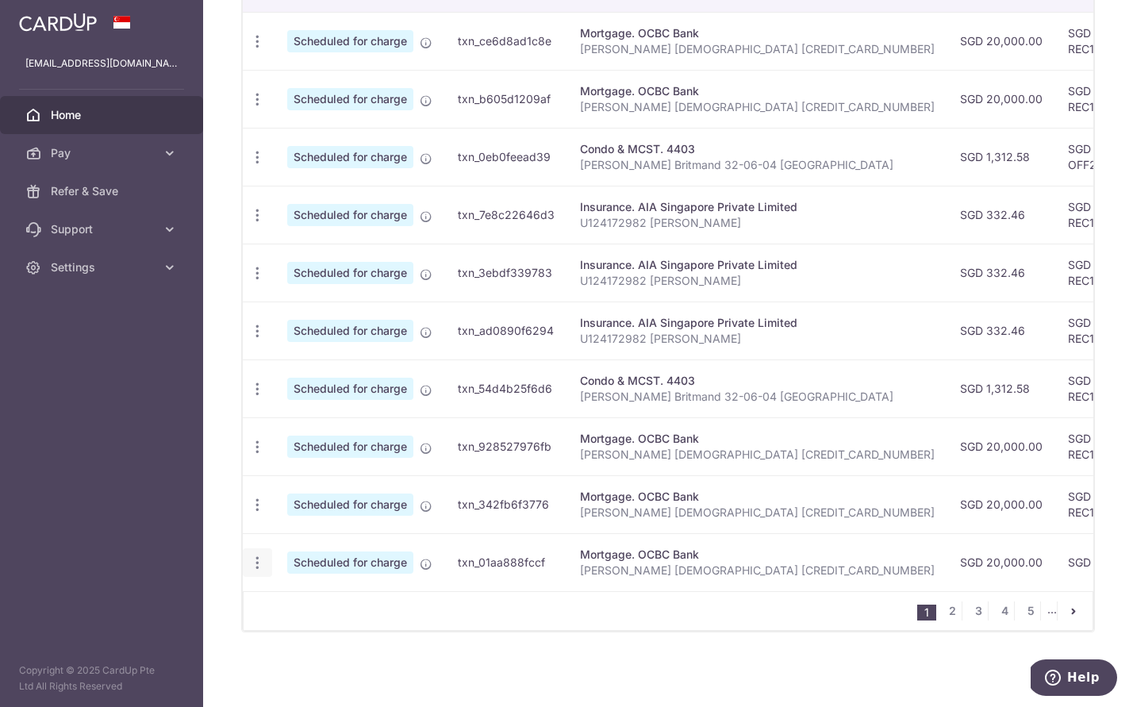
click at [256, 562] on icon "button" at bounding box center [257, 562] width 17 height 17
click at [304, 590] on link "Update payment" at bounding box center [326, 606] width 165 height 38
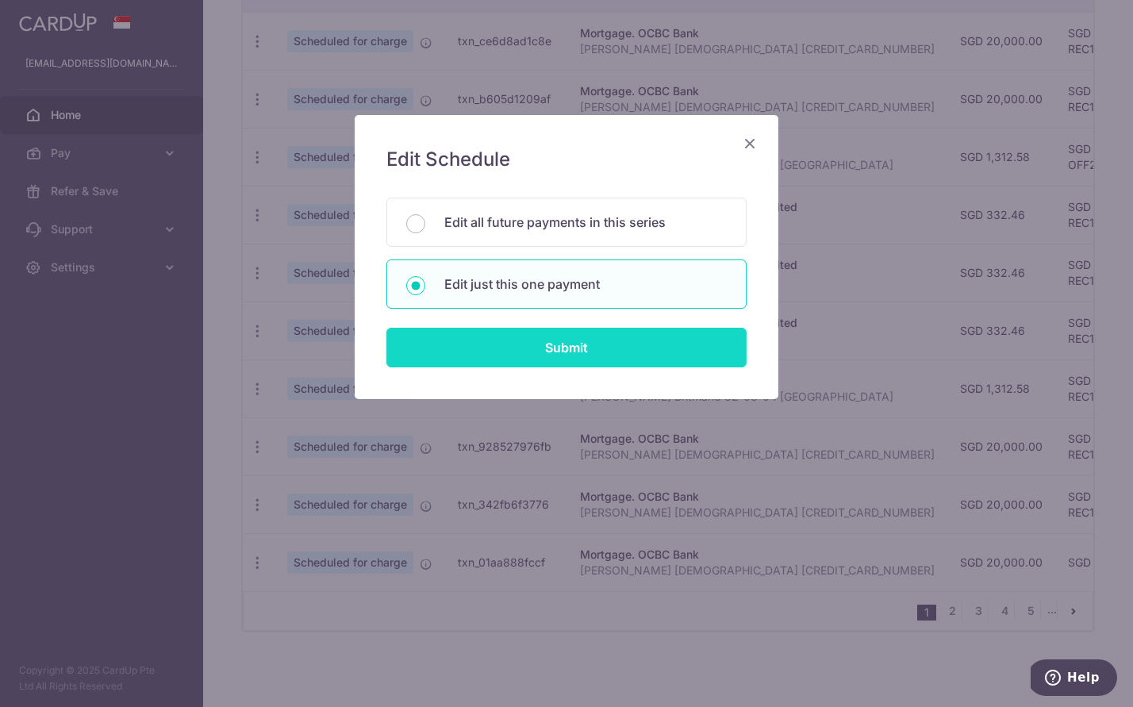
click at [542, 354] on input "Submit" at bounding box center [566, 348] width 360 height 40
radio input "true"
type input "20,000.00"
type input "[DATE]"
type input "[PERSON_NAME] [DEMOGRAPHIC_DATA] [CREDIT_CARD_NUMBER]"
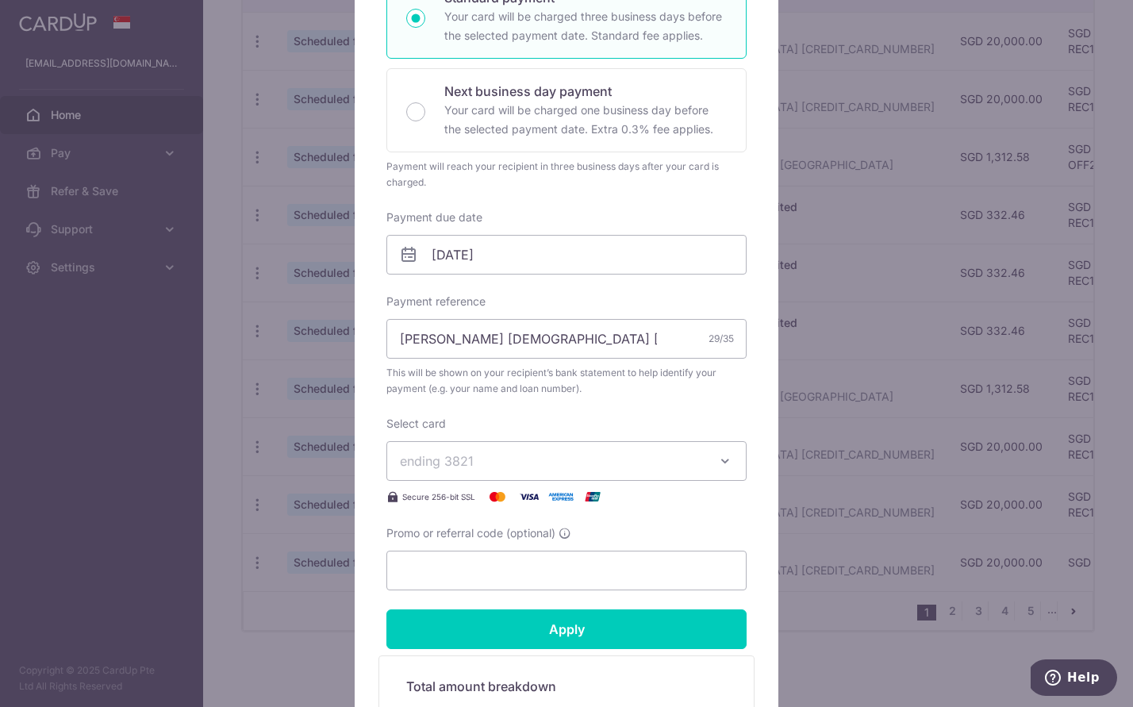
scroll to position [358, 0]
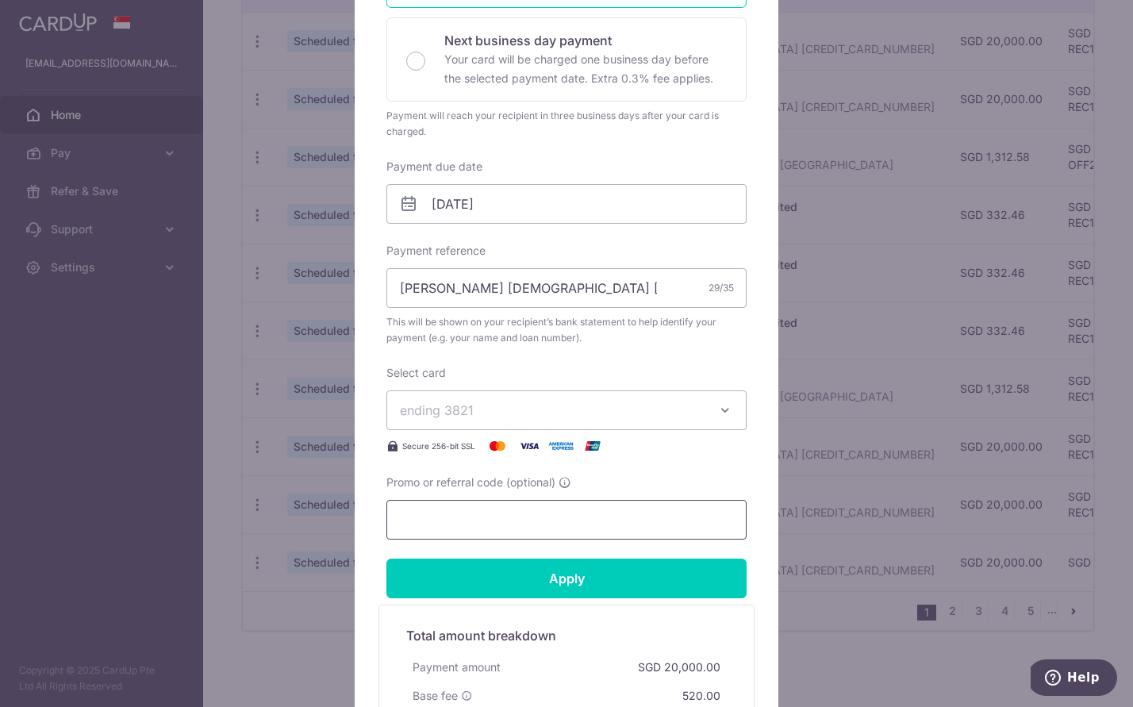
click at [504, 508] on input "Promo or referral code (optional)" at bounding box center [566, 520] width 360 height 40
paste input "REC185"
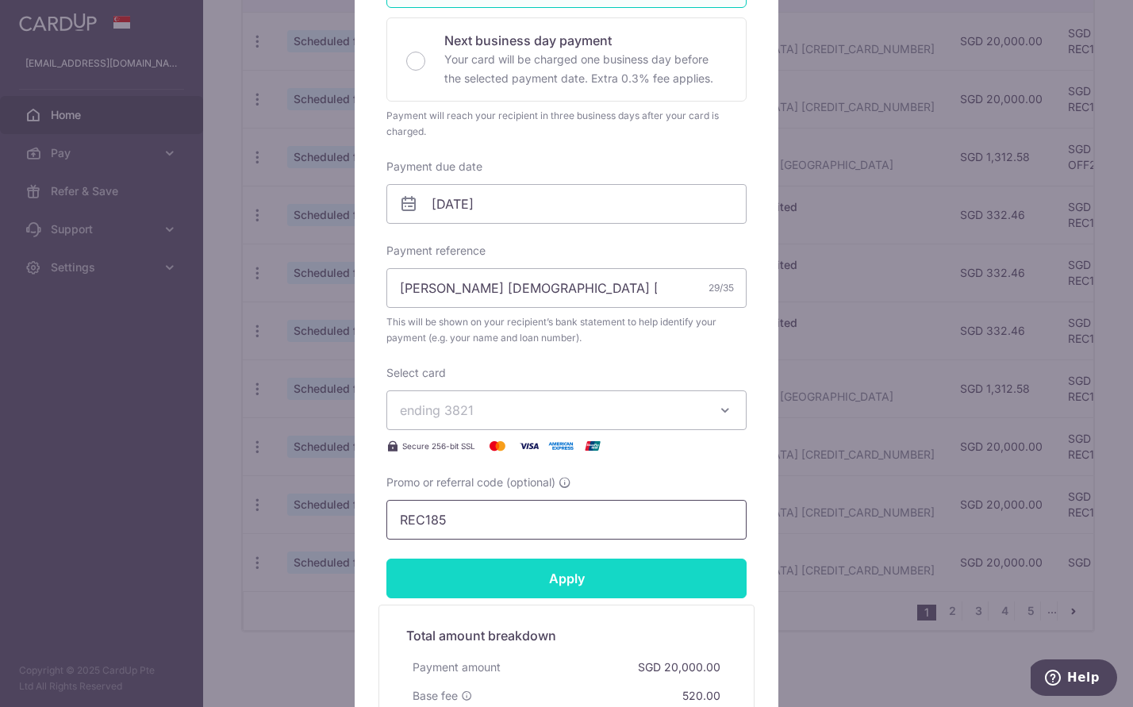
type input "REC185"
click at [524, 572] on input "Apply" at bounding box center [566, 578] width 360 height 40
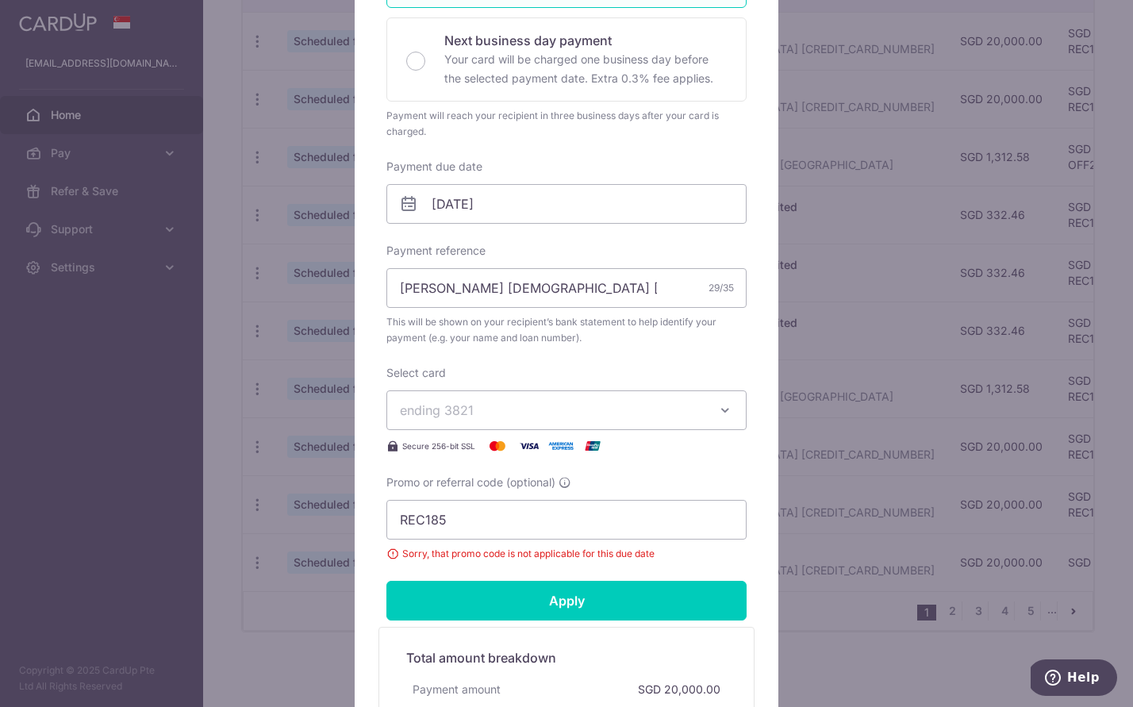
click at [850, 524] on div "Edit payment By clicking apply, you will make changes to all payments to OCBC B…" at bounding box center [566, 353] width 1133 height 707
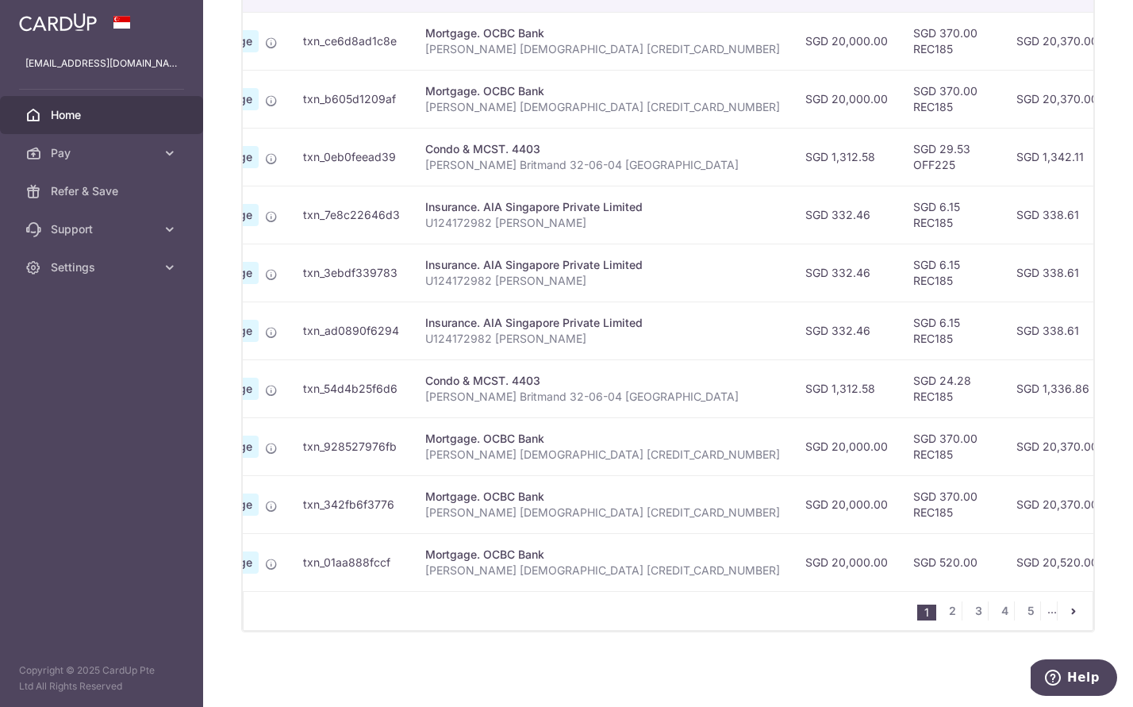
scroll to position [0, 165]
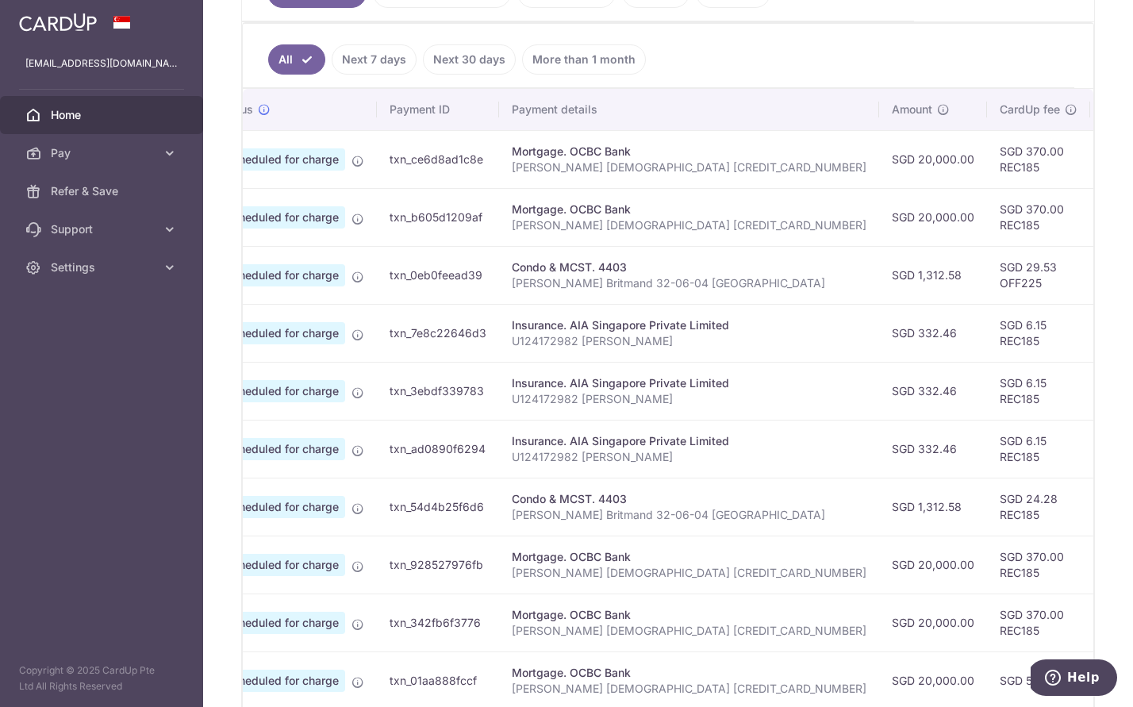
scroll to position [520, 0]
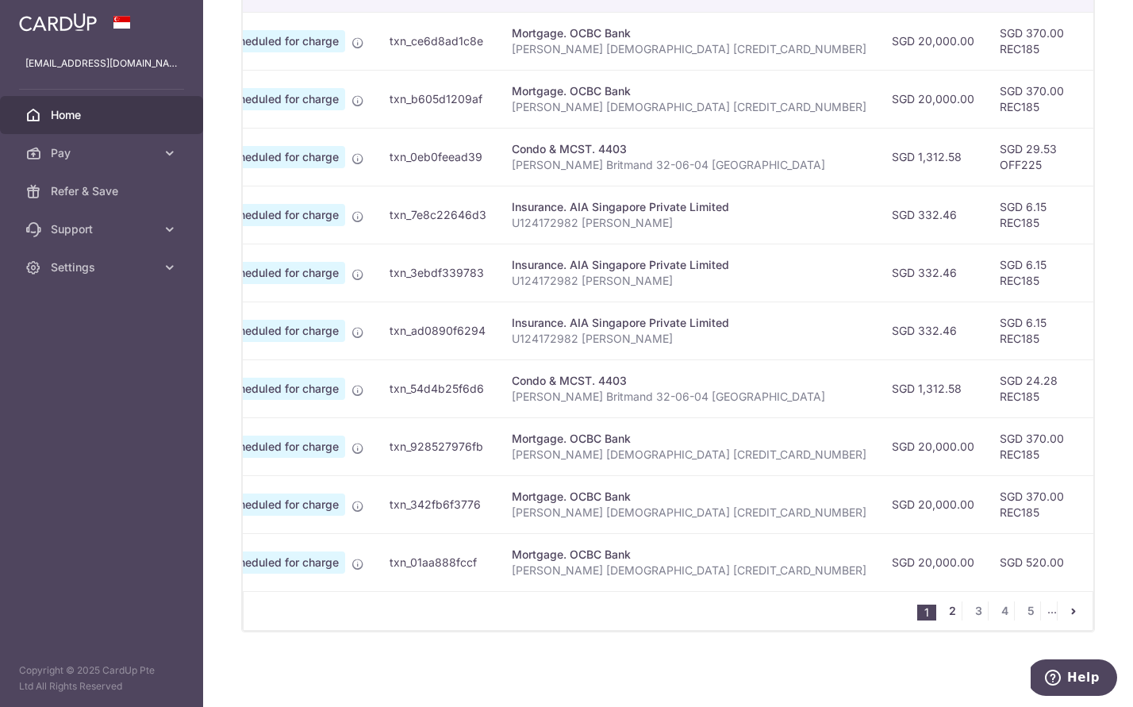
click at [953, 612] on link "2" at bounding box center [951, 610] width 19 height 19
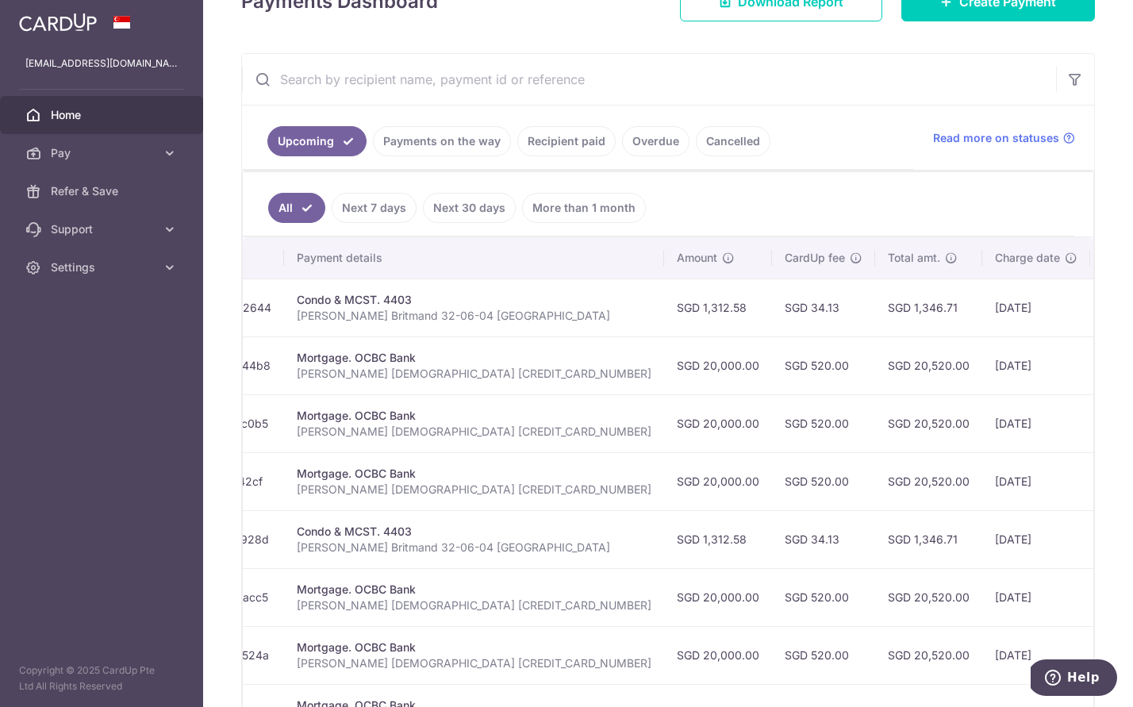
scroll to position [0, 0]
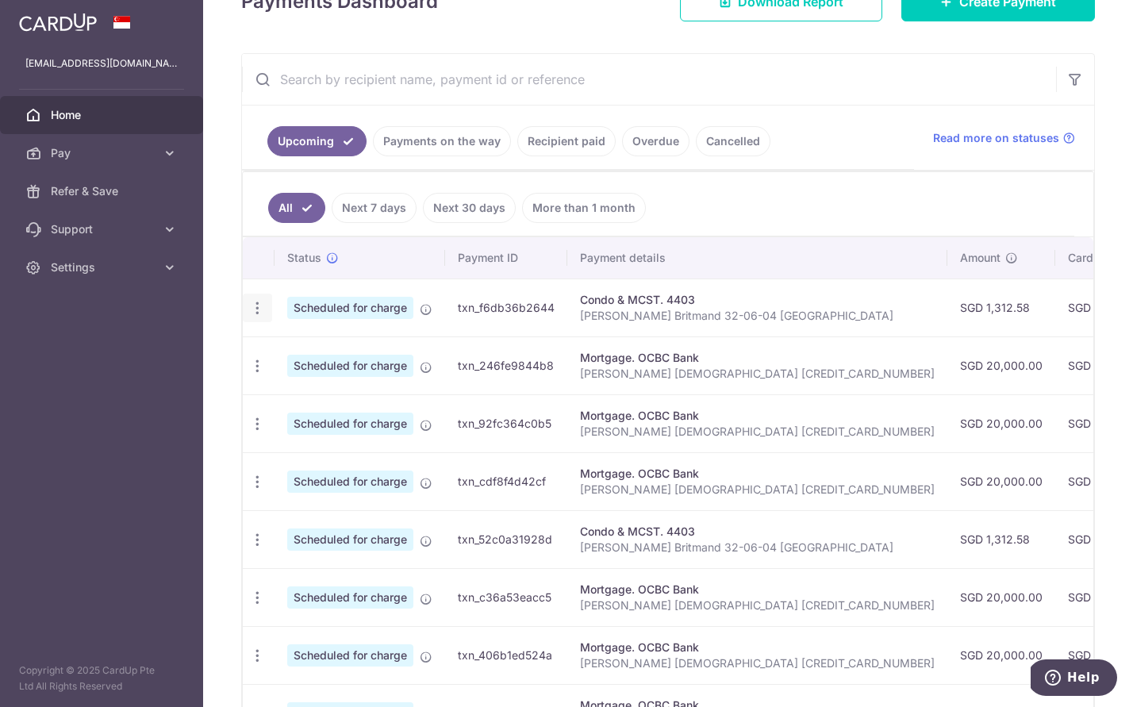
click at [254, 316] on div "Update payment Cancel payment" at bounding box center [257, 307] width 29 height 29
click at [255, 311] on icon "button" at bounding box center [257, 308] width 17 height 17
click at [328, 339] on link "Update payment" at bounding box center [326, 351] width 165 height 38
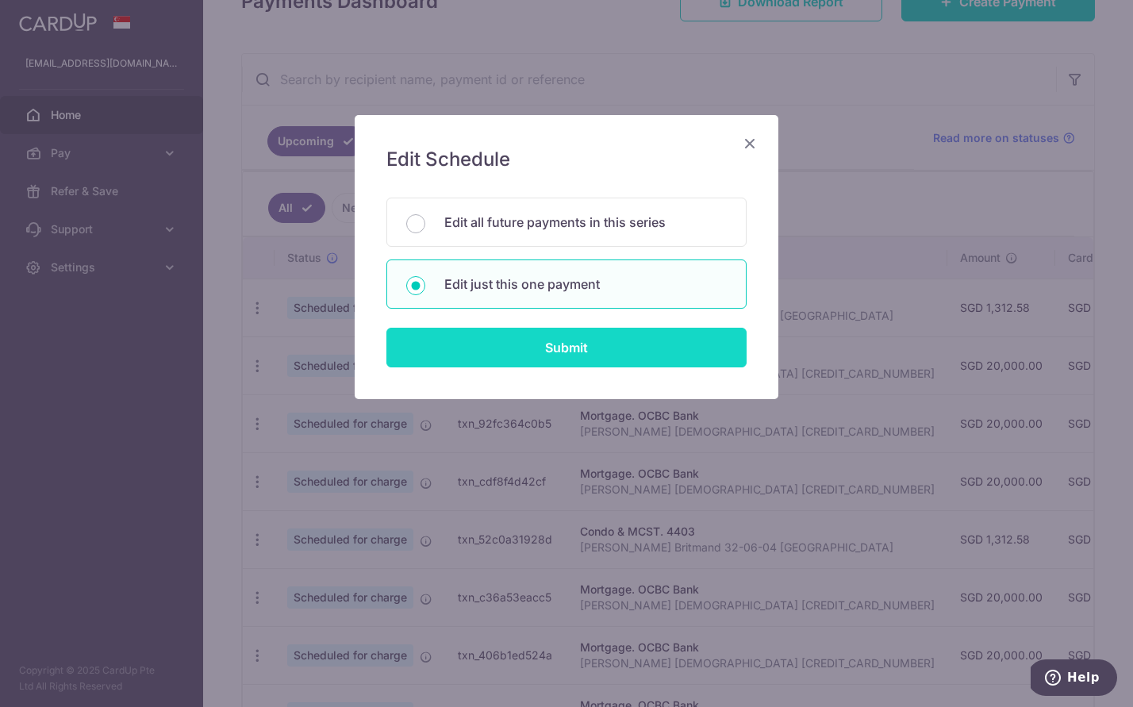
click at [547, 344] on input "Submit" at bounding box center [566, 348] width 360 height 40
radio input "true"
type input "1,312.58"
type input "[DATE]"
type input "[PERSON_NAME] Britmand 32-06-04 [GEOGRAPHIC_DATA]"
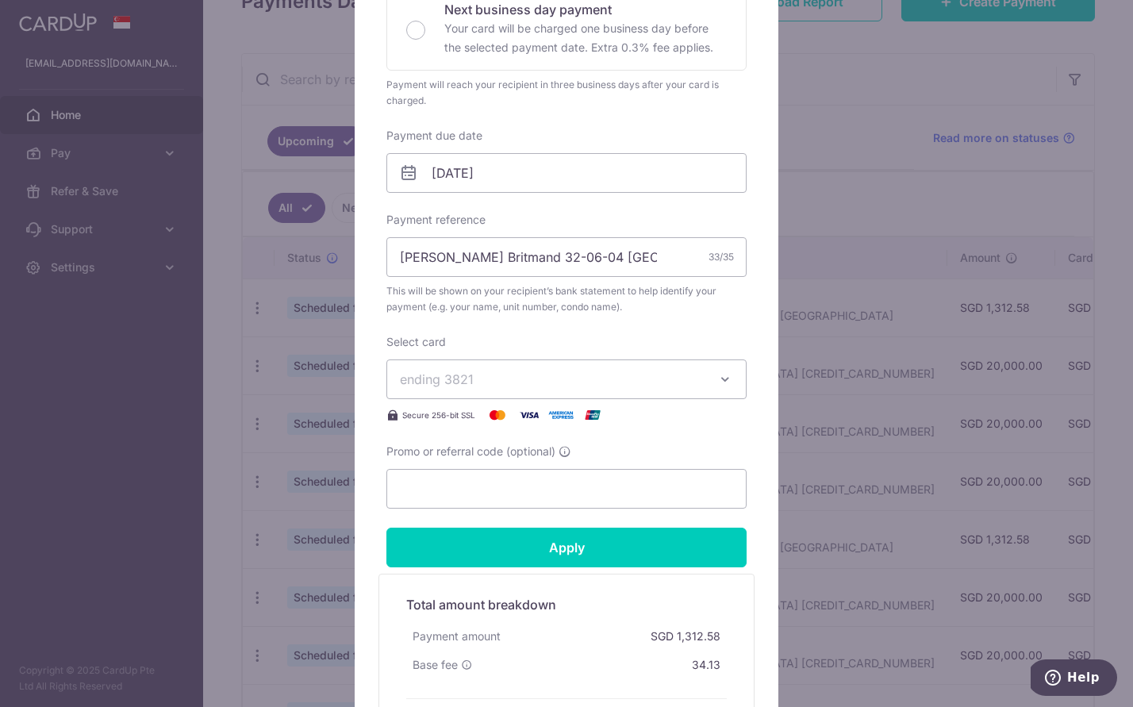
scroll to position [579, 0]
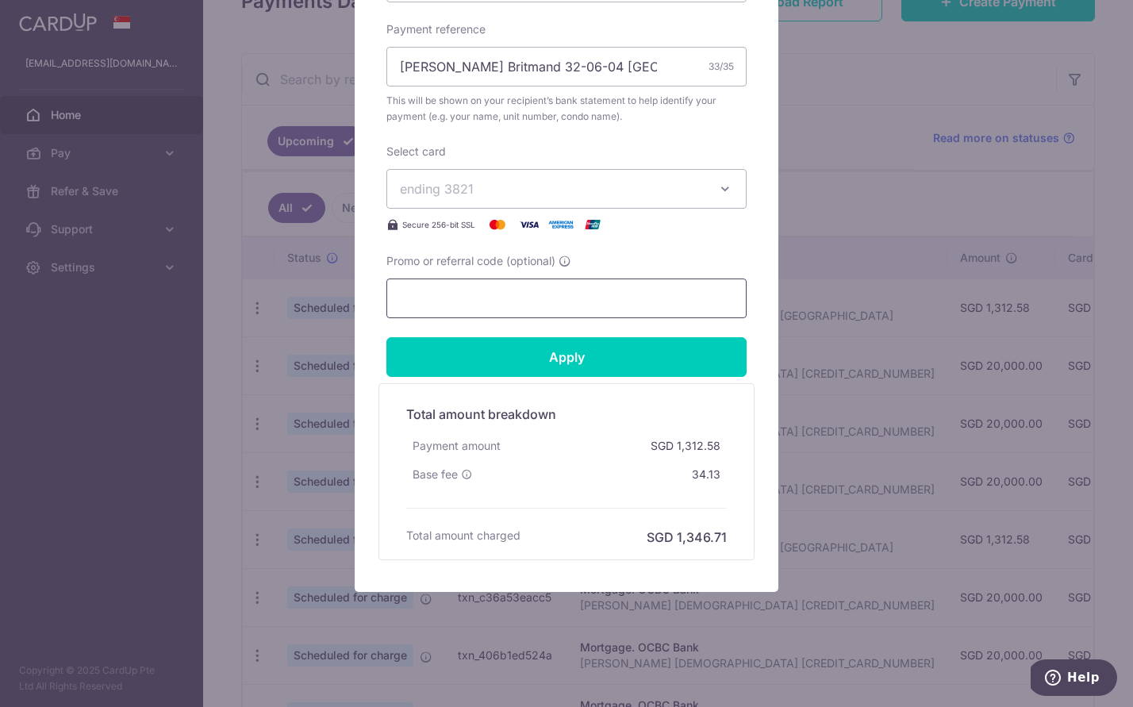
click at [543, 298] on input "Promo or referral code (optional)" at bounding box center [566, 298] width 360 height 40
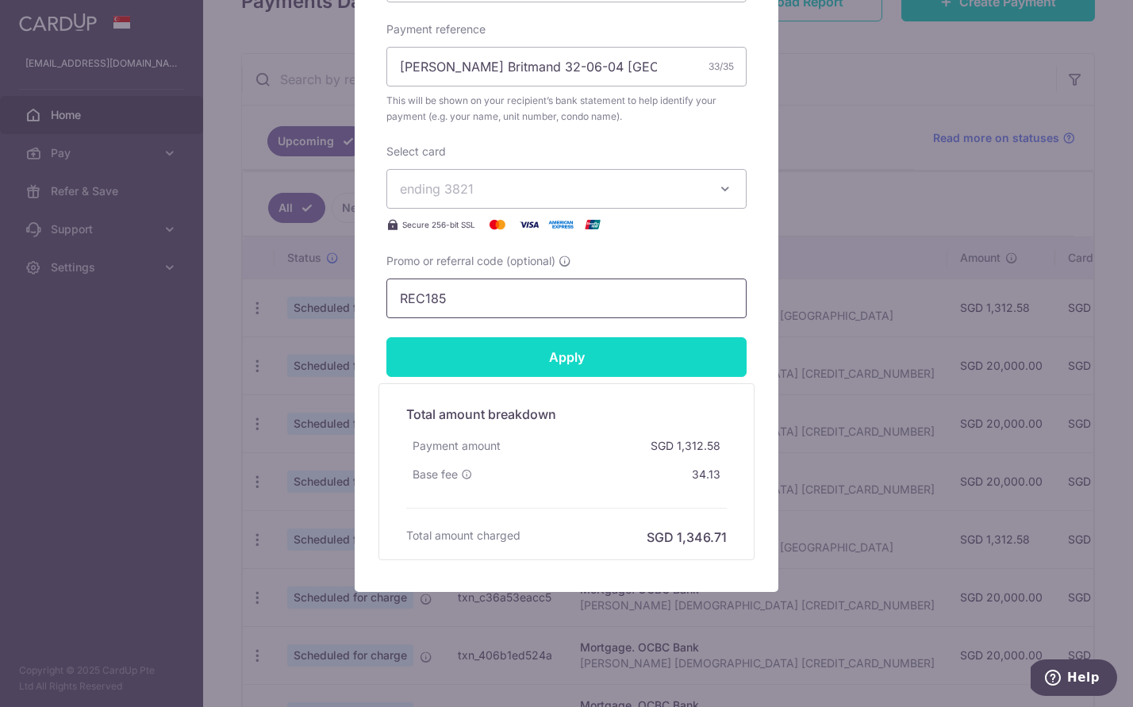
type input "REC185"
click at [585, 366] on input "Apply" at bounding box center [566, 357] width 360 height 40
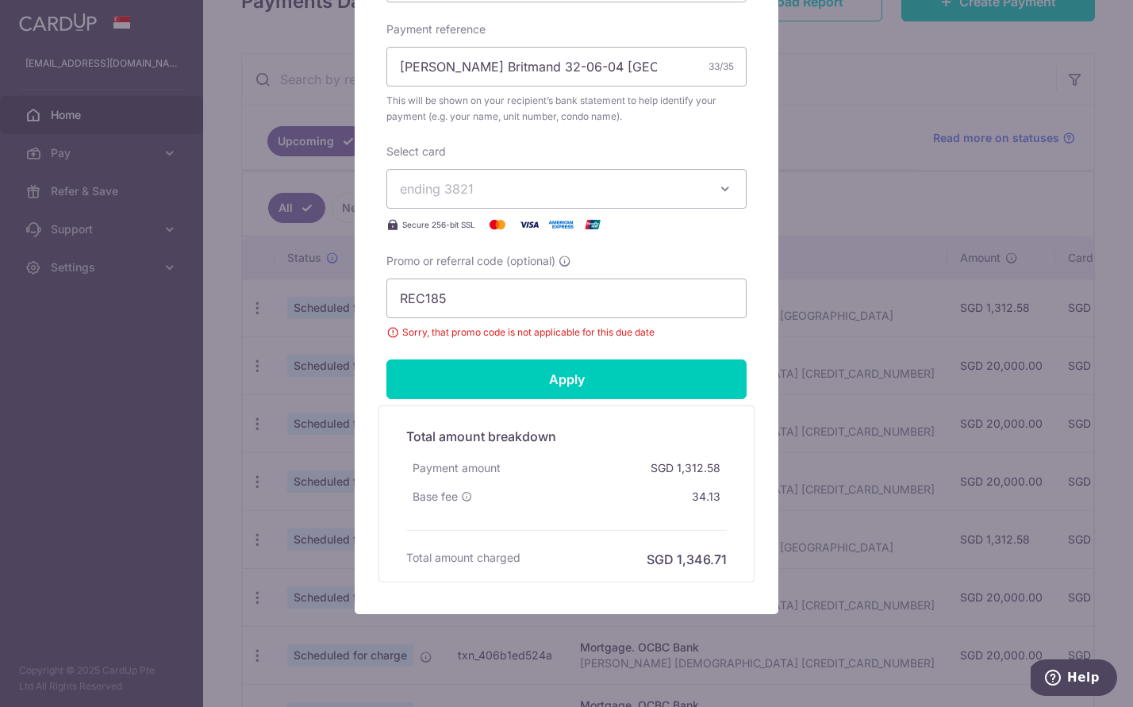
click at [831, 311] on div "Edit payment By clicking apply, you will make changes to all payments to 4403 s…" at bounding box center [566, 353] width 1133 height 707
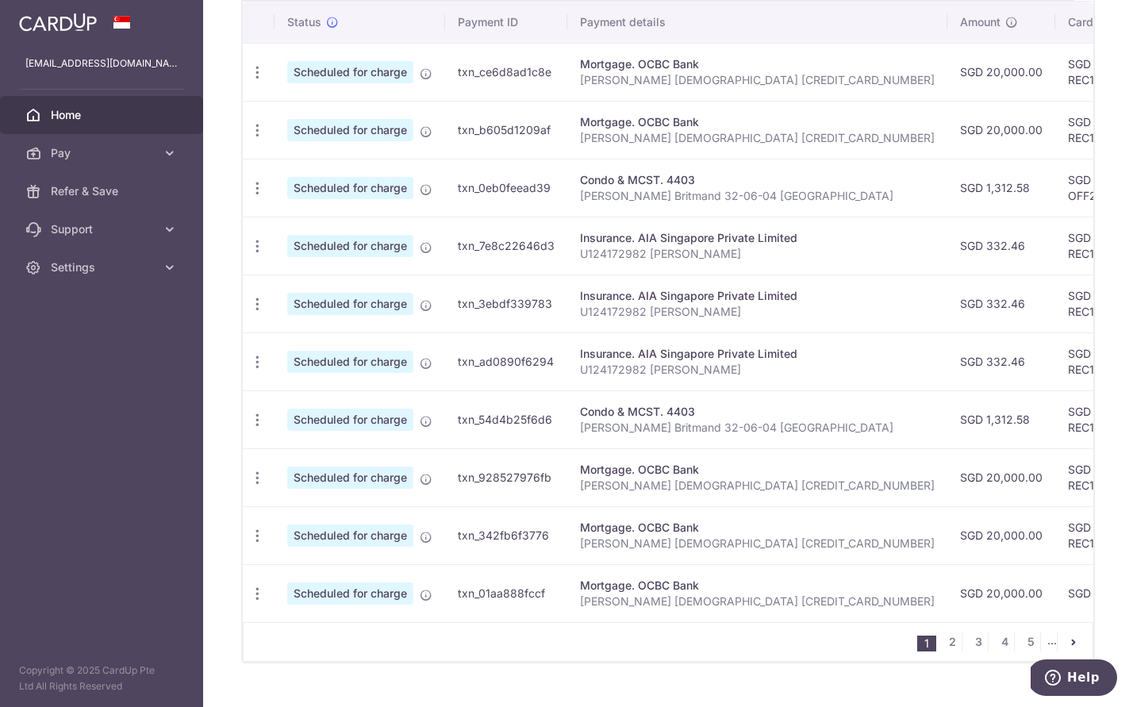
scroll to position [520, 0]
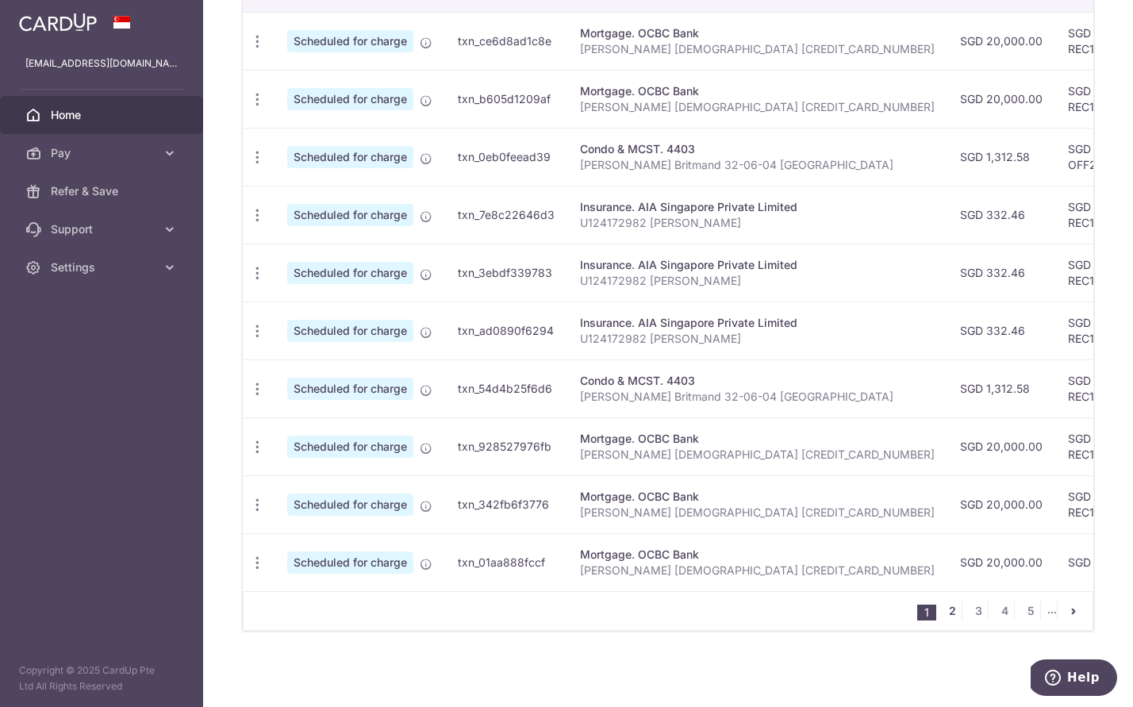
click at [948, 619] on link "2" at bounding box center [951, 610] width 19 height 19
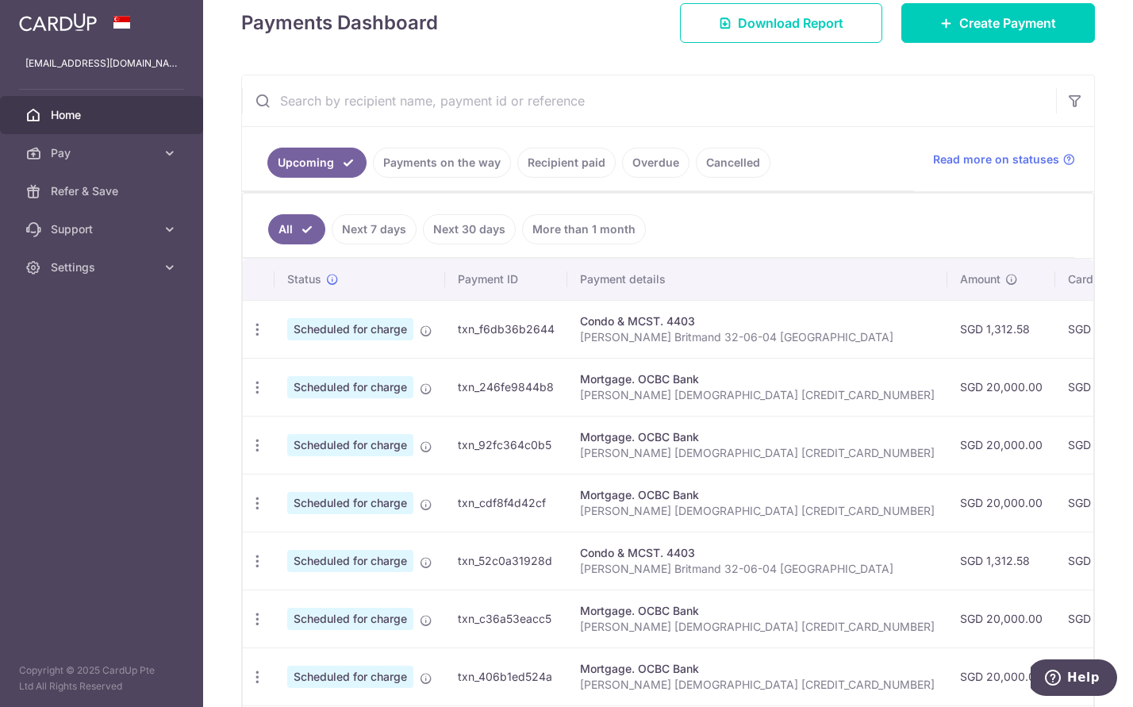
scroll to position [236, 0]
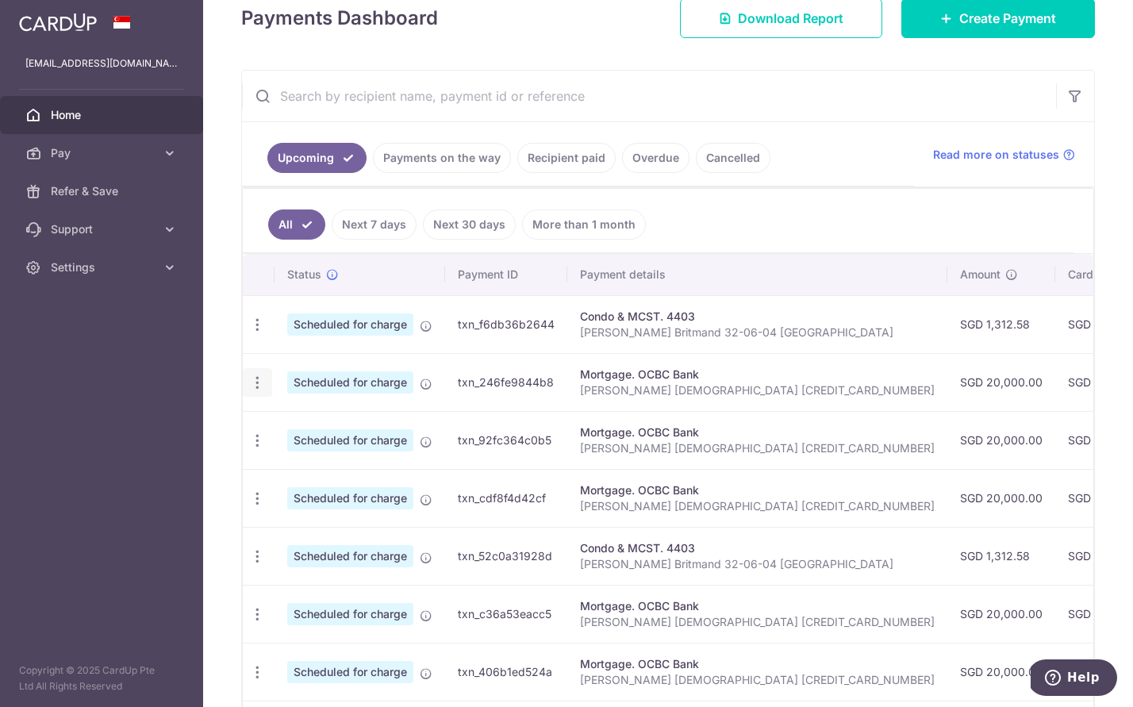
click at [255, 389] on icon "button" at bounding box center [257, 382] width 17 height 17
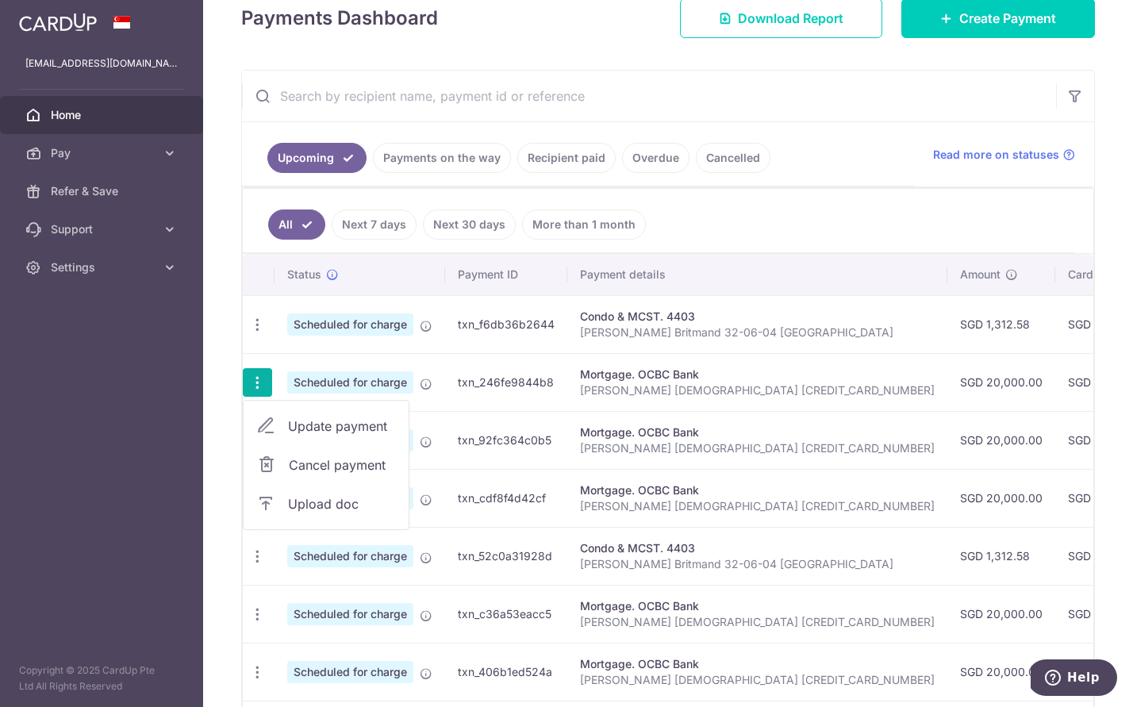
click at [313, 432] on span "Update payment" at bounding box center [342, 425] width 108 height 19
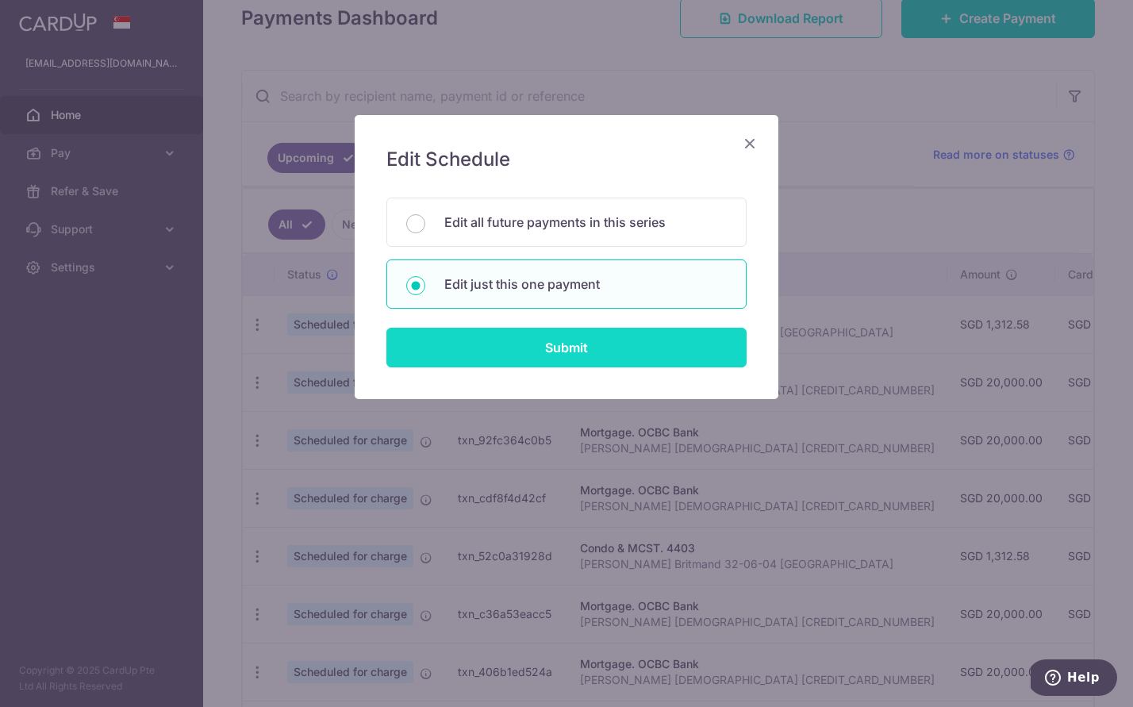
click at [539, 352] on input "Submit" at bounding box center [566, 348] width 360 height 40
radio input "true"
type input "20,000.00"
type input "01/04/2026"
type input "[PERSON_NAME] [DEMOGRAPHIC_DATA] [CREDIT_CARD_NUMBER]"
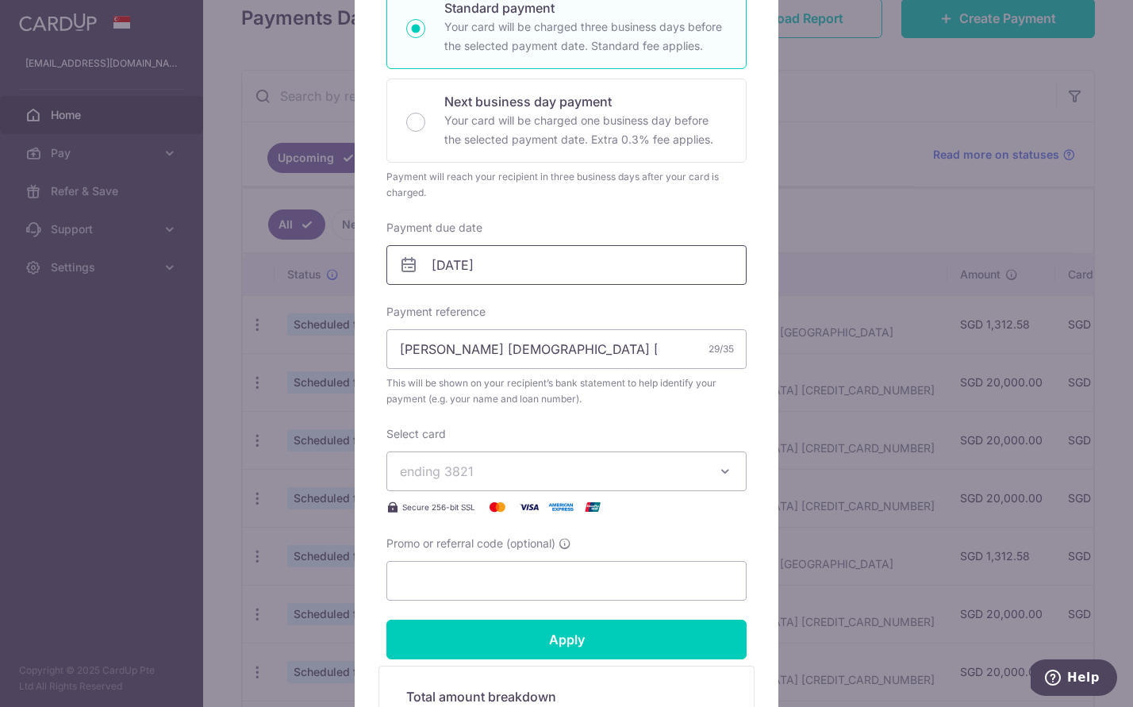
scroll to position [311, 0]
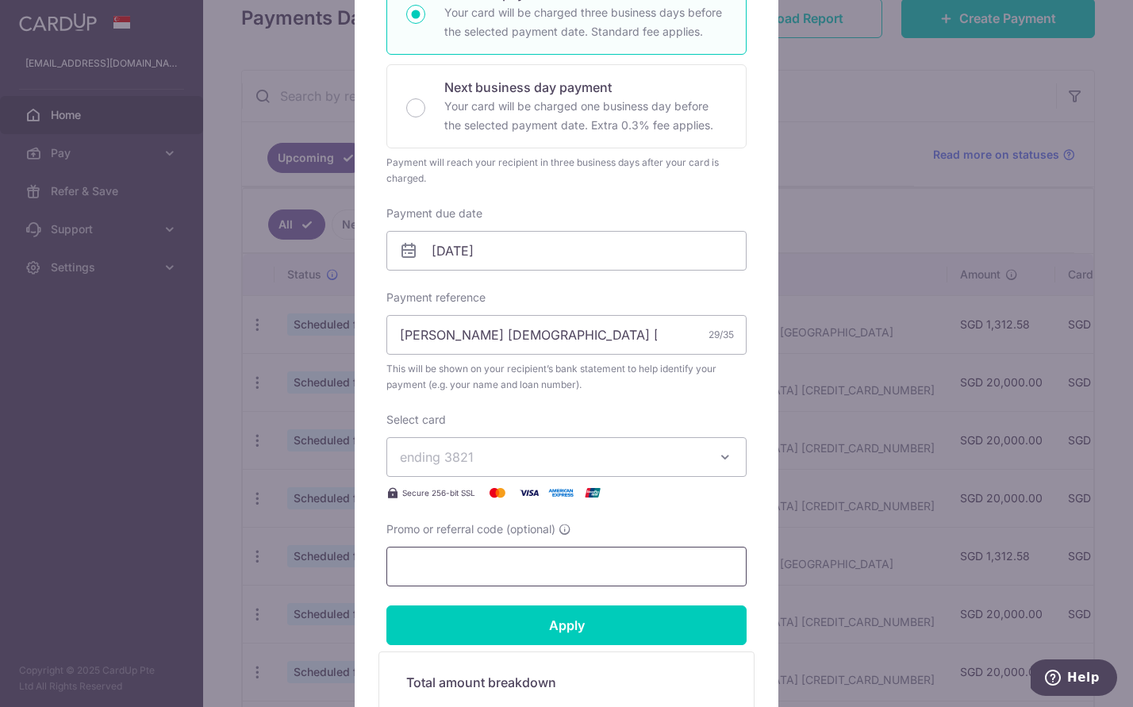
click at [485, 553] on input "Promo or referral code (optional)" at bounding box center [566, 567] width 360 height 40
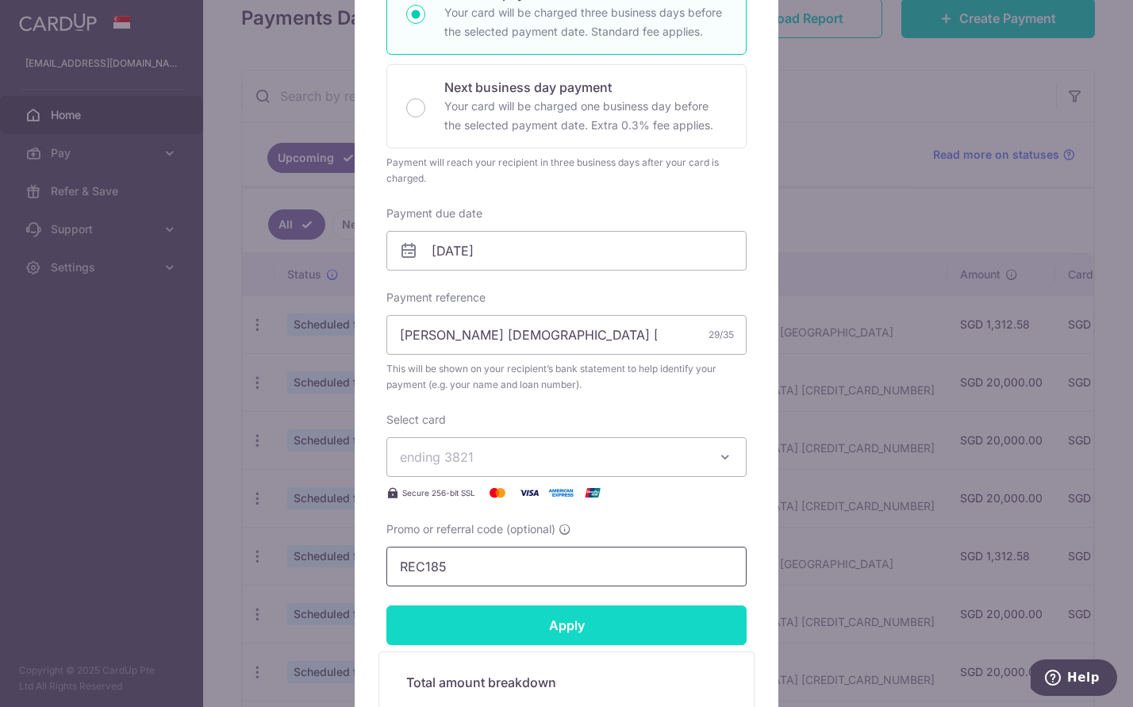
type input "REC185"
click at [532, 632] on input "Apply" at bounding box center [566, 625] width 360 height 40
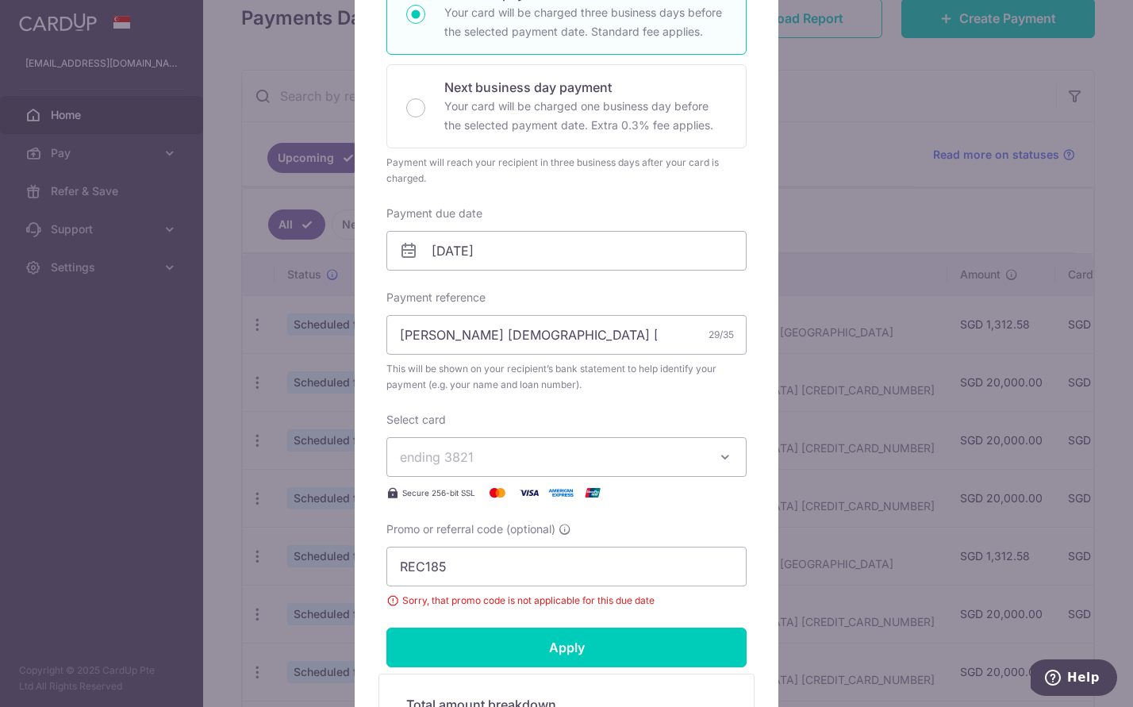
click at [890, 443] on div "Edit payment By clicking apply, you will make changes to all payments to OCBC B…" at bounding box center [566, 353] width 1133 height 707
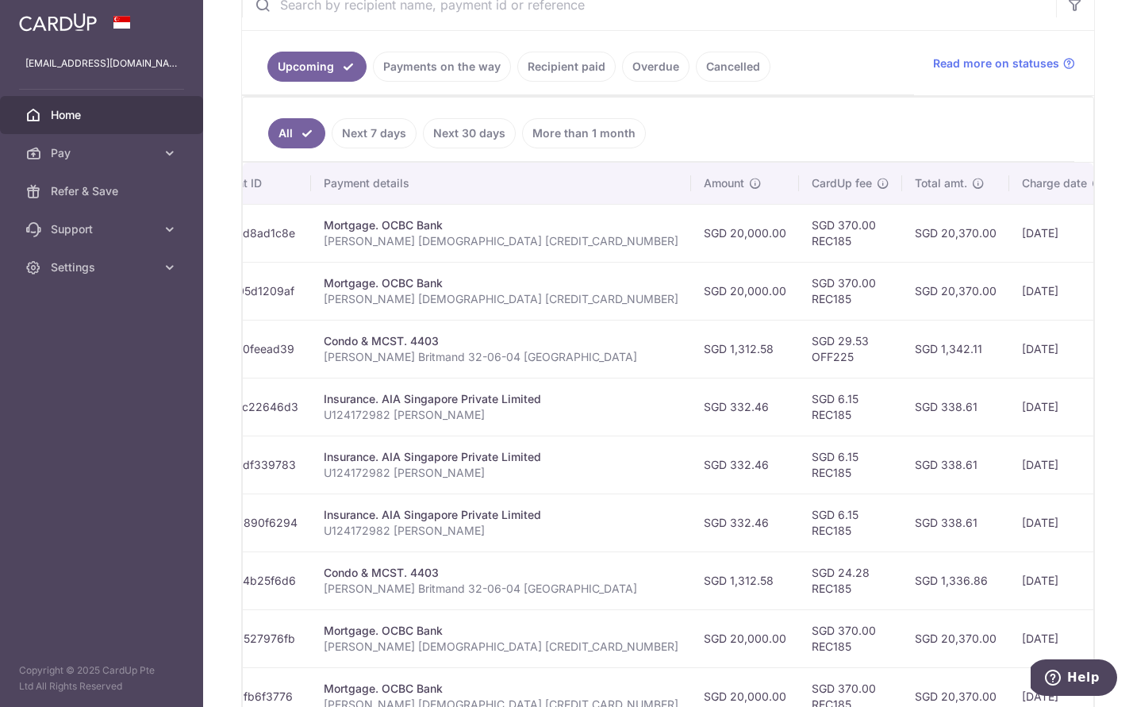
scroll to position [0, 264]
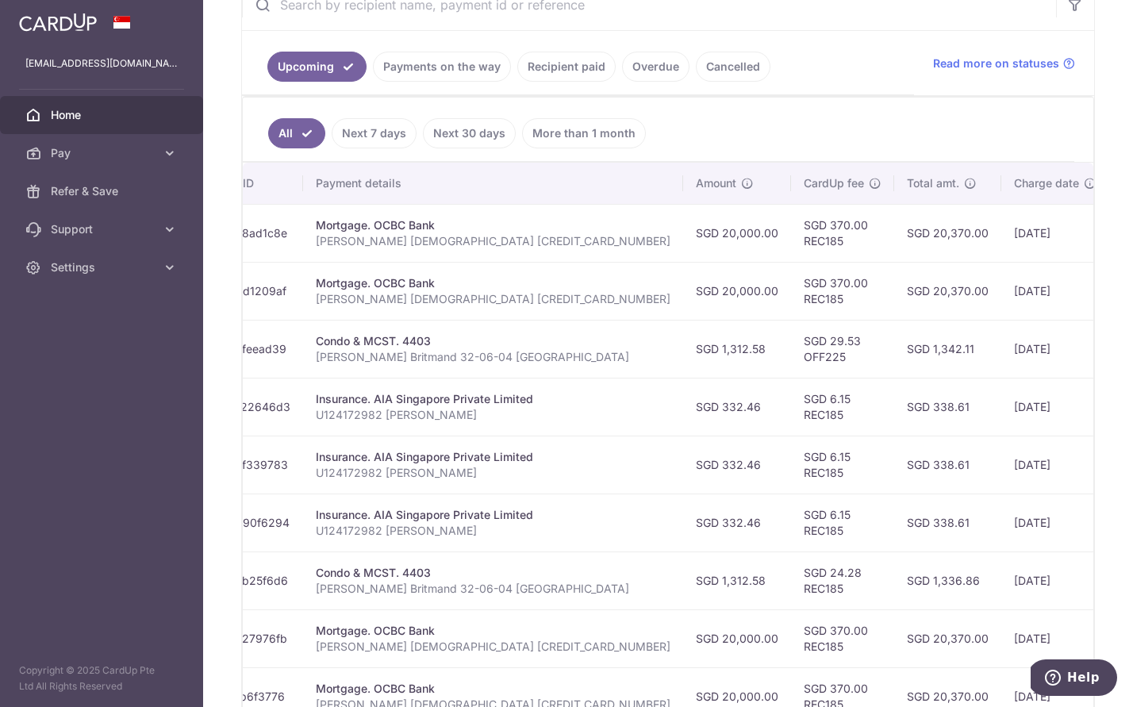
click at [558, 63] on link "Recipient paid" at bounding box center [566, 67] width 98 height 30
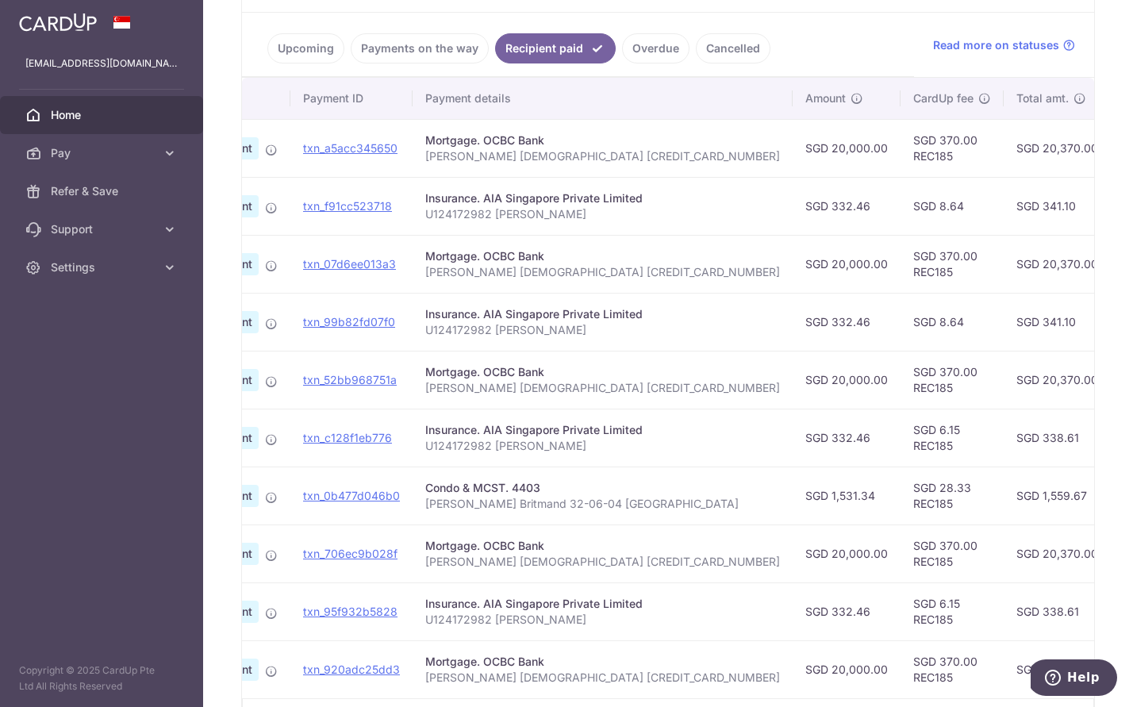
scroll to position [452, 0]
